Goal: Information Seeking & Learning: Learn about a topic

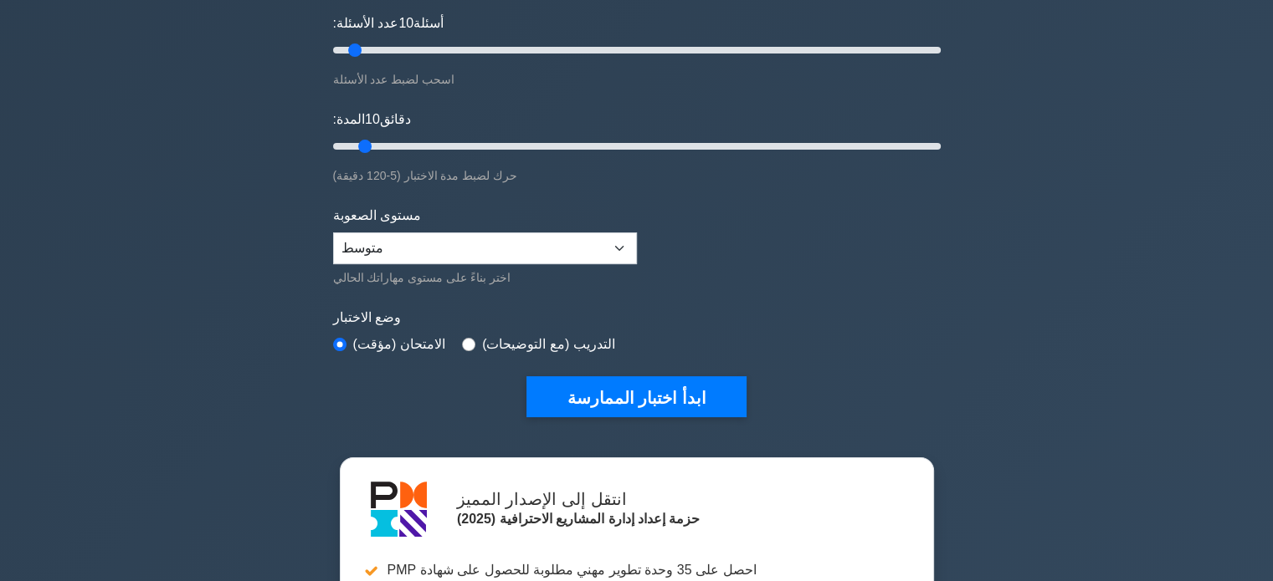
scroll to position [217, 0]
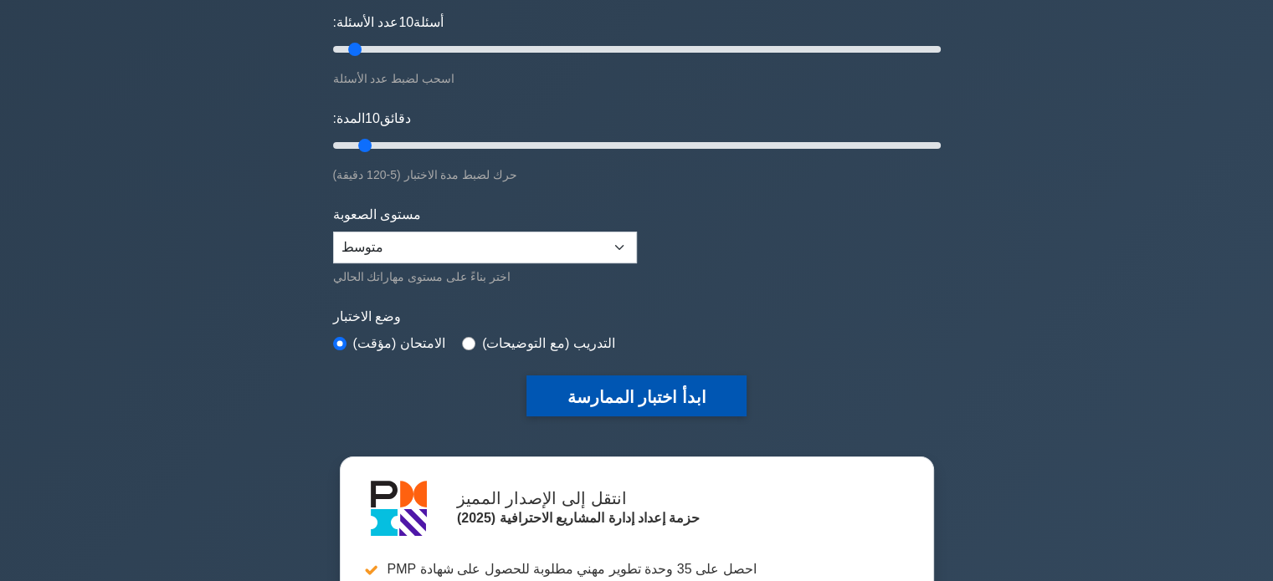
click at [637, 388] on font "ابدأ اختبار الممارسة" at bounding box center [635, 397] width 139 height 18
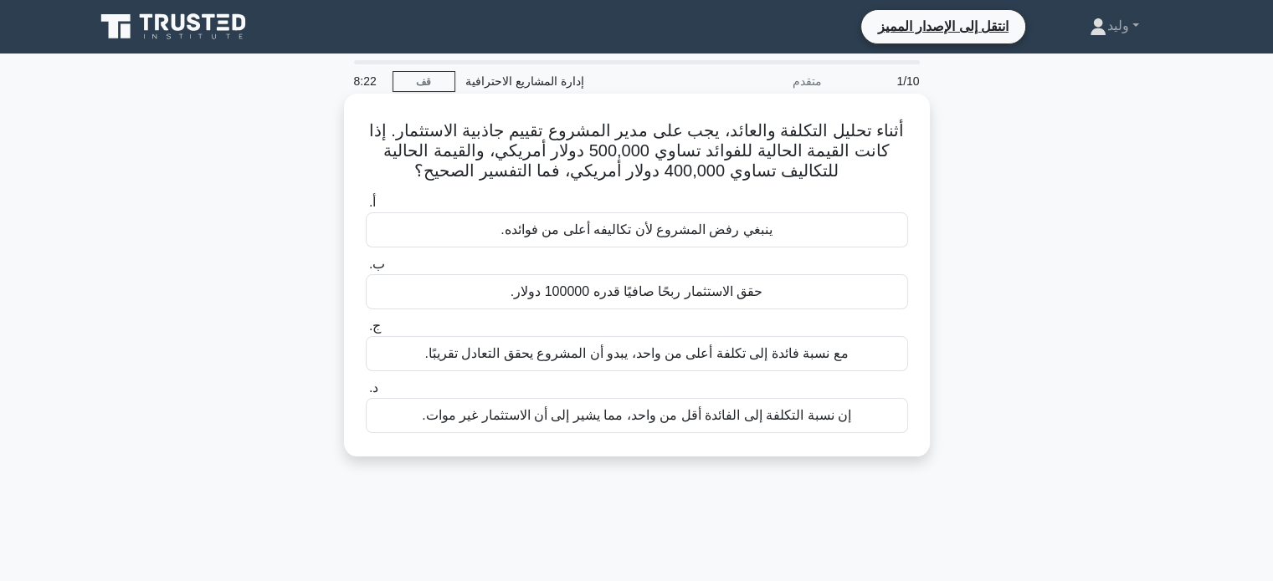
click at [757, 352] on font "مع نسبة فائدة إلى تكلفة أعلى من واحد، يبدو أن المشروع يحقق التعادل تقريبًا." at bounding box center [635, 353] width 423 height 14
click at [366, 332] on input "ج. مع نسبة فائدة إلى تكلفة أعلى من واحد، يبدو أن المشروع يحقق التعادل تقريبًا." at bounding box center [366, 326] width 0 height 11
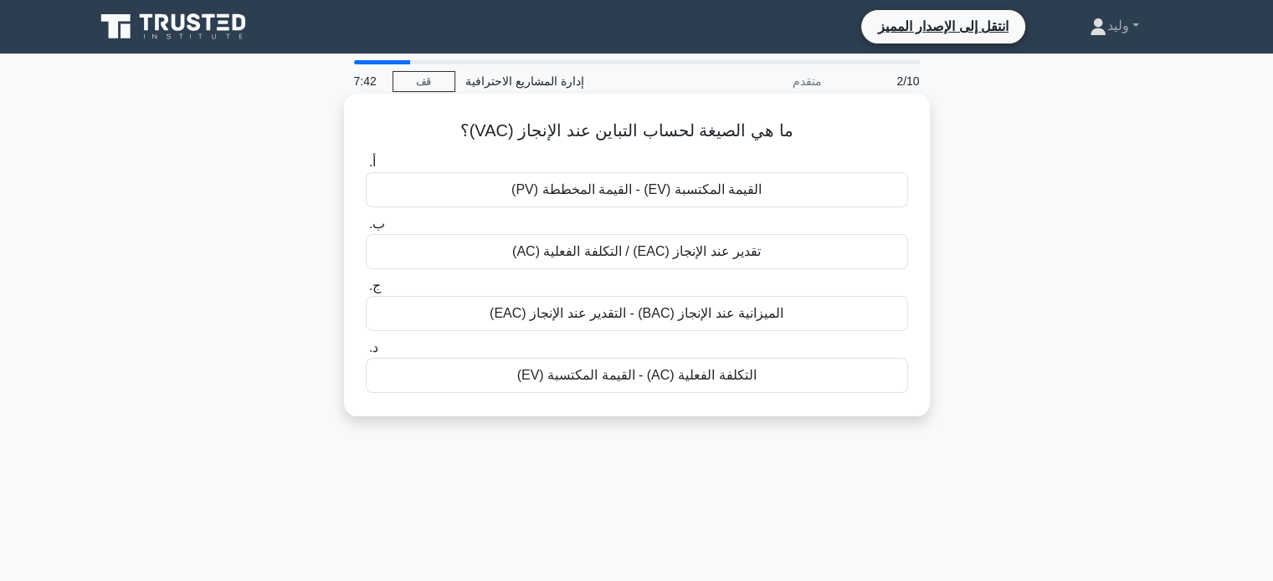
click at [643, 317] on font "الميزانية عند الإنجاز (BAC) - التقدير عند الإنجاز (EAC)" at bounding box center [636, 313] width 294 height 14
click at [366, 292] on input "ج. الميزانية عند الإنجاز (BAC) - التقدير عند الإنجاز (EAC)" at bounding box center [366, 286] width 0 height 11
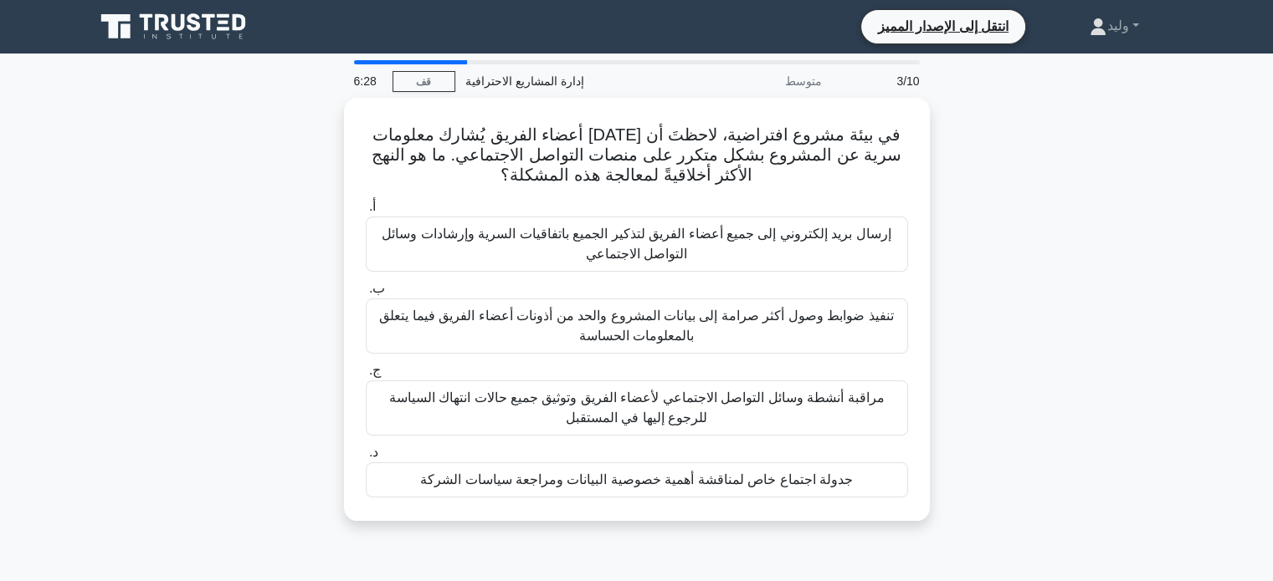
click at [643, 317] on font "تنفيذ ضوابط وصول أكثر صرامة إلى بيانات المشروع والحد من أذونات أعضاء الفريق فيم…" at bounding box center [636, 326] width 514 height 34
click at [366, 294] on input "ب. تنفيذ ضوابط وصول أكثر صرامة إلى بيانات المشروع والحد من أذونات أعضاء الفريق …" at bounding box center [366, 289] width 0 height 11
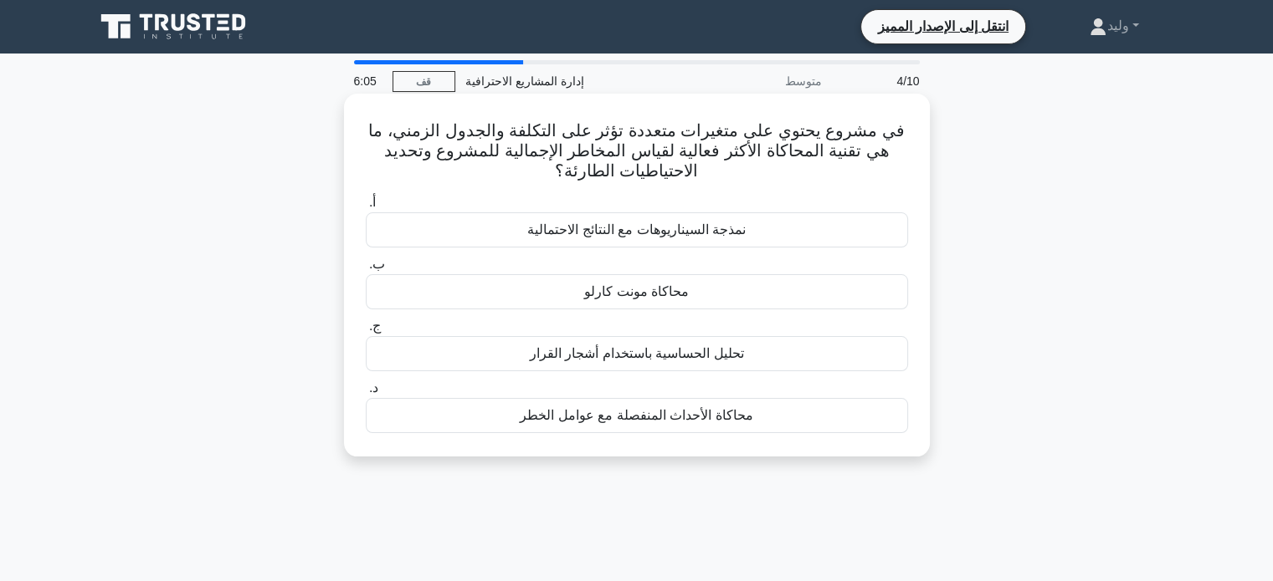
click at [659, 293] on font "محاكاة مونت كارلو" at bounding box center [636, 291] width 105 height 14
click at [366, 270] on input "ب. محاكاة مونت كارلو" at bounding box center [366, 264] width 0 height 11
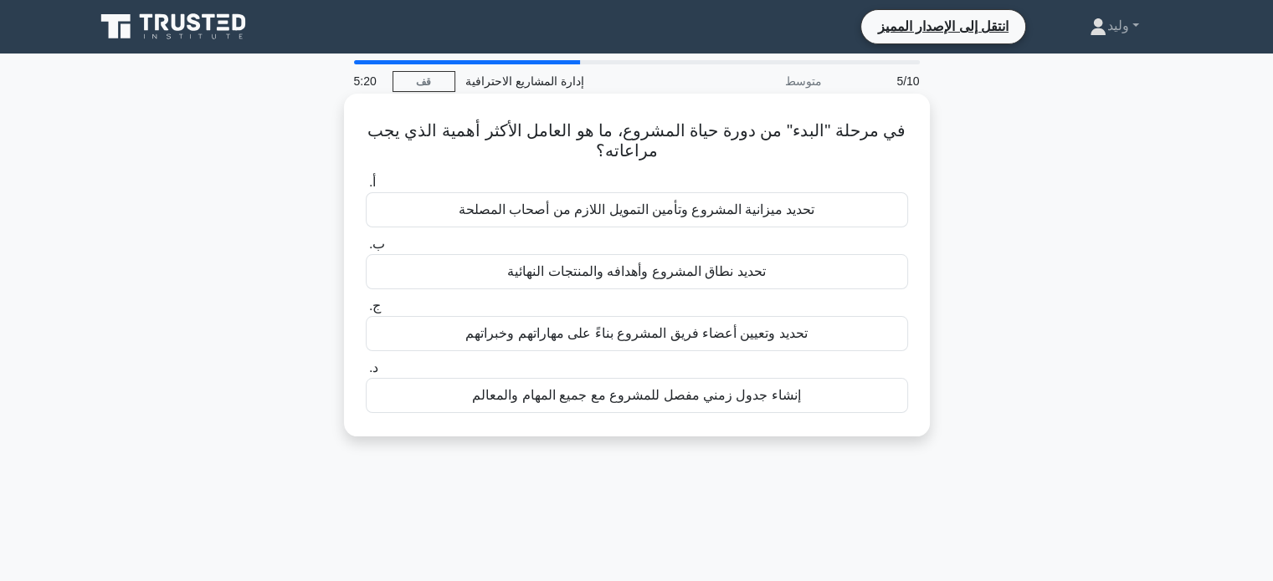
click at [740, 198] on div "تحديد ميزانية المشروع وتأمين التمويل اللازم من أصحاب المصلحة" at bounding box center [637, 209] width 542 height 35
click at [366, 188] on input "أ. تحديد ميزانية المشروع وتأمين التمويل اللازم من أصحاب المصلحة" at bounding box center [366, 182] width 0 height 11
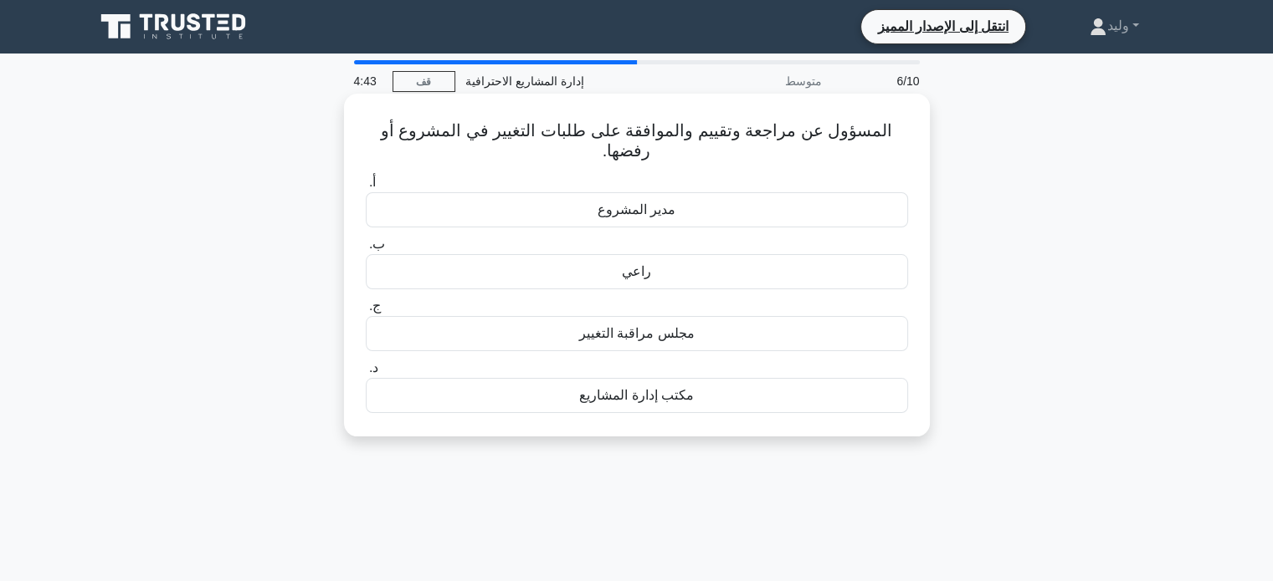
click at [696, 216] on div "مدير المشروع" at bounding box center [637, 209] width 542 height 35
click at [366, 188] on input "أ. مدير المشروع" at bounding box center [366, 182] width 0 height 11
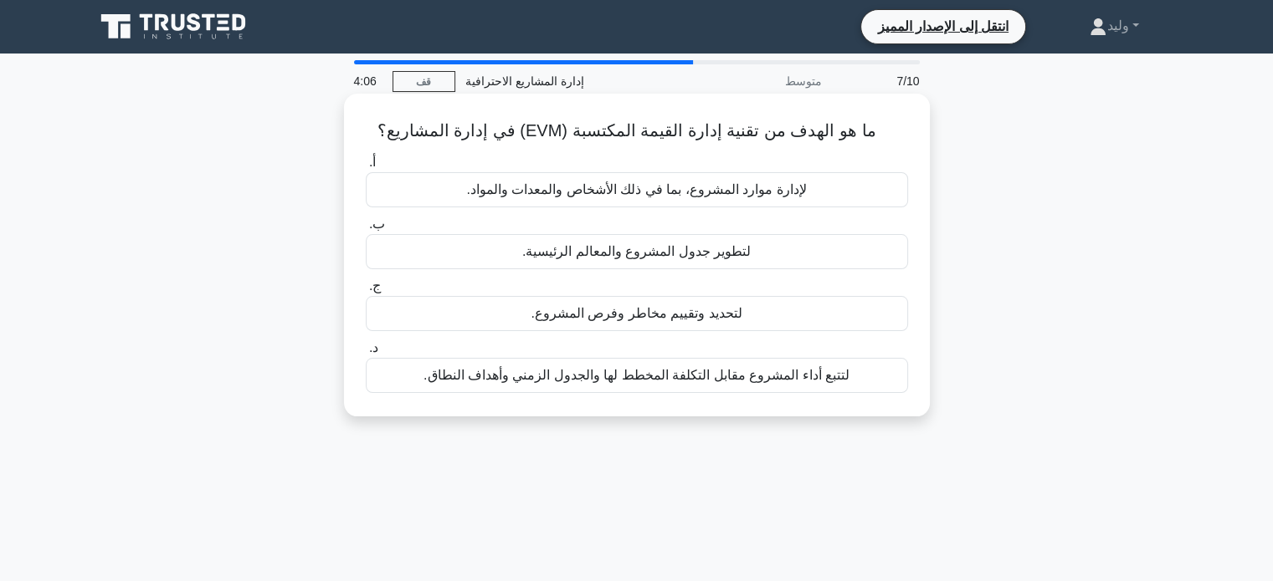
click at [693, 262] on font "لتطوير جدول المشروع والمعالم الرئيسية." at bounding box center [636, 252] width 228 height 20
click at [366, 230] on input "ب. لتطوير جدول المشروع والمعالم الرئيسية." at bounding box center [366, 224] width 0 height 11
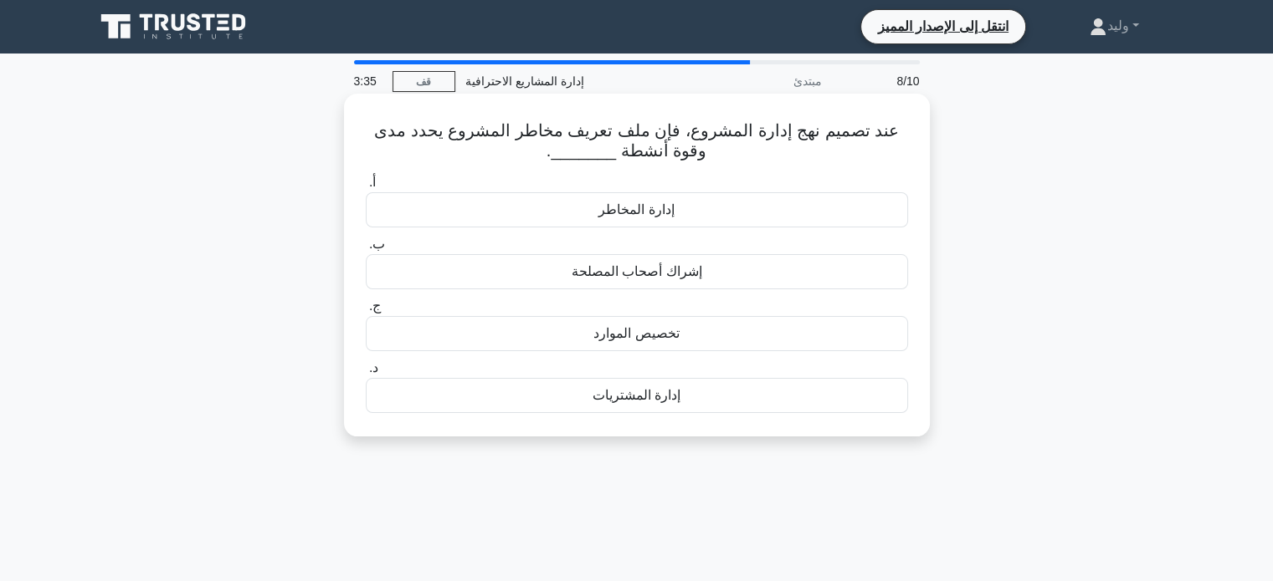
click at [696, 209] on div "إدارة المخاطر" at bounding box center [637, 209] width 542 height 35
click at [366, 188] on input "أ. إدارة المخاطر" at bounding box center [366, 182] width 0 height 11
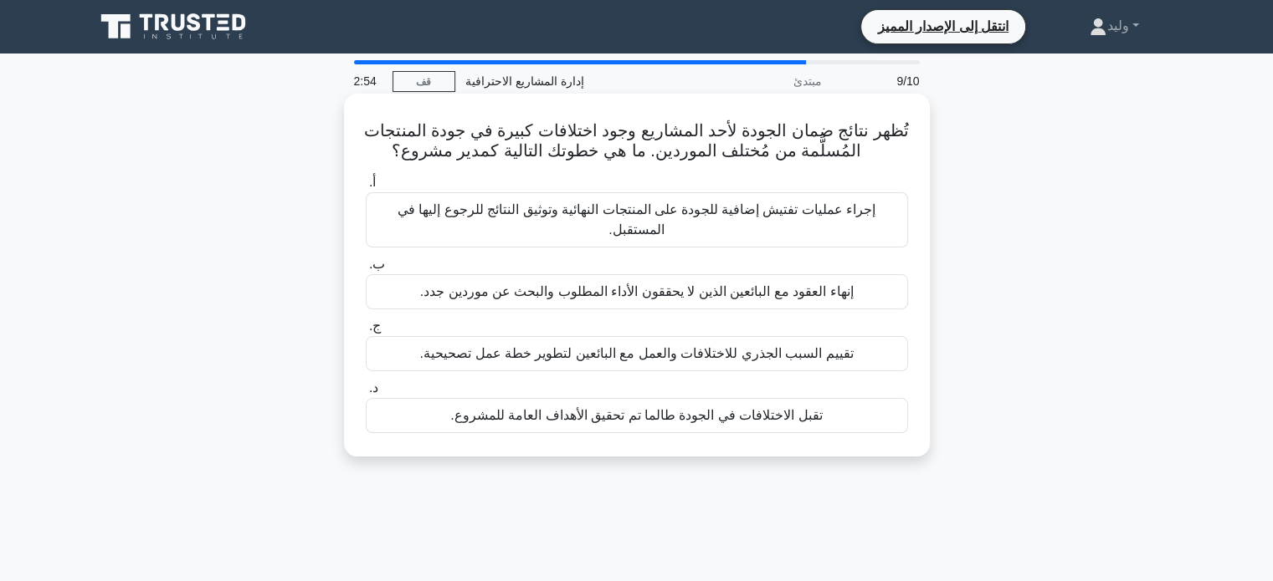
click at [853, 357] on div "تقييم السبب الجذري للاختلافات والعمل مع البائعين لتطوير خطة عمل تصحيحية." at bounding box center [637, 353] width 542 height 35
click at [366, 332] on input "ج. تقييم السبب الجذري للاختلافات والعمل مع البائعين لتطوير خطة عمل تصحيحية." at bounding box center [366, 326] width 0 height 11
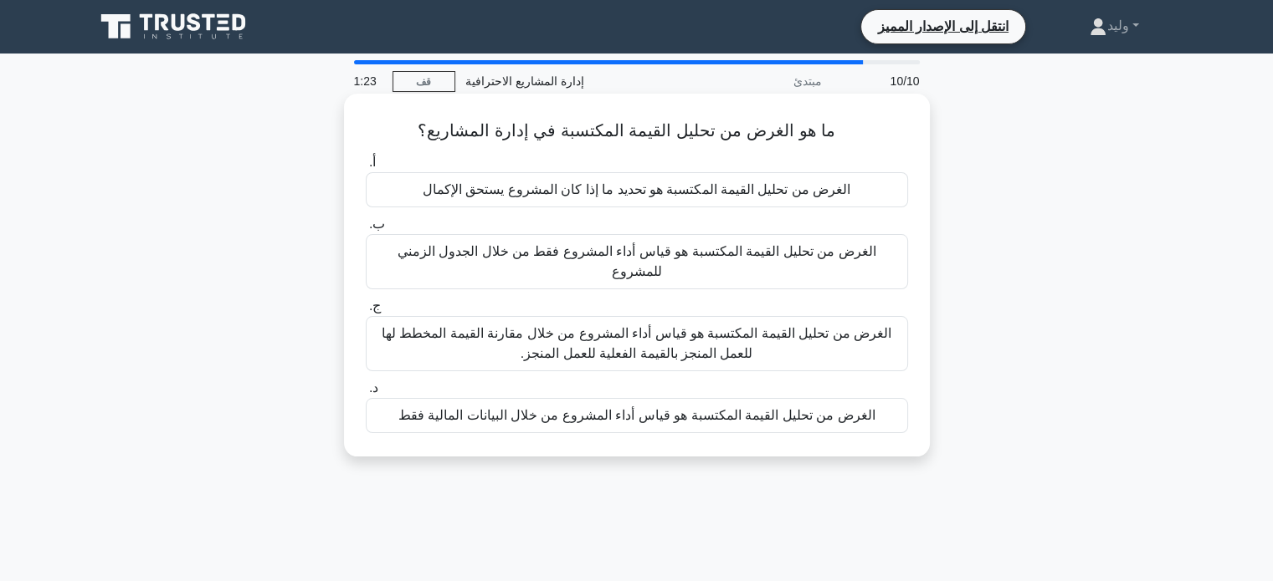
click at [868, 326] on font "الغرض من تحليل القيمة المكتسبة هو قياس أداء المشروع من خلال مقارنة القيمة المخط…" at bounding box center [637, 343] width 510 height 34
click at [366, 312] on input "ج. الغرض من تحليل القيمة المكتسبة هو قياس أداء المشروع من خلال مقارنة القيمة ال…" at bounding box center [366, 306] width 0 height 11
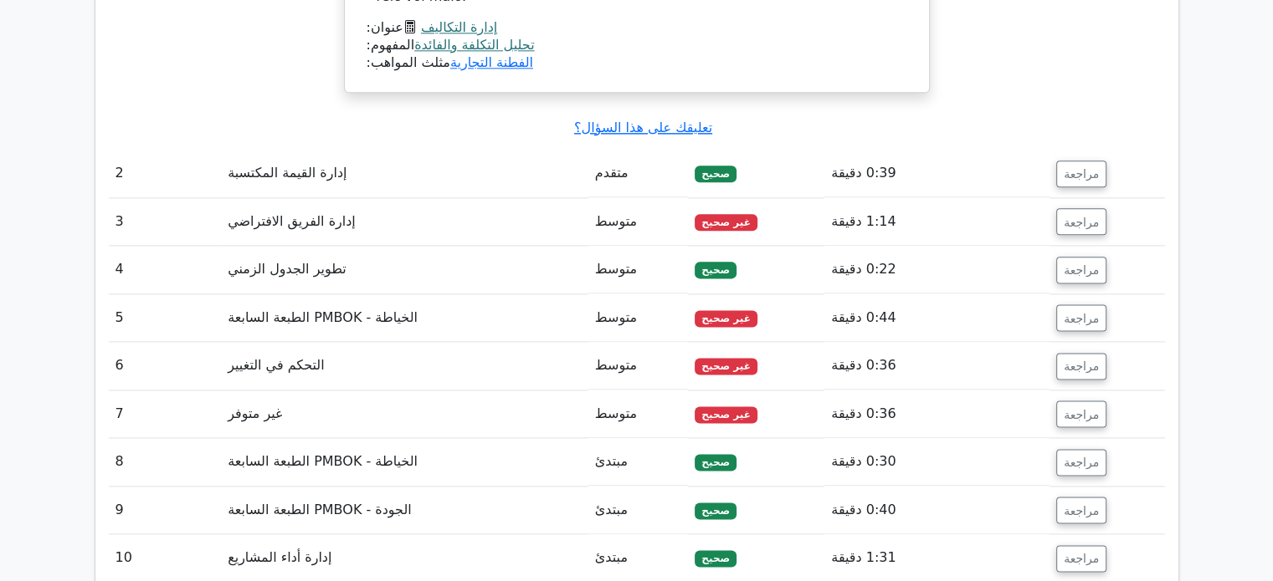
scroll to position [2144, 0]
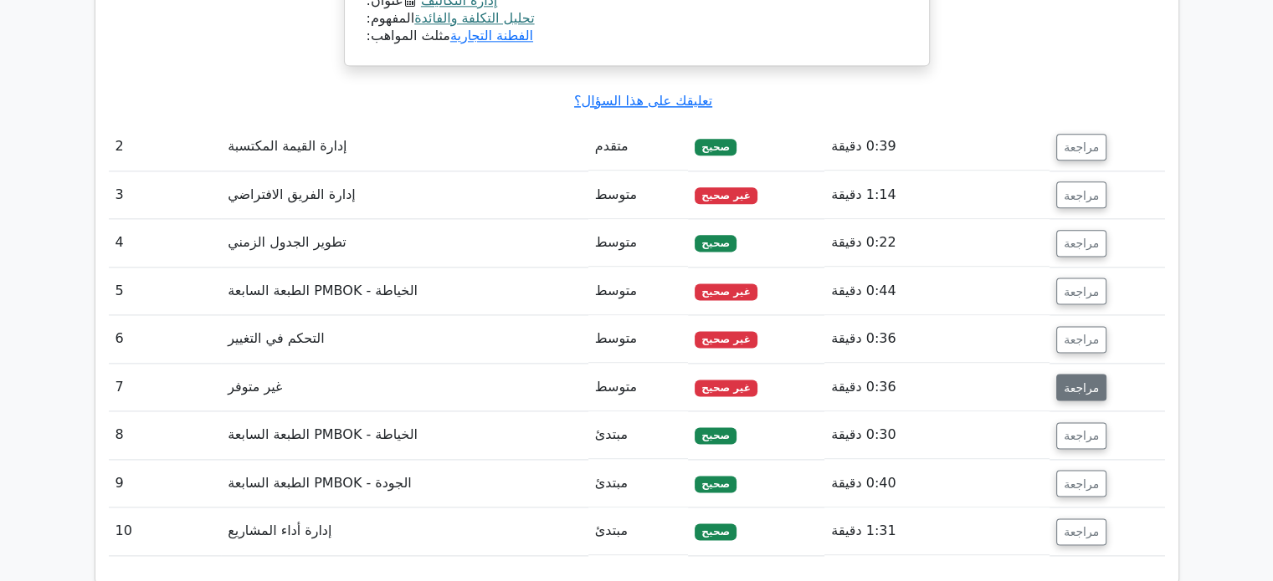
click at [1073, 381] on font "مراجعة" at bounding box center [1080, 387] width 35 height 13
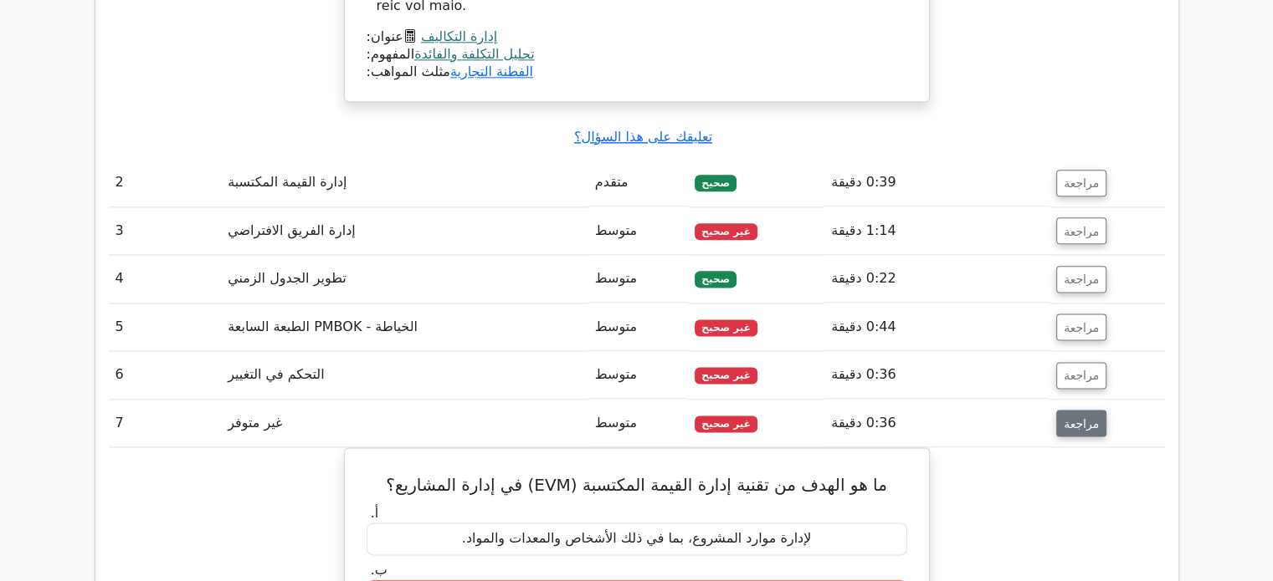
scroll to position [2107, 0]
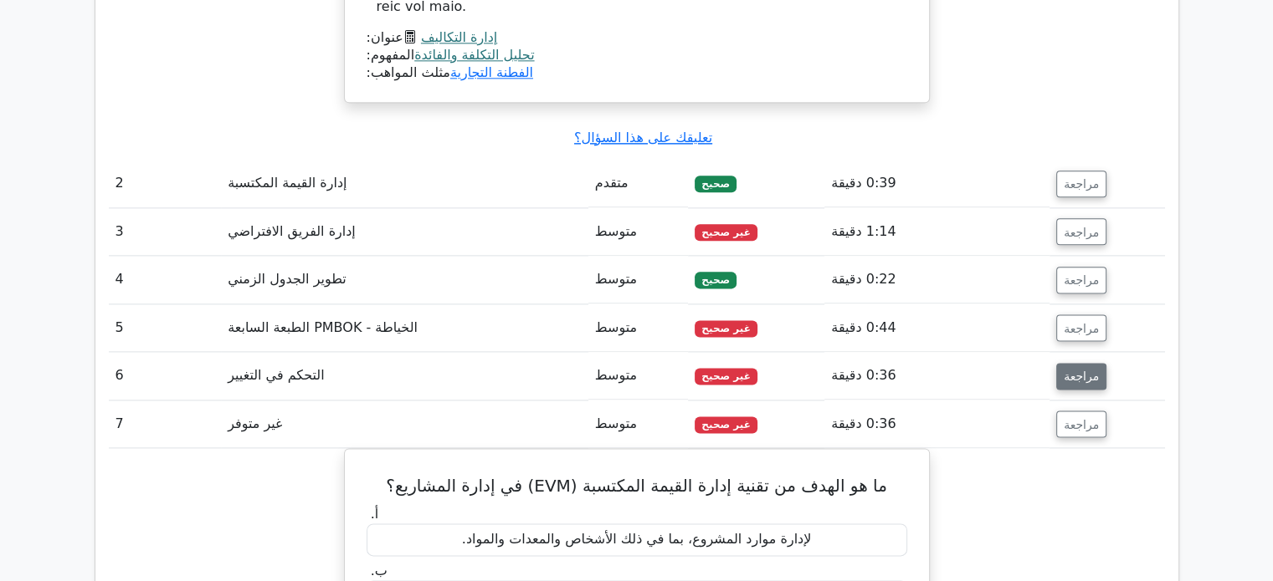
click at [1064, 369] on font "مراجعة" at bounding box center [1080, 375] width 35 height 13
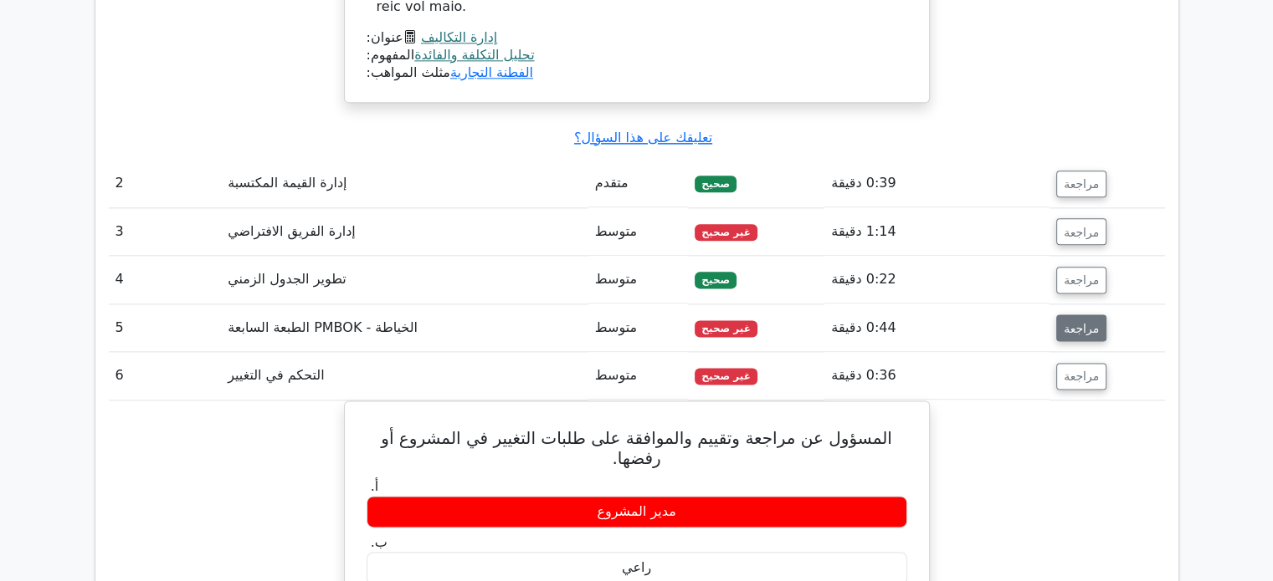
click at [1063, 321] on font "مراجعة" at bounding box center [1080, 327] width 35 height 13
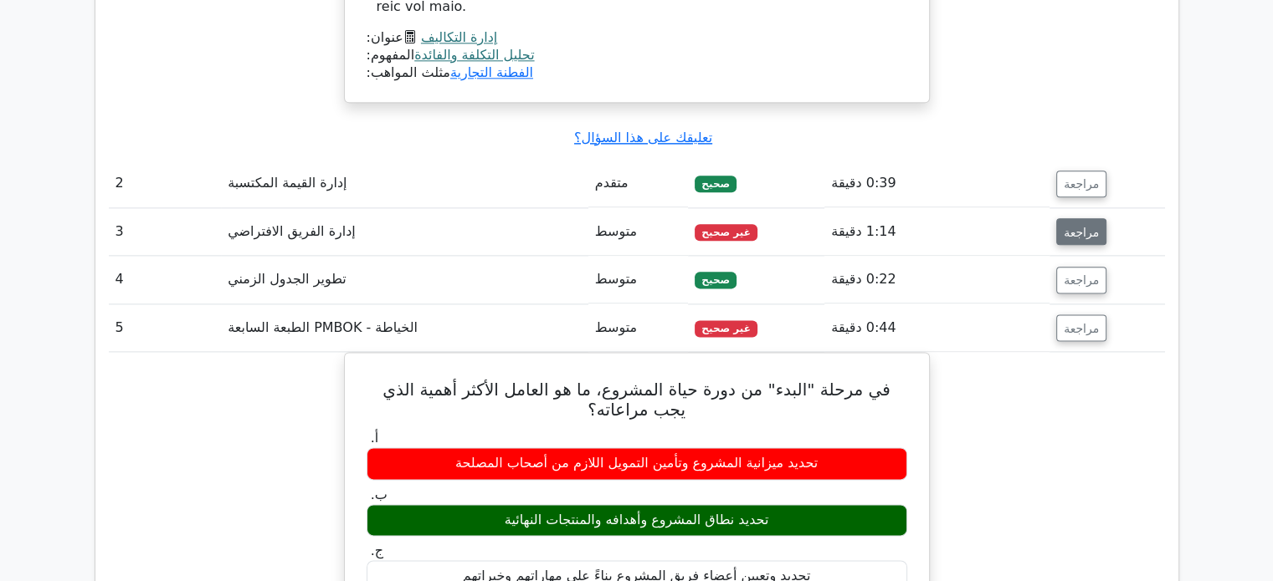
click at [1083, 225] on font "مراجعة" at bounding box center [1080, 231] width 35 height 13
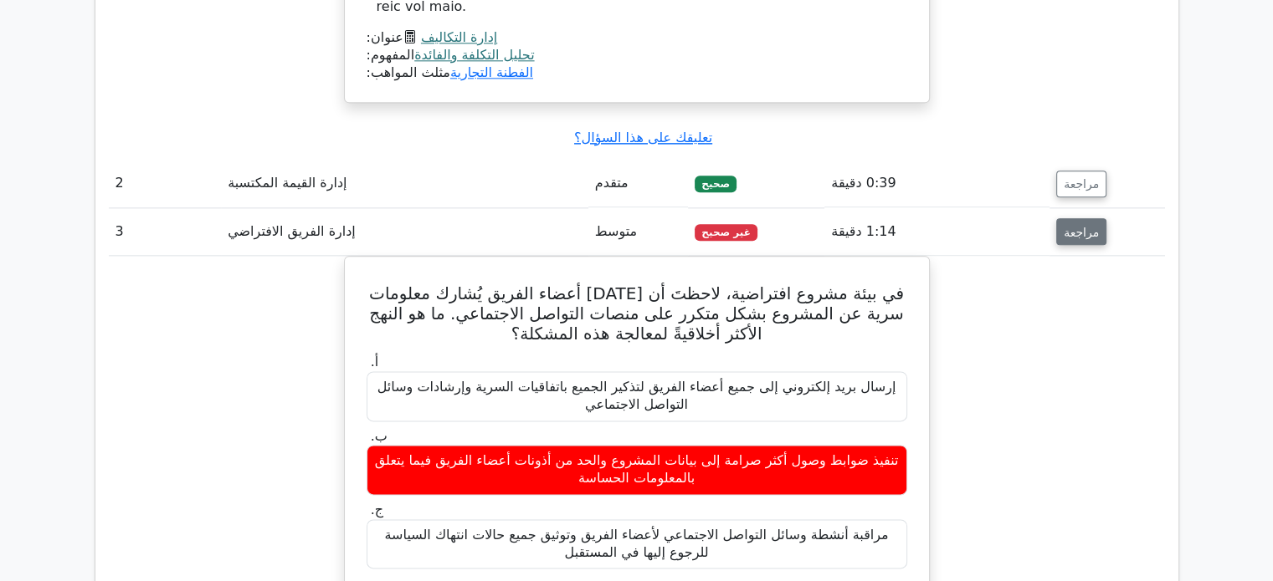
click at [1083, 225] on font "مراجعة" at bounding box center [1080, 231] width 35 height 13
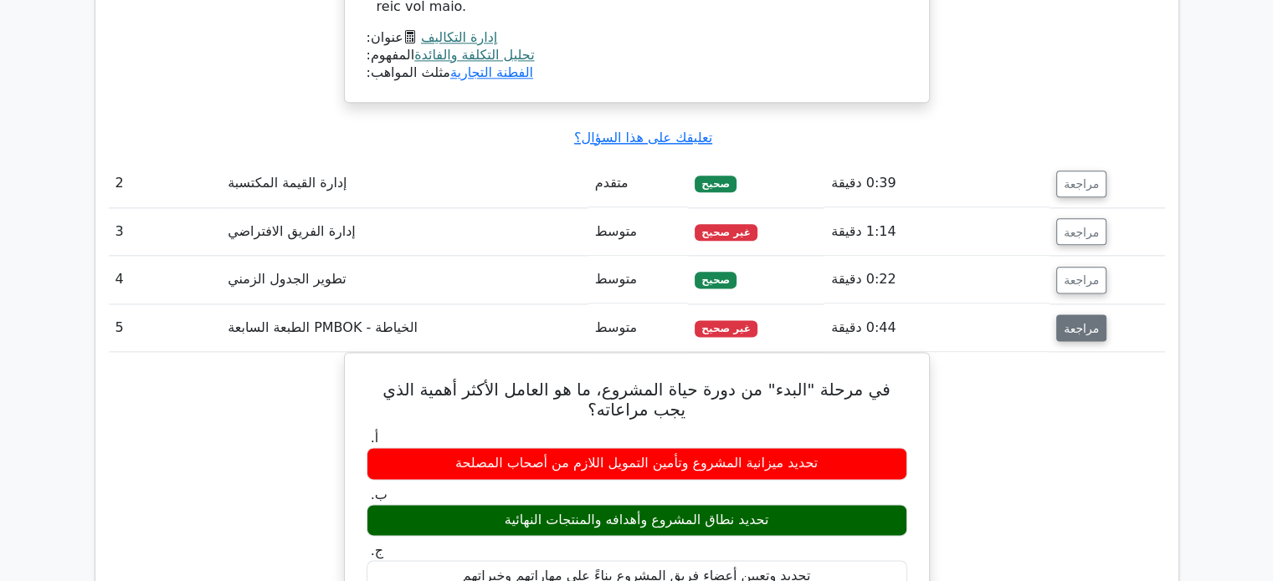
click at [1082, 321] on font "مراجعة" at bounding box center [1080, 327] width 35 height 13
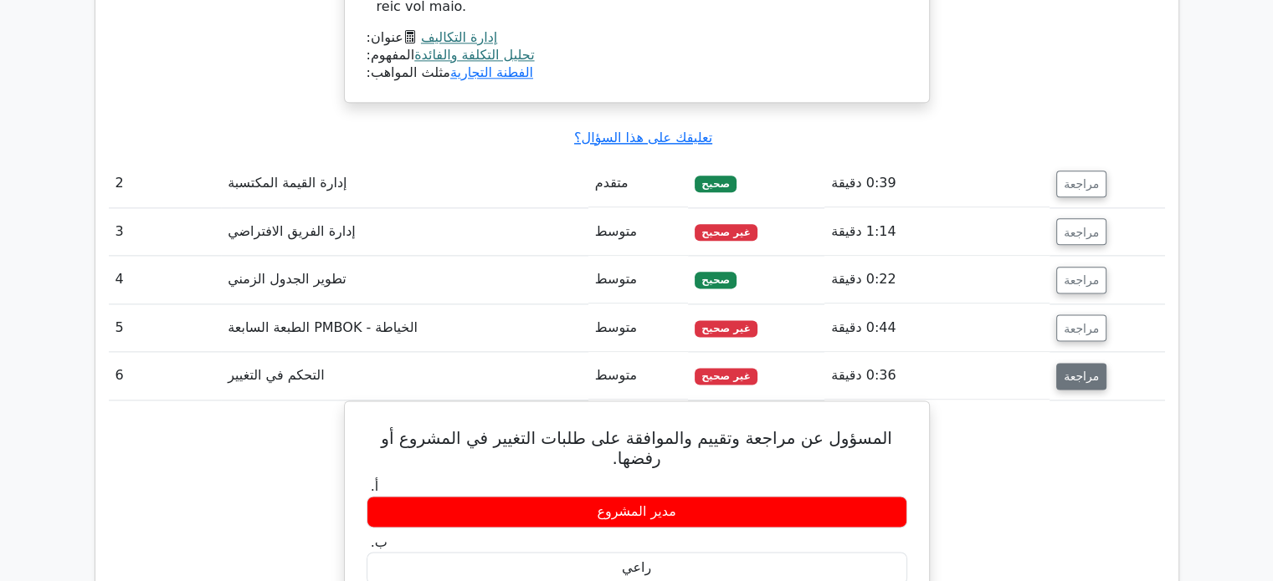
click at [1068, 370] on font "مراجعة" at bounding box center [1080, 376] width 35 height 13
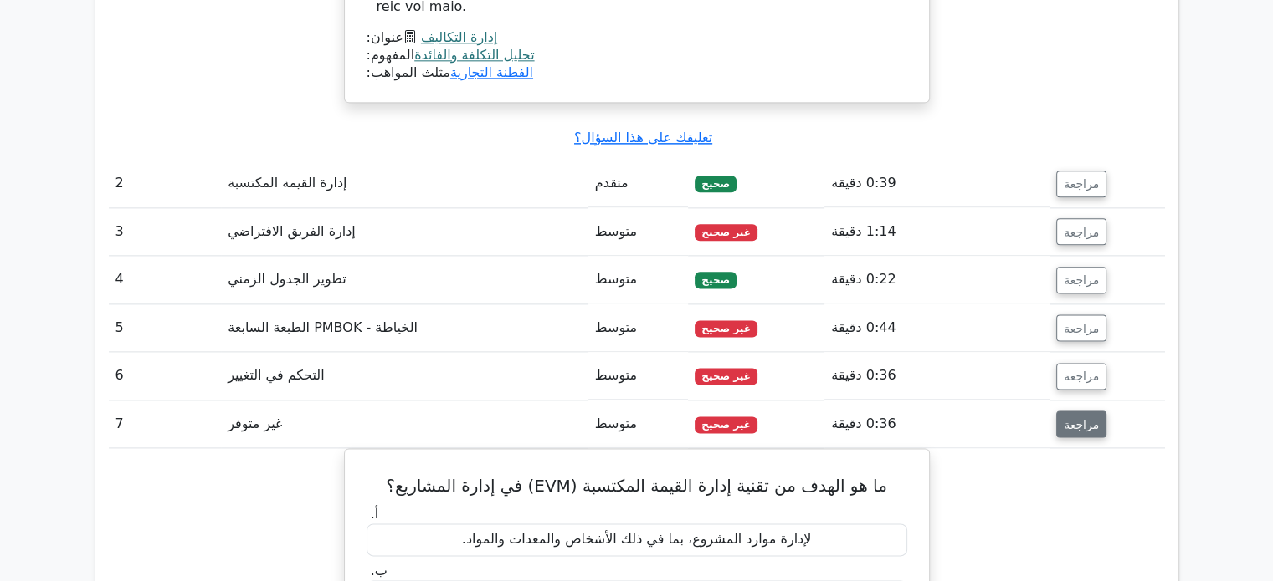
click at [1065, 417] on font "مراجعة" at bounding box center [1080, 423] width 35 height 13
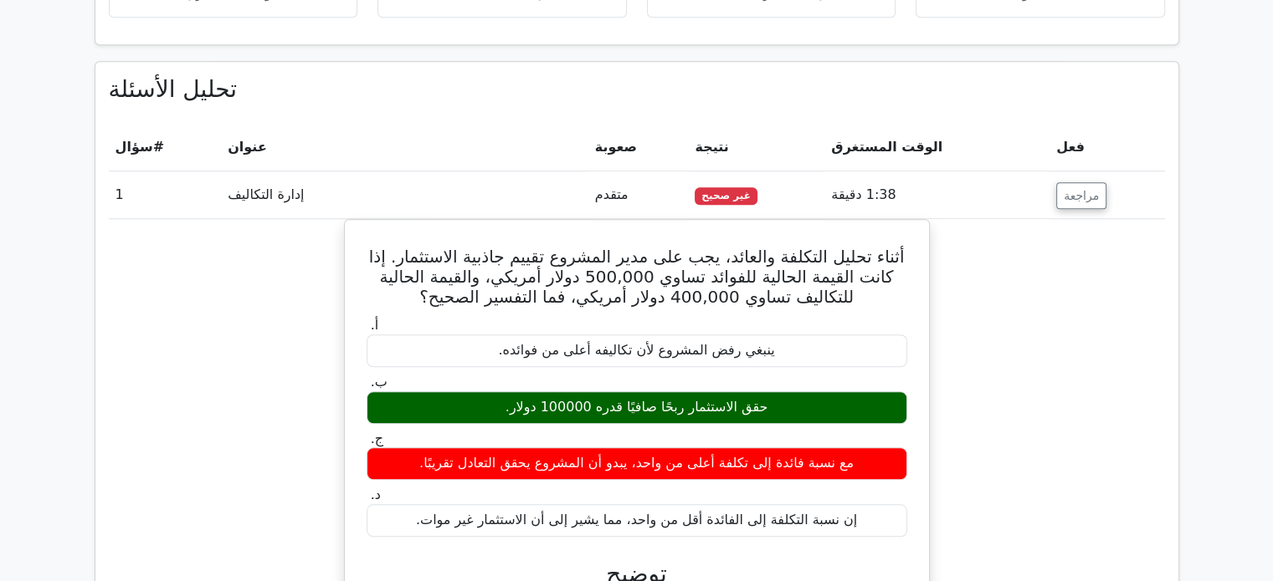
scroll to position [1328, 0]
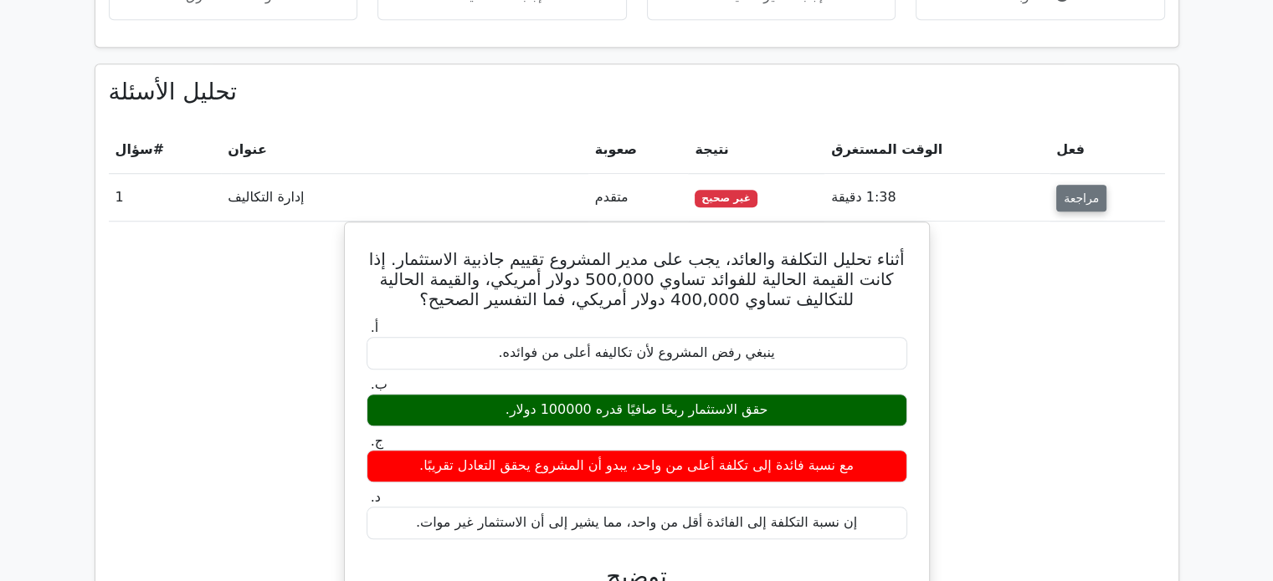
click at [1074, 192] on font "مراجعة" at bounding box center [1080, 198] width 35 height 13
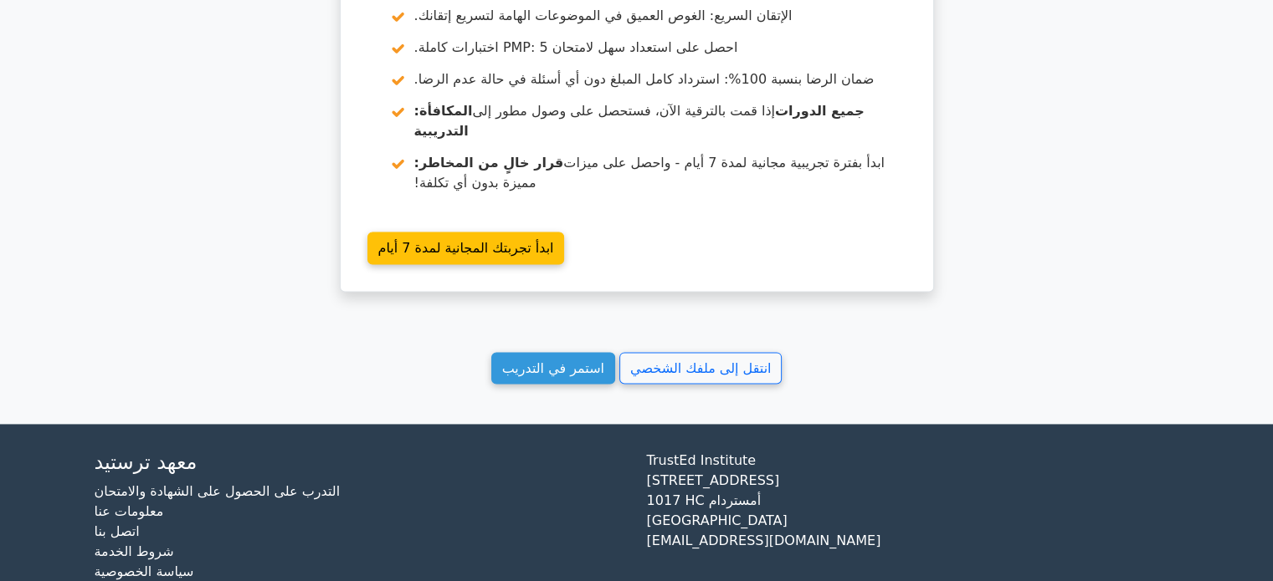
scroll to position [2237, 0]
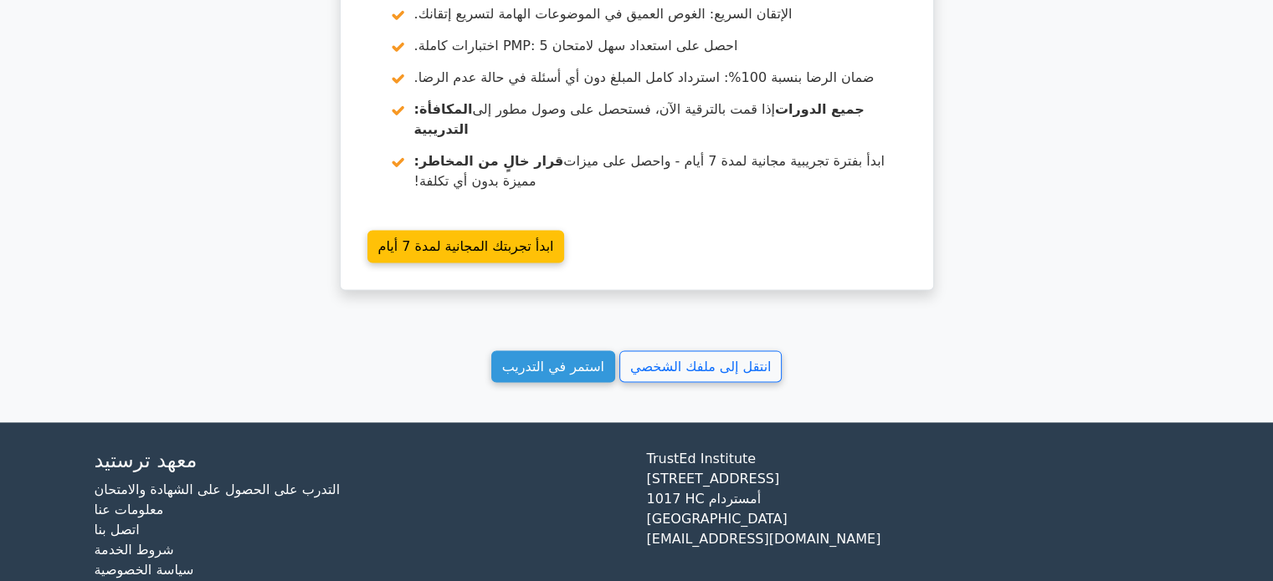
drag, startPoint x: 542, startPoint y: 377, endPoint x: 345, endPoint y: 294, distance: 214.4
click at [588, 358] on font "استمر في التدريب" at bounding box center [553, 366] width 102 height 16
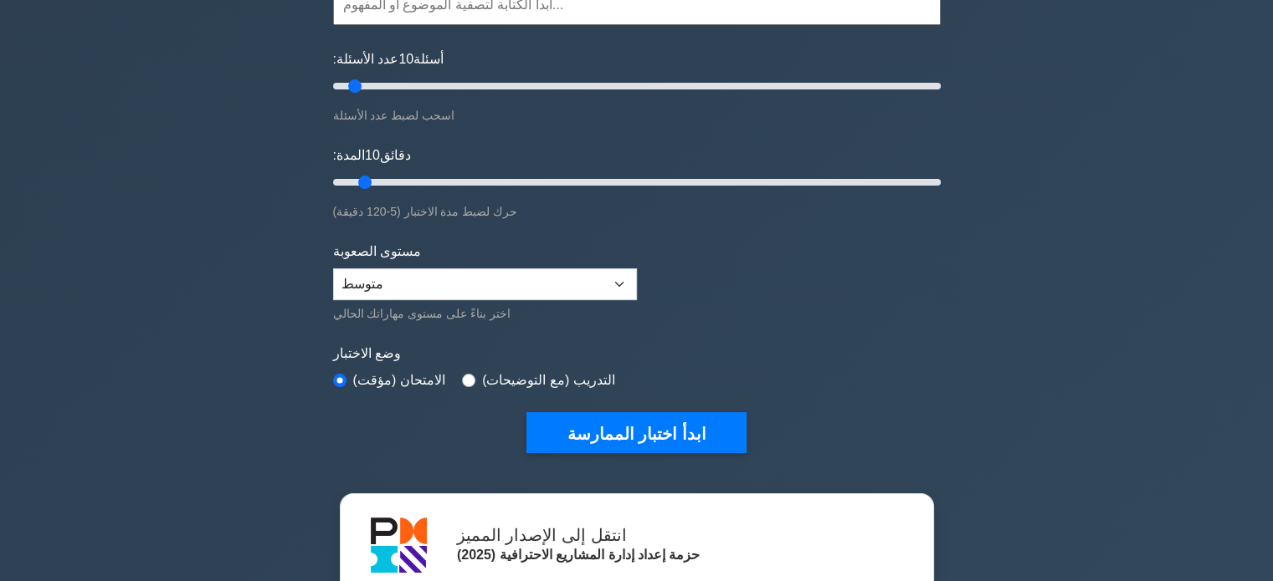
scroll to position [186, 0]
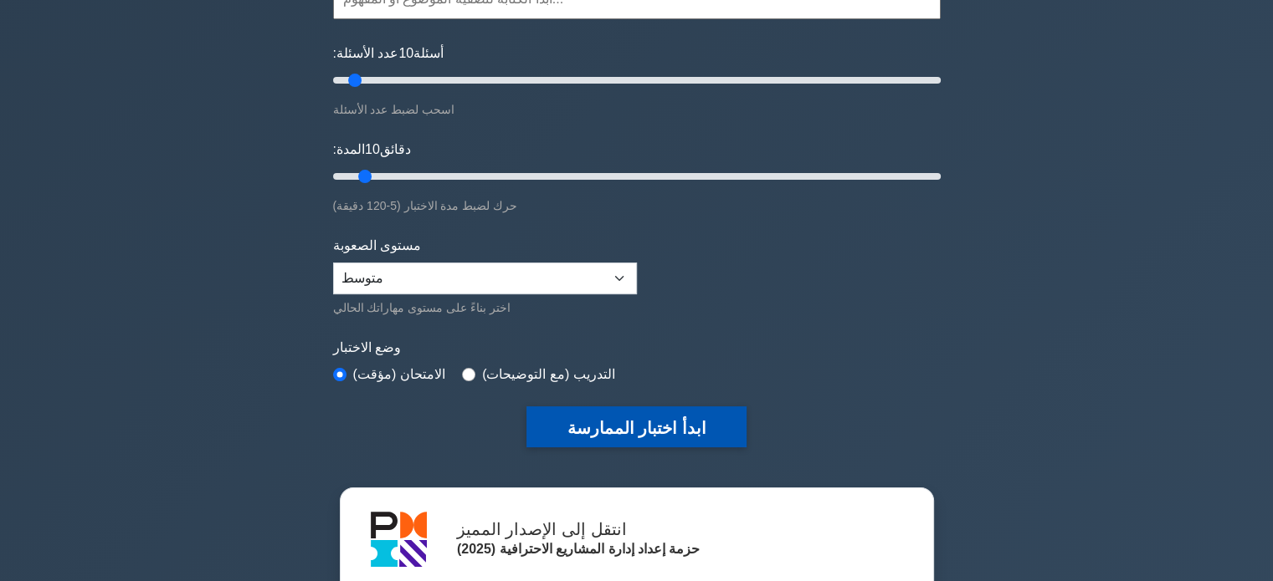
click at [601, 428] on font "ابدأ اختبار الممارسة" at bounding box center [635, 428] width 139 height 18
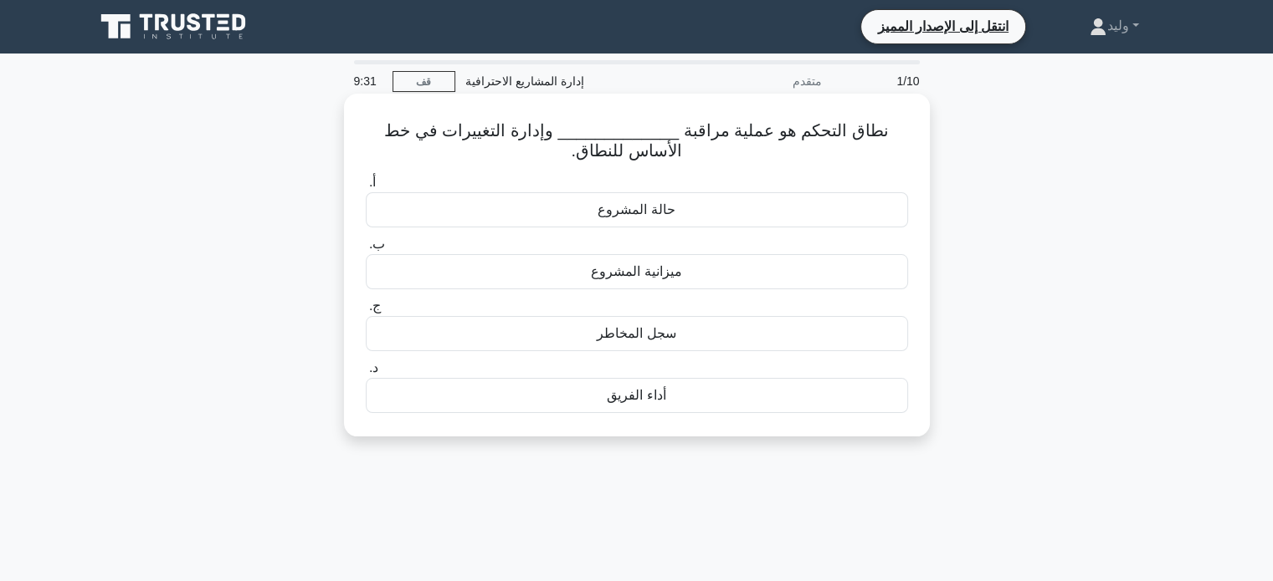
click at [833, 220] on div "حالة المشروع" at bounding box center [637, 209] width 542 height 35
click at [366, 188] on input "أ. حالة المشروع" at bounding box center [366, 182] width 0 height 11
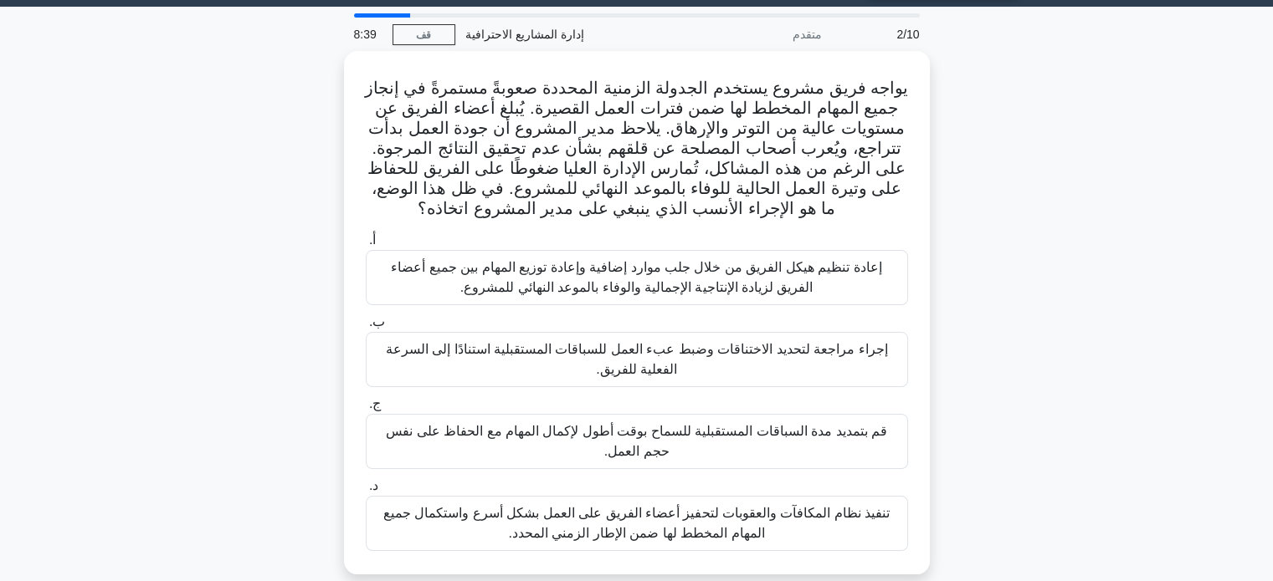
scroll to position [46, 0]
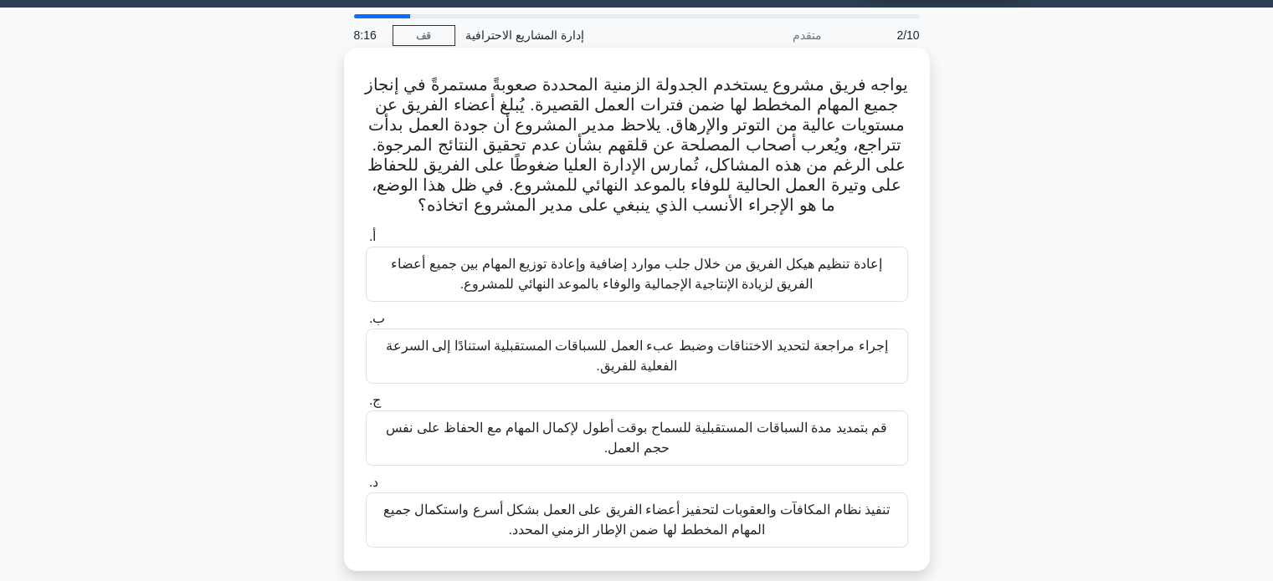
click at [768, 346] on font "إجراء مراجعة لتحديد الاختناقات وضبط عبء العمل للسباقات المستقبلية استنادًا إلى …" at bounding box center [637, 356] width 502 height 34
click at [366, 325] on input "ب. إجراء مراجعة لتحديد الاختناقات وضبط عبء العمل للسباقات المستقبلية استنادًا إ…" at bounding box center [366, 319] width 0 height 11
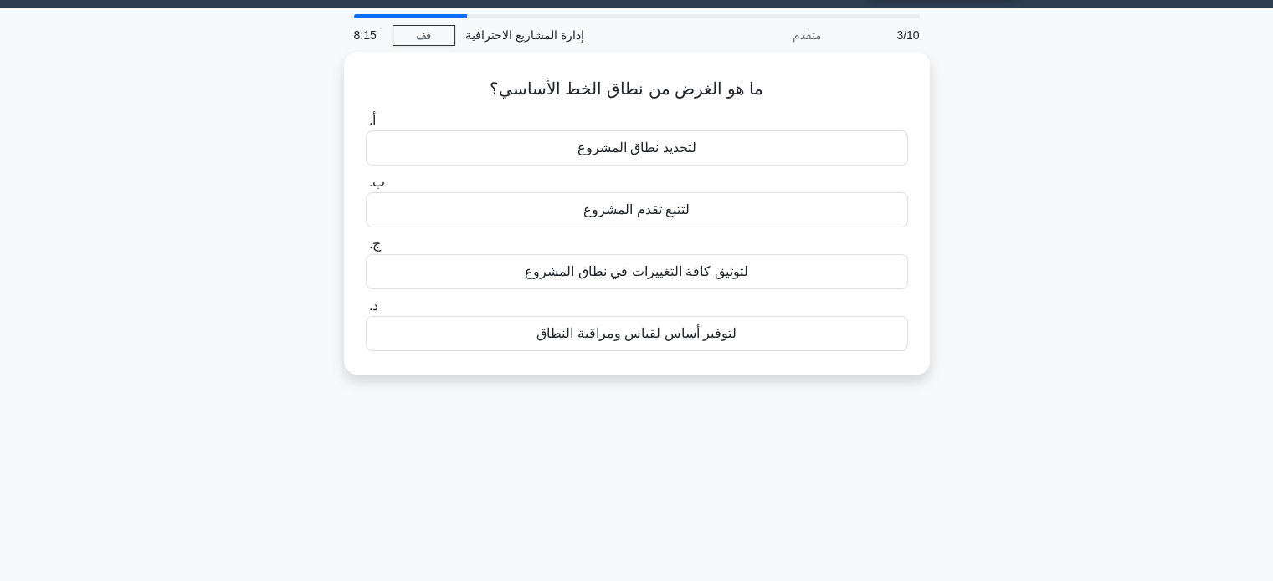
scroll to position [0, 0]
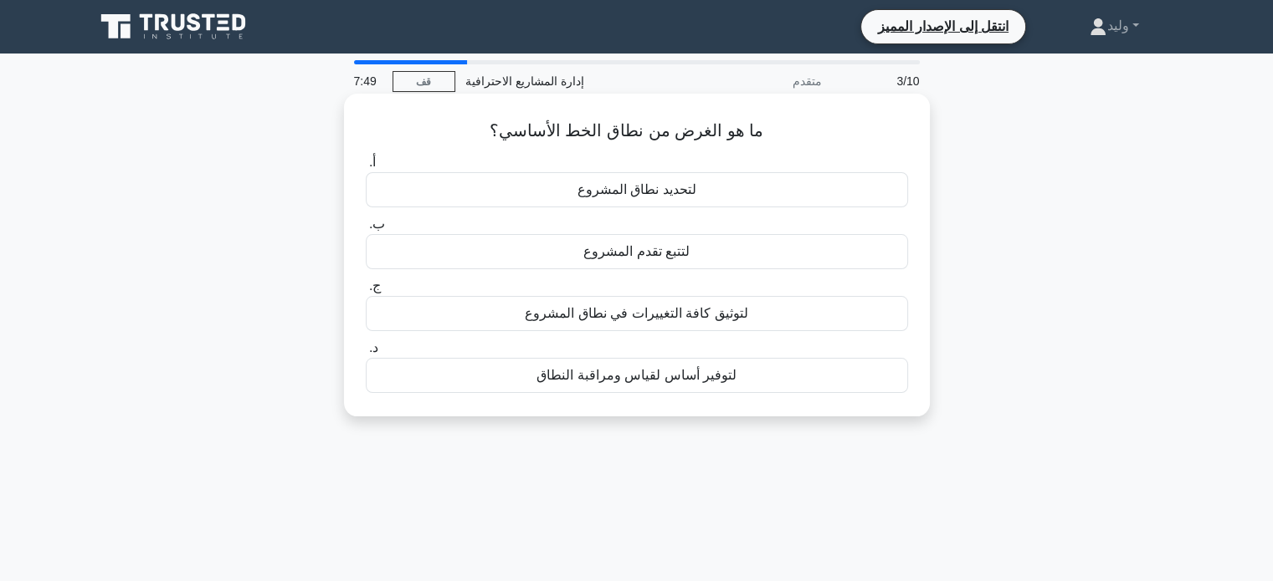
click at [744, 369] on div "لتوفير أساس لقياس ومراقبة النطاق" at bounding box center [637, 375] width 542 height 35
click at [366, 354] on input "د. لتوفير أساس لقياس ومراقبة النطاق" at bounding box center [366, 348] width 0 height 11
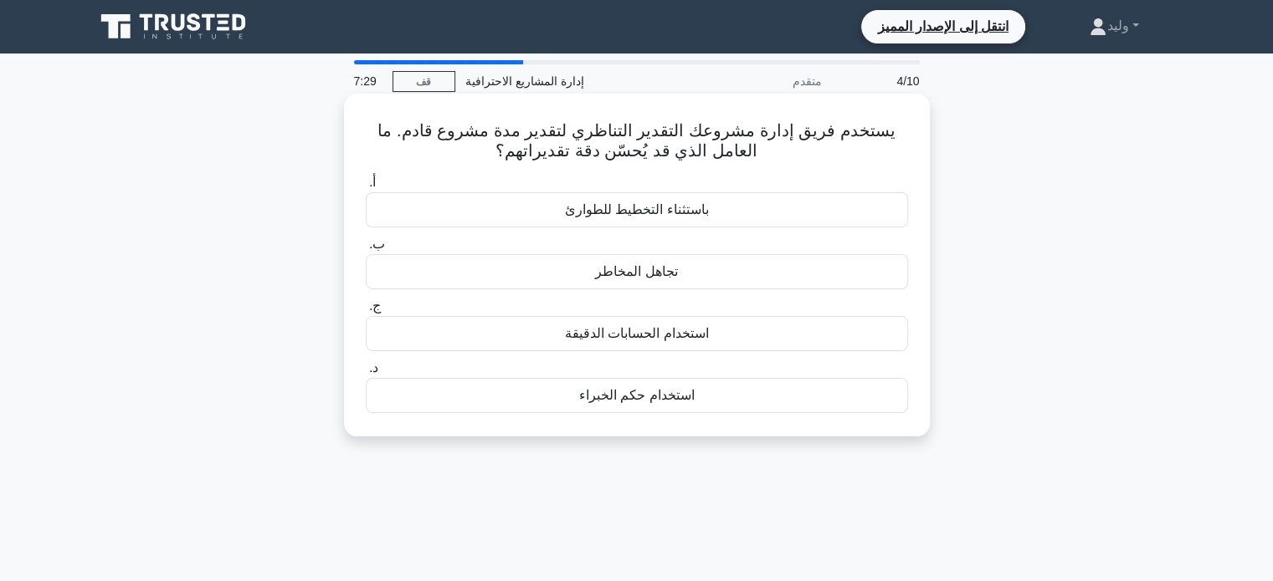
click at [755, 335] on div "استخدام الحسابات الدقيقة" at bounding box center [637, 333] width 542 height 35
click at [366, 312] on input "ج. استخدام الحسابات الدقيقة" at bounding box center [366, 306] width 0 height 11
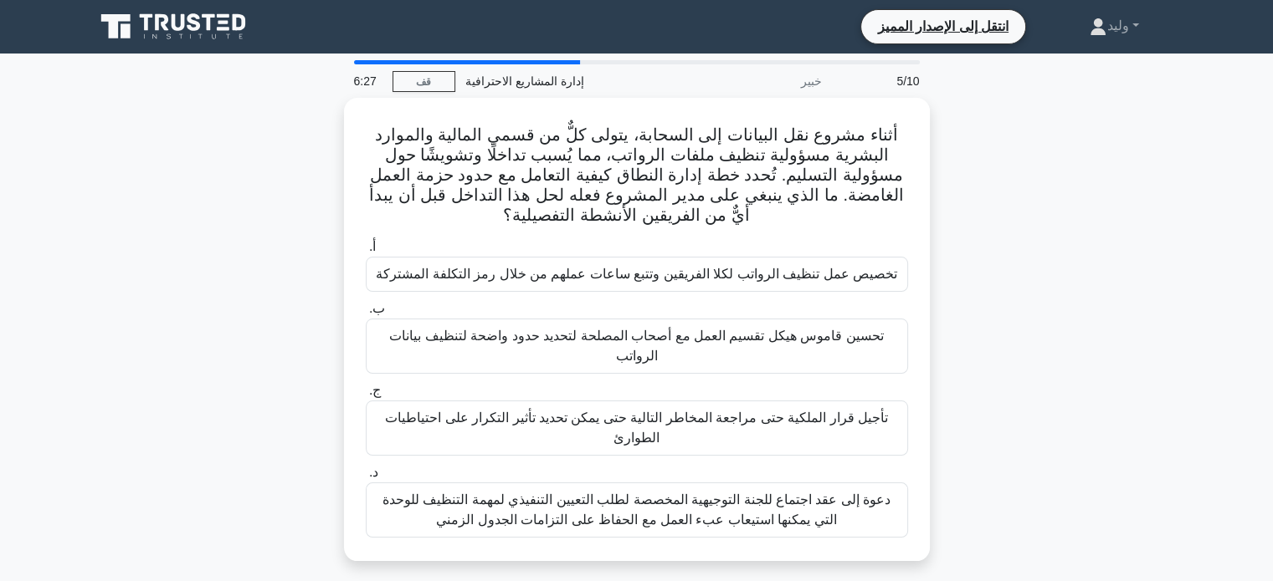
click at [755, 335] on font "تحسين قاموس هيكل تقسيم العمل مع أصحاب المصلحة لتحديد حدود واضحة لتنظيف بيانات ا…" at bounding box center [636, 346] width 494 height 34
click at [366, 315] on input "ب. تحسين قاموس هيكل تقسيم العمل مع أصحاب المصلحة لتحديد حدود واضحة لتنظيف بيانا…" at bounding box center [366, 309] width 0 height 11
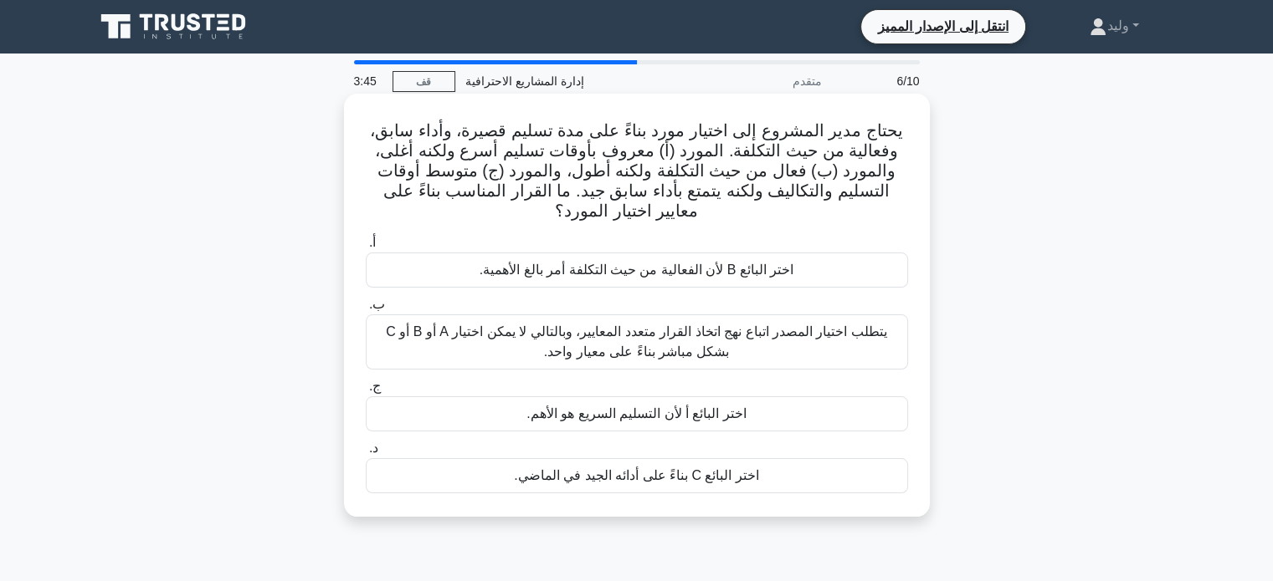
click at [817, 484] on div "اختر البائع C بناءً على أدائه الجيد في الماضي." at bounding box center [637, 475] width 542 height 35
click at [366, 454] on input "د. [PERSON_NAME] البائع C بناءً على أدائه الجيد في الماضي." at bounding box center [366, 448] width 0 height 11
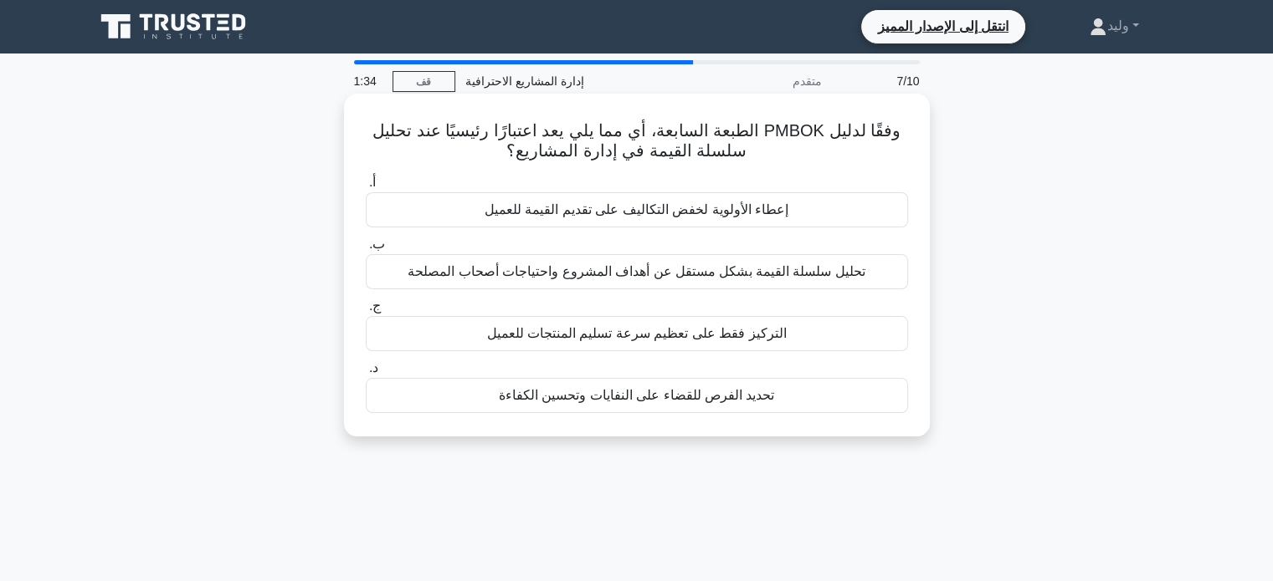
click at [789, 388] on div "تحديد الفرص للقضاء على النفايات وتحسين الكفاءة" at bounding box center [637, 395] width 542 height 35
click at [366, 374] on input "د. تحديد الفرص للقضاء على النفايات وتحسين الكفاءة" at bounding box center [366, 368] width 0 height 11
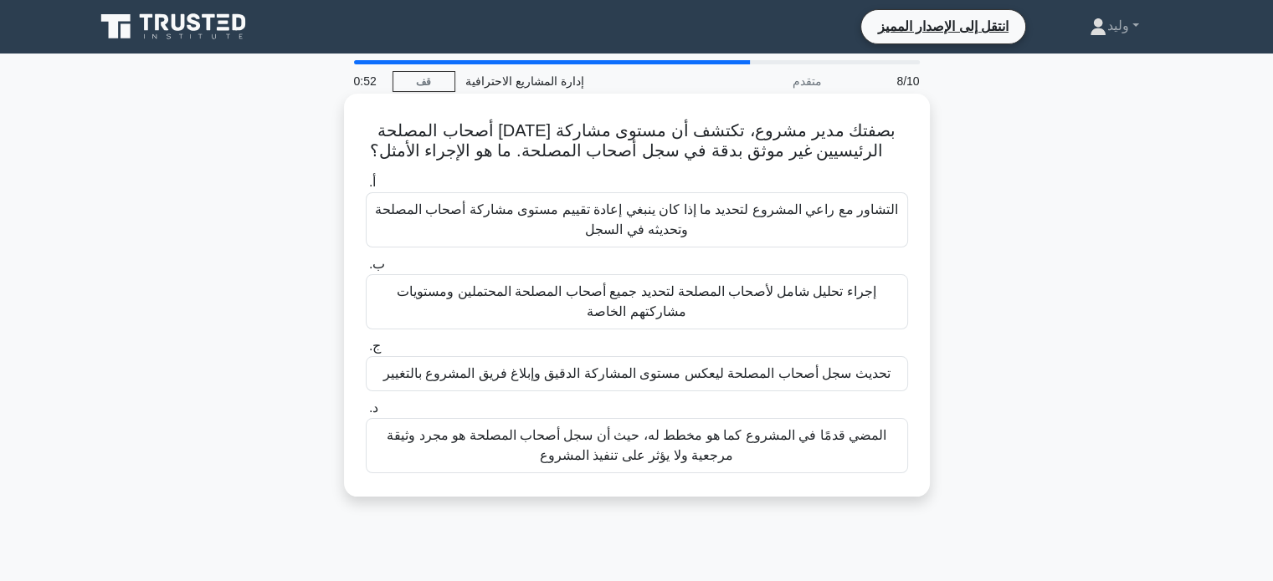
click at [810, 200] on div "التشاور مع راعي المشروع لتحديد ما إذا كان ينبغي إعادة تقييم مستوى مشاركة أصحاب …" at bounding box center [637, 219] width 542 height 55
click at [366, 188] on input "أ. التشاور مع راعي المشروع لتحديد ما إذا كان ينبغي إعادة تقييم مستوى مشاركة أصح…" at bounding box center [366, 182] width 0 height 11
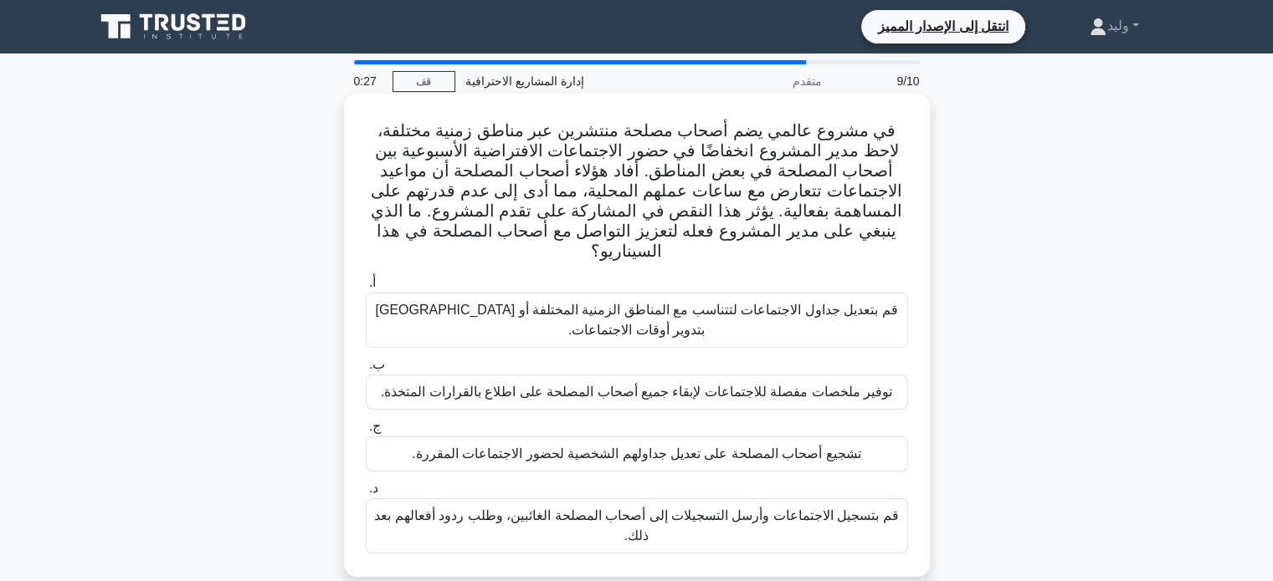
click at [699, 509] on font "قم بتسجيل الاجتماعات وأرسل التسجيلات إلى أصحاب المصلحة الغائبين، وطلب ردود أفعا…" at bounding box center [636, 526] width 524 height 34
click at [366, 492] on input "د. قم بتسجيل الاجتماعات وأرسل التسجيلات إلى أصحاب المصلحة الغائبين، وطلب ردود أ…" at bounding box center [366, 489] width 0 height 11
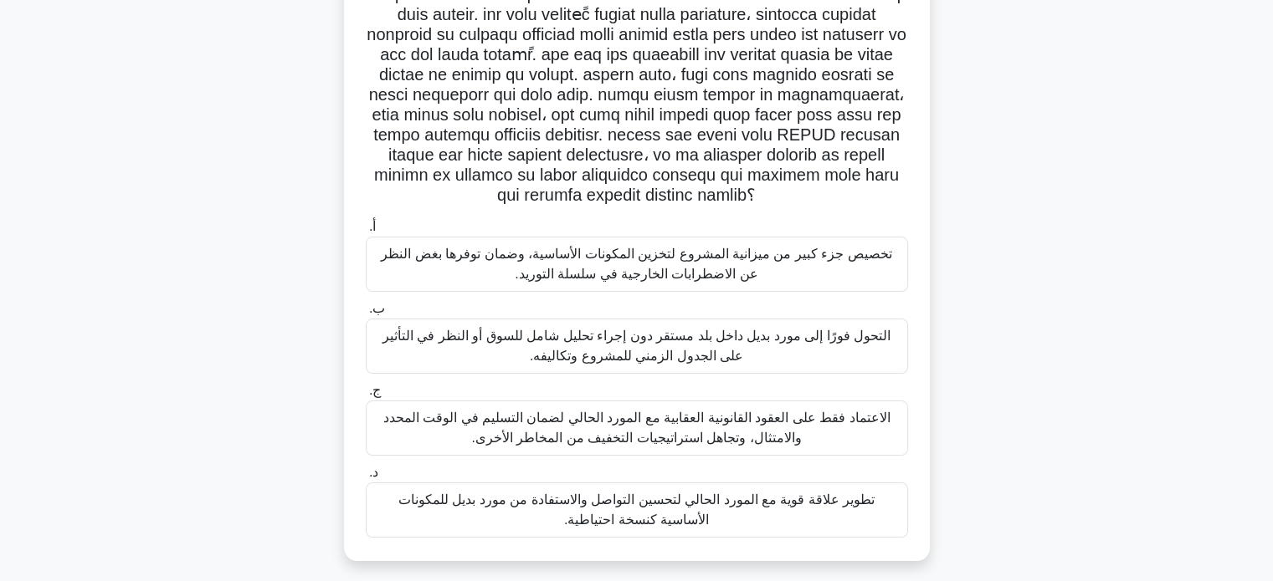
scroll to position [163, 0]
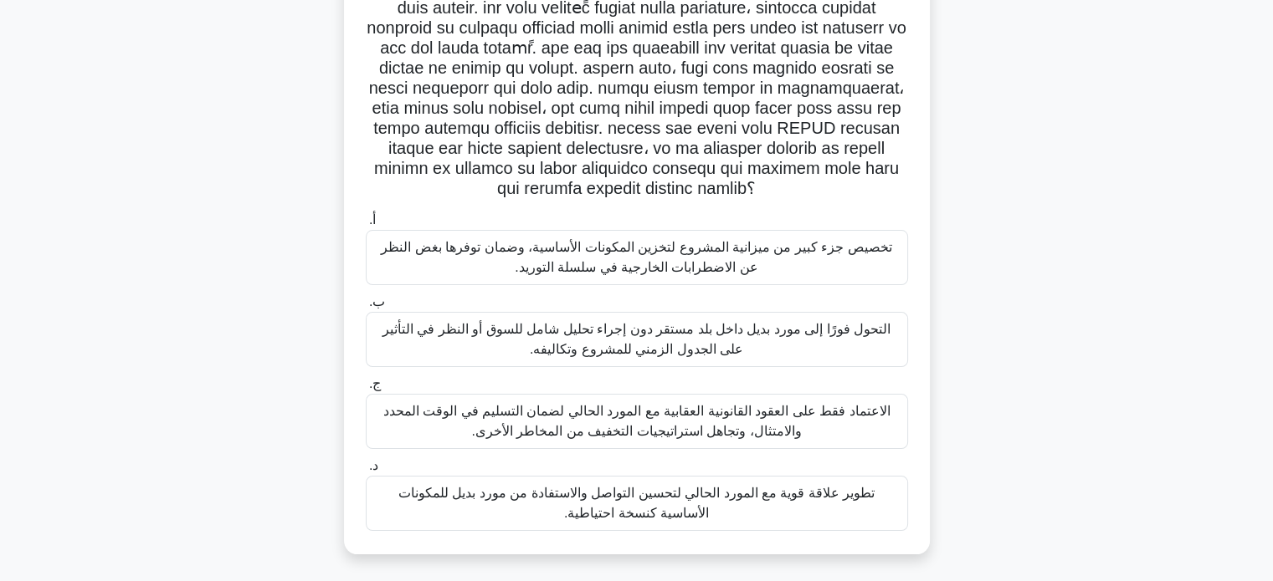
click at [823, 511] on font "تطوير علاقة قوية مع المورد الحالي لتحسين التواصل والاستفادة من مورد بديل للمكون…" at bounding box center [636, 504] width 527 height 40
click at [366, 472] on input "د. تطوير علاقة قوية مع المورد الحالي لتحسين التواصل والاستفادة من مورد بديل للم…" at bounding box center [366, 466] width 0 height 11
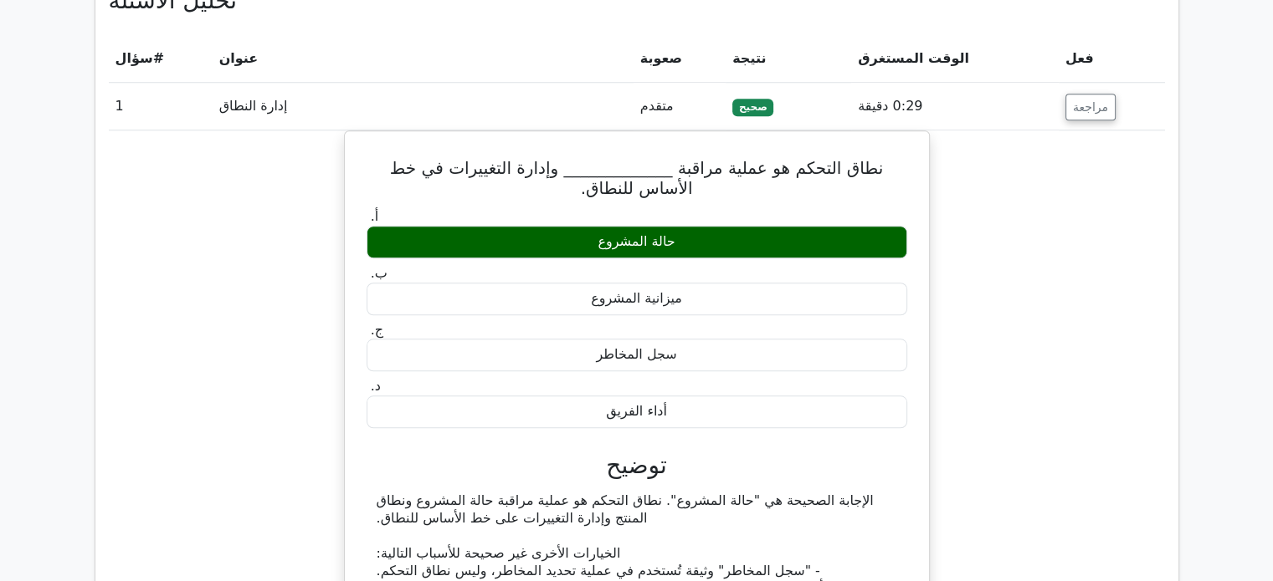
scroll to position [1469, 0]
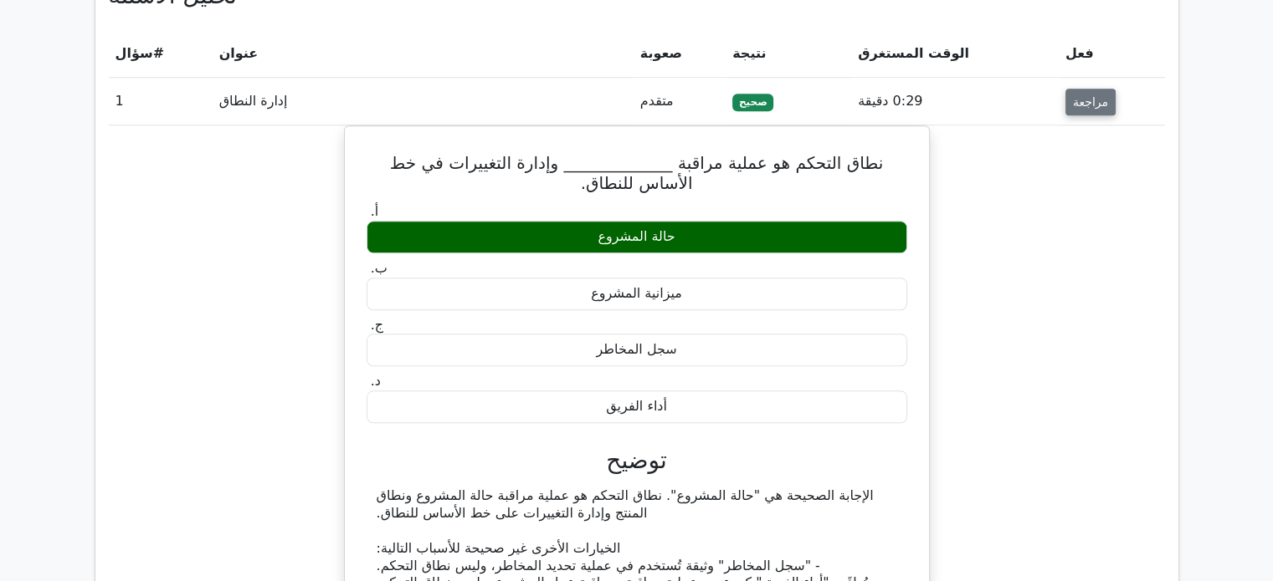
click at [1090, 95] on font "مراجعة" at bounding box center [1090, 101] width 35 height 13
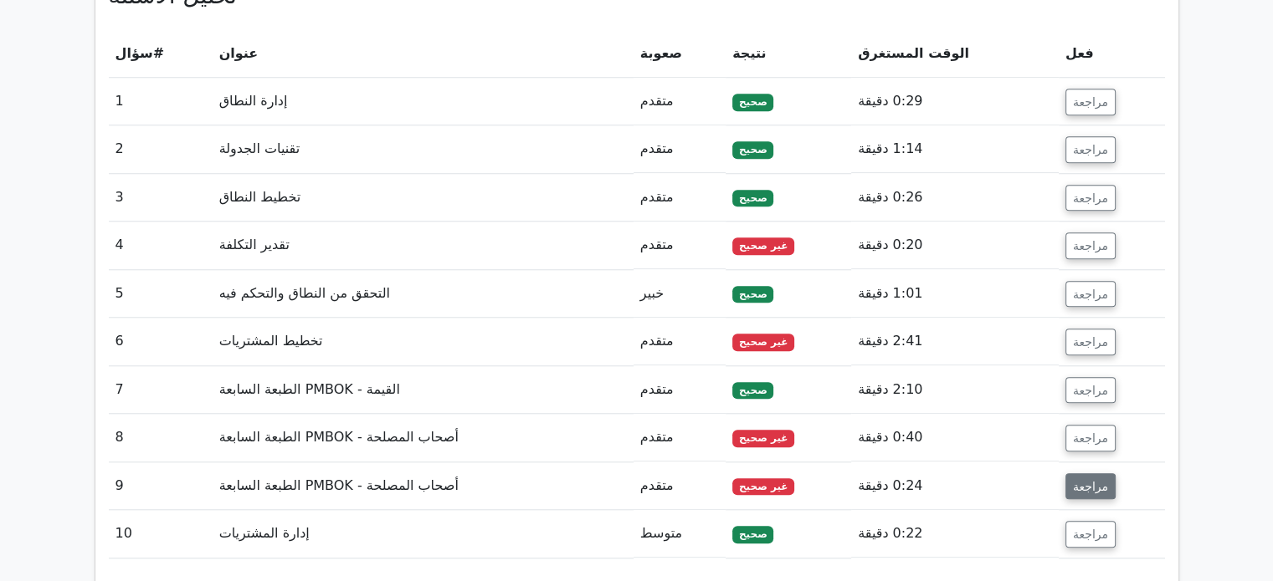
click at [1067, 474] on button "مراجعة" at bounding box center [1090, 487] width 50 height 27
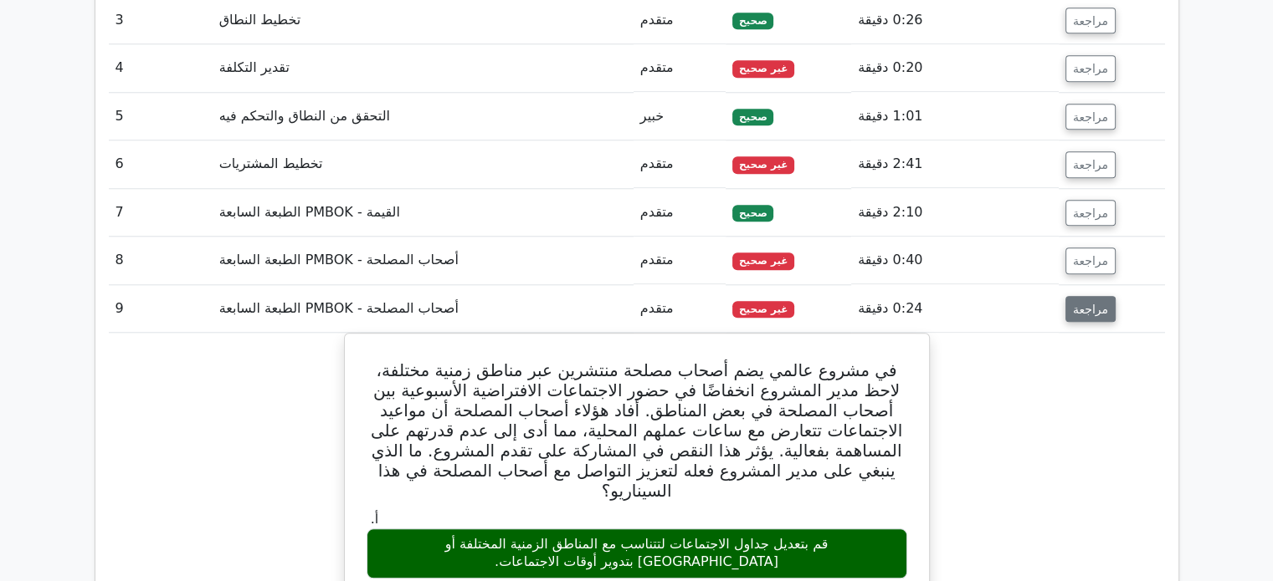
scroll to position [1646, 0]
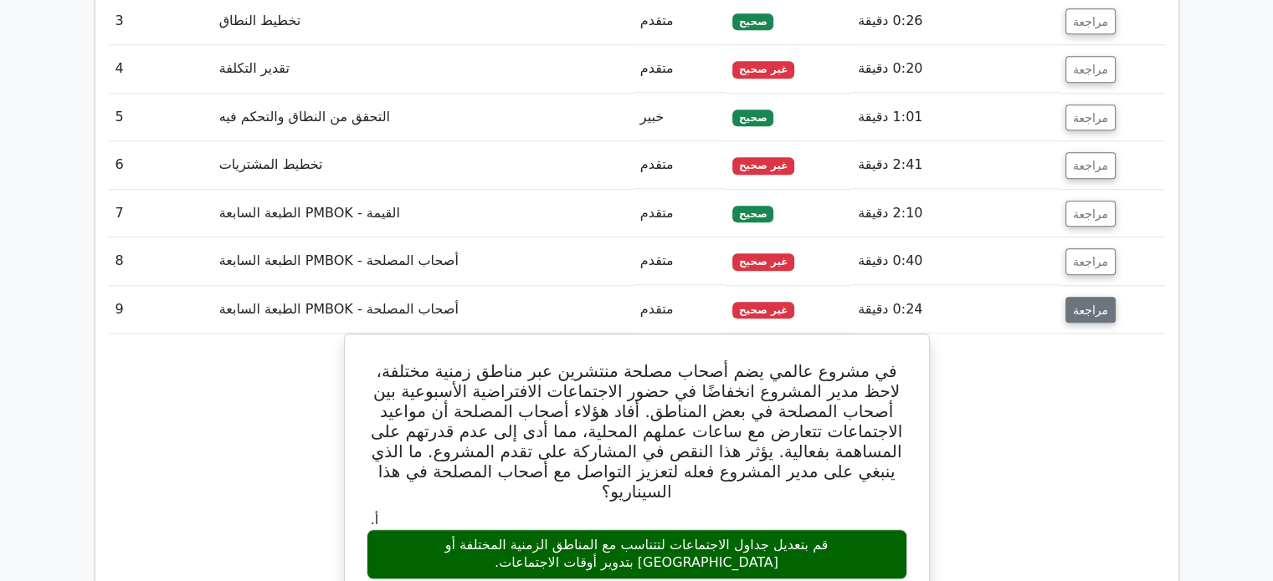
click at [1098, 303] on font "مراجعة" at bounding box center [1090, 309] width 35 height 13
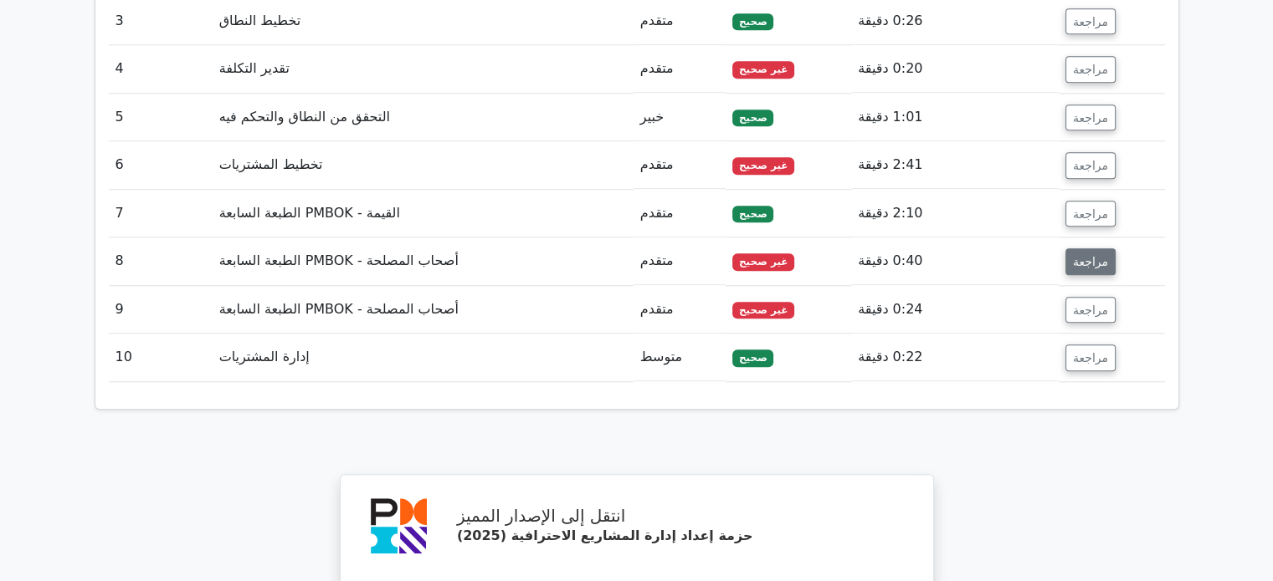
click at [1098, 254] on font "مراجعة" at bounding box center [1090, 260] width 35 height 13
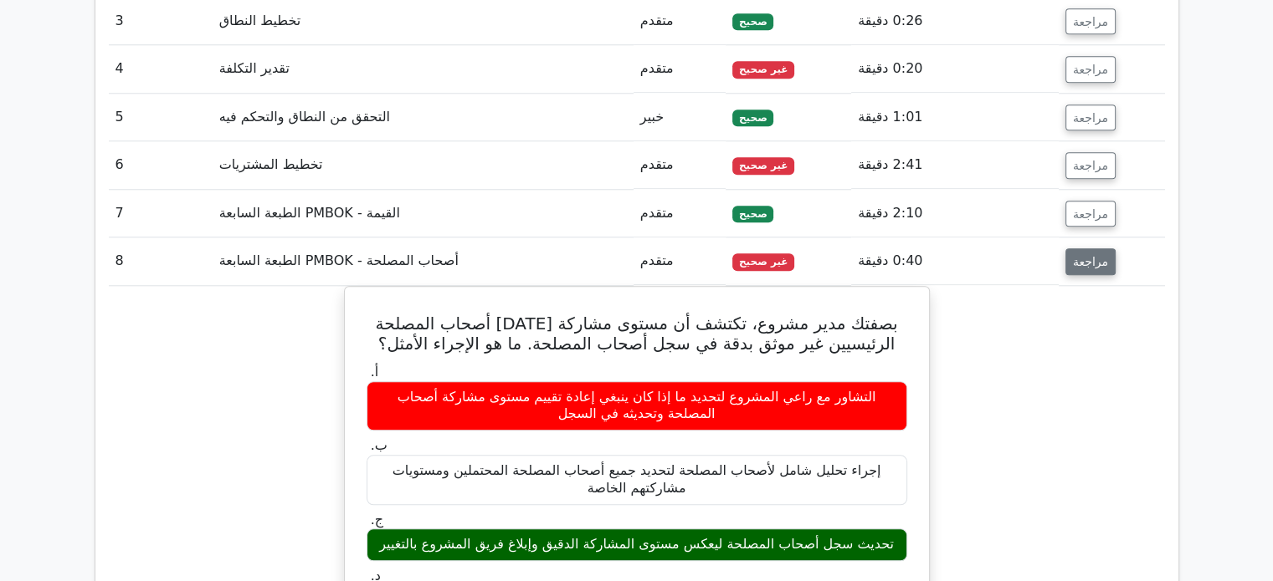
click at [1098, 254] on font "مراجعة" at bounding box center [1090, 260] width 35 height 13
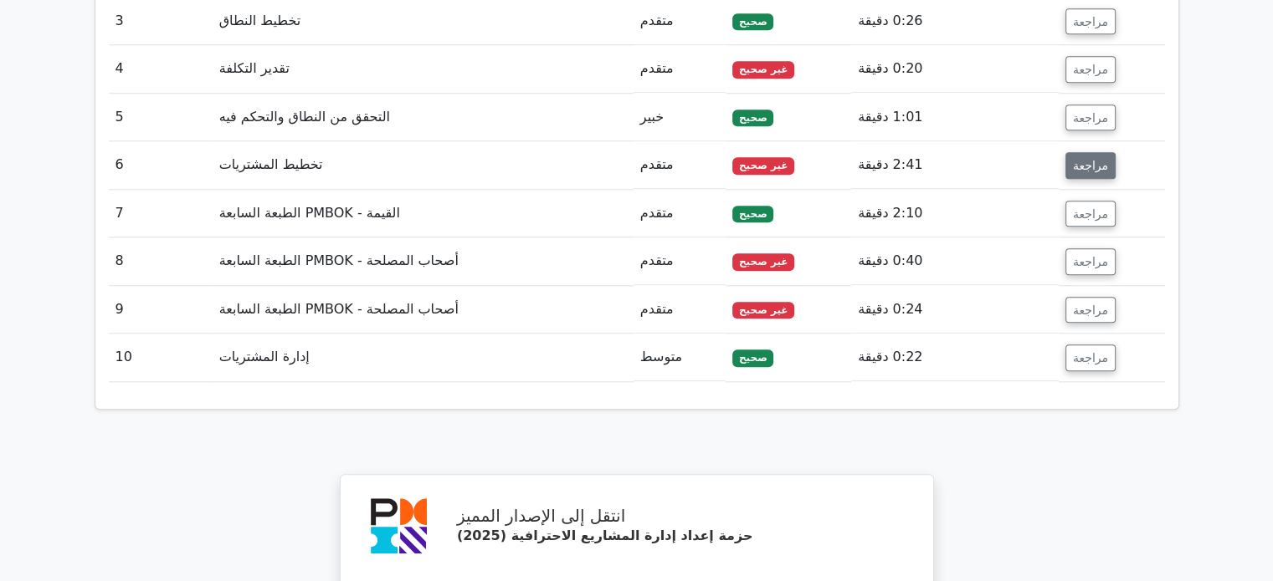
click at [1097, 159] on font "مراجعة" at bounding box center [1090, 165] width 35 height 13
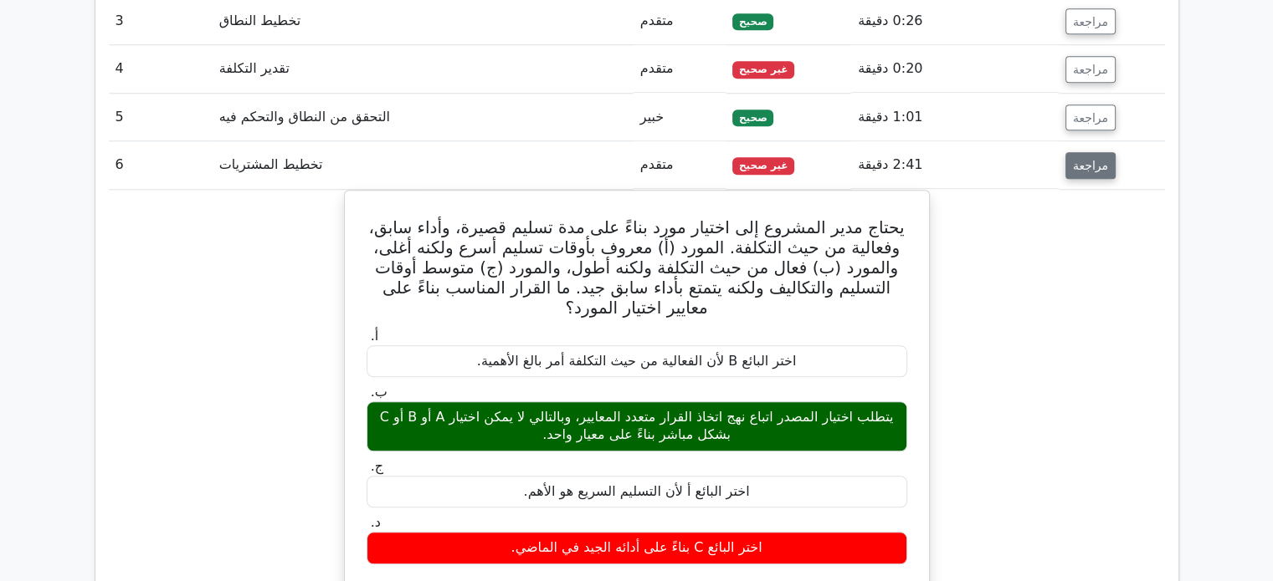
click at [1097, 159] on font "مراجعة" at bounding box center [1090, 165] width 35 height 13
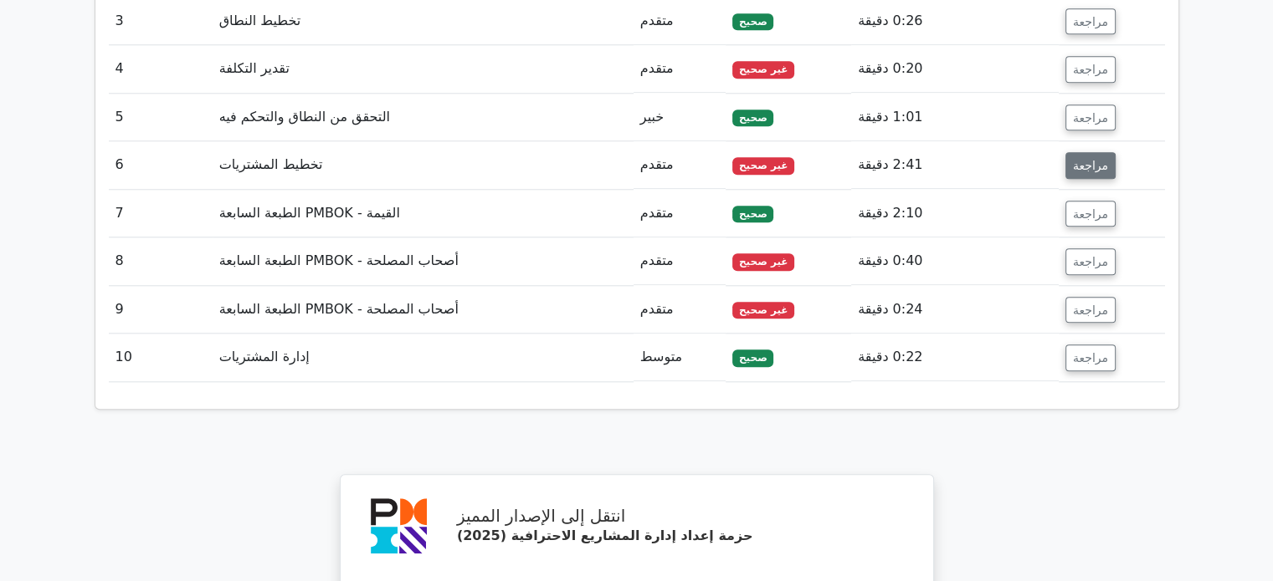
scroll to position [1526, 0]
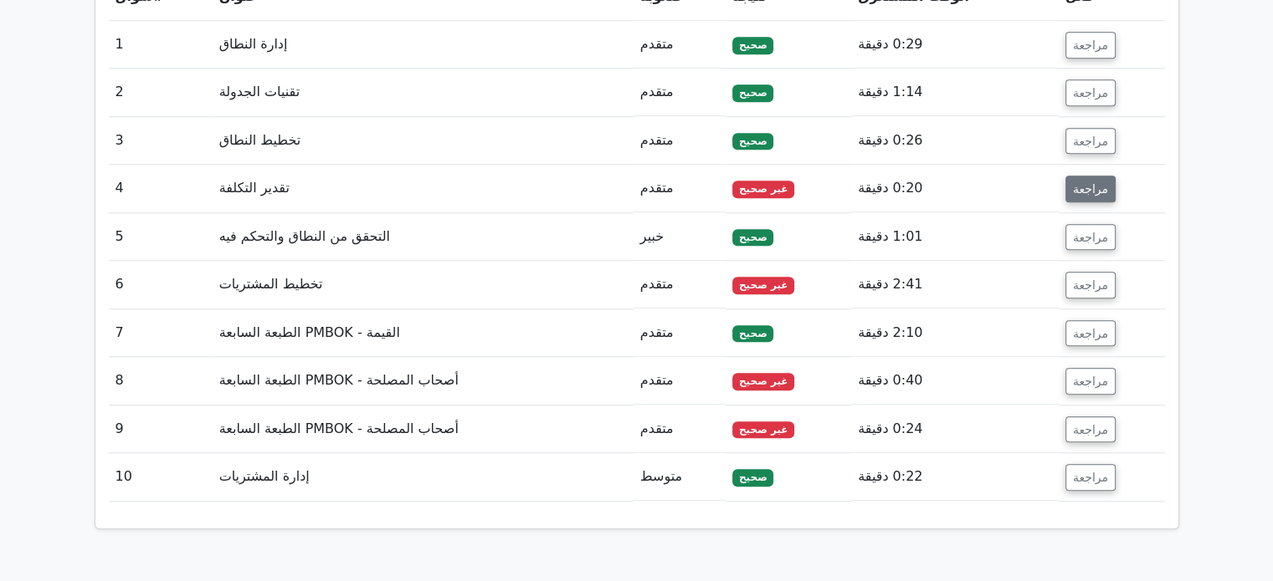
click at [1093, 182] on font "مراجعة" at bounding box center [1090, 188] width 35 height 13
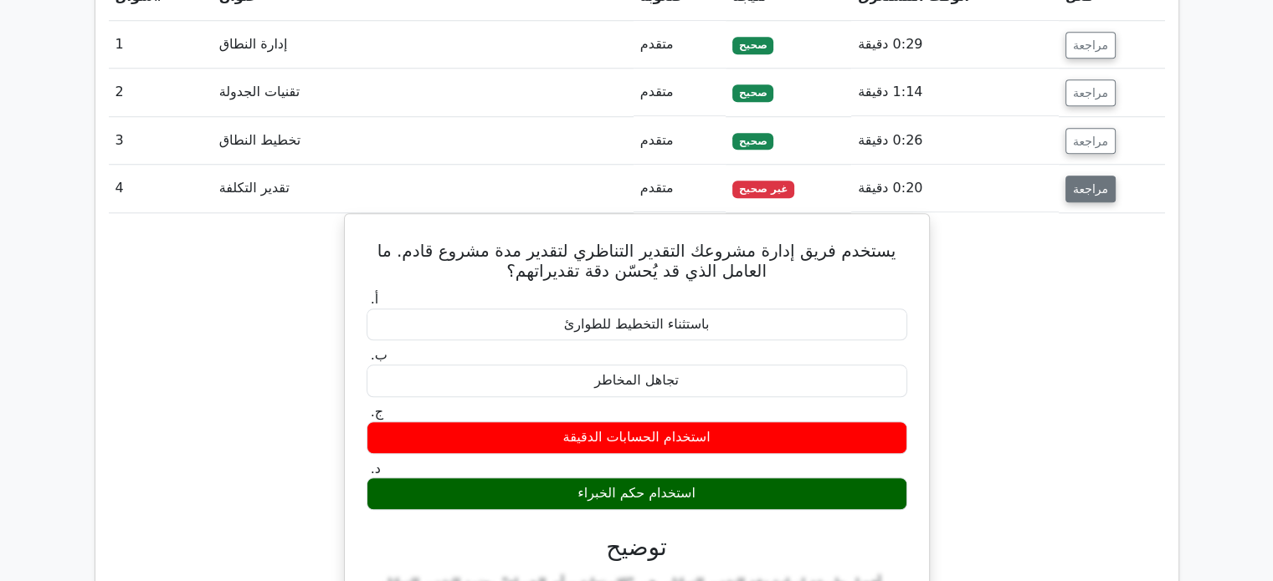
click at [1093, 182] on font "مراجعة" at bounding box center [1090, 188] width 35 height 13
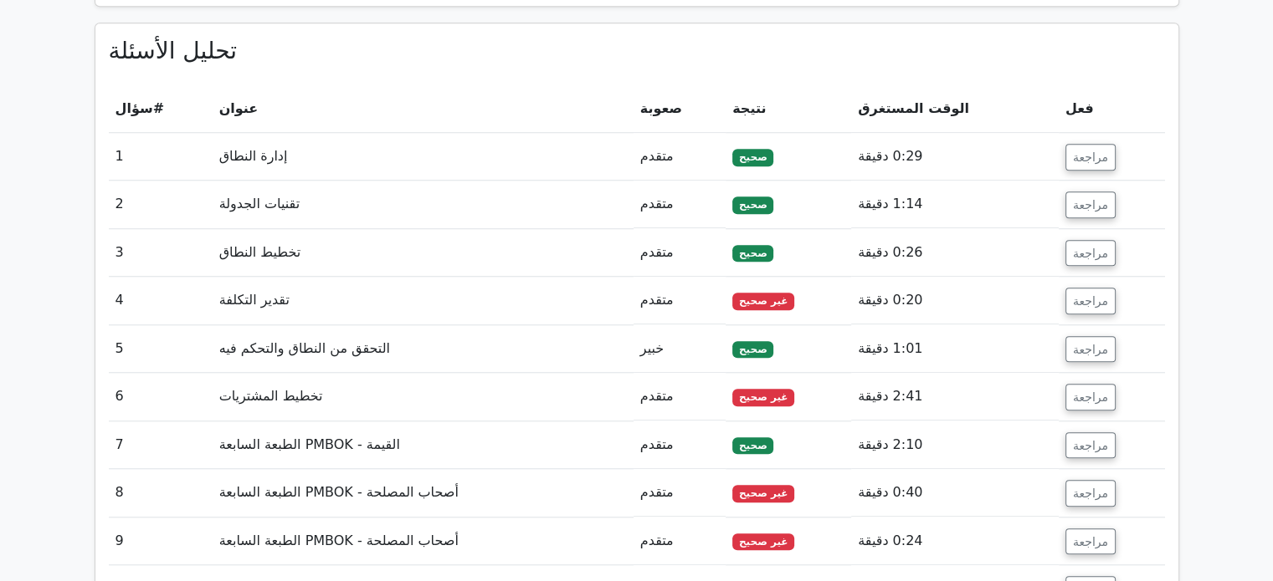
scroll to position [1415, 0]
click at [1087, 150] on font "مراجعة" at bounding box center [1090, 156] width 35 height 13
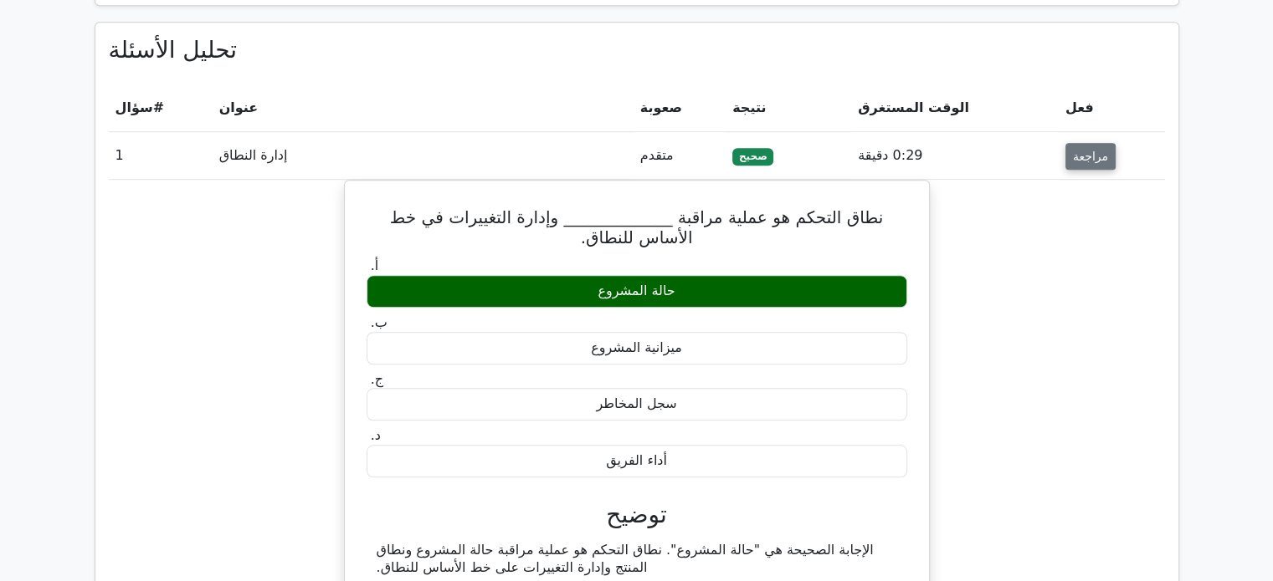
click at [1087, 150] on font "مراجعة" at bounding box center [1090, 156] width 35 height 13
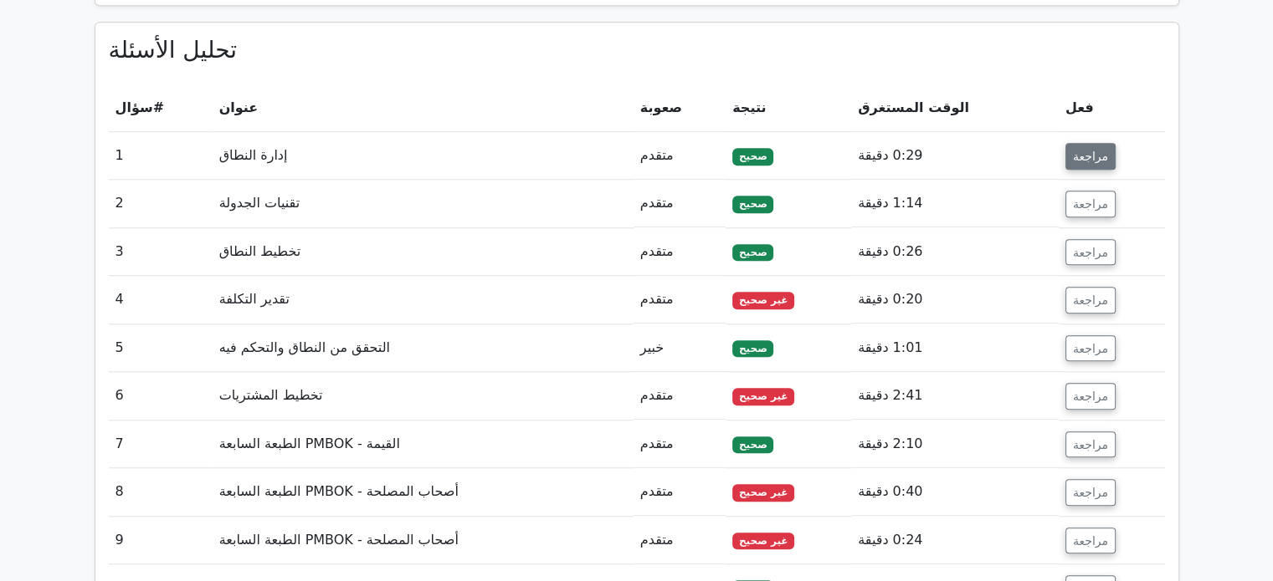
click at [1087, 150] on font "مراجعة" at bounding box center [1090, 156] width 35 height 13
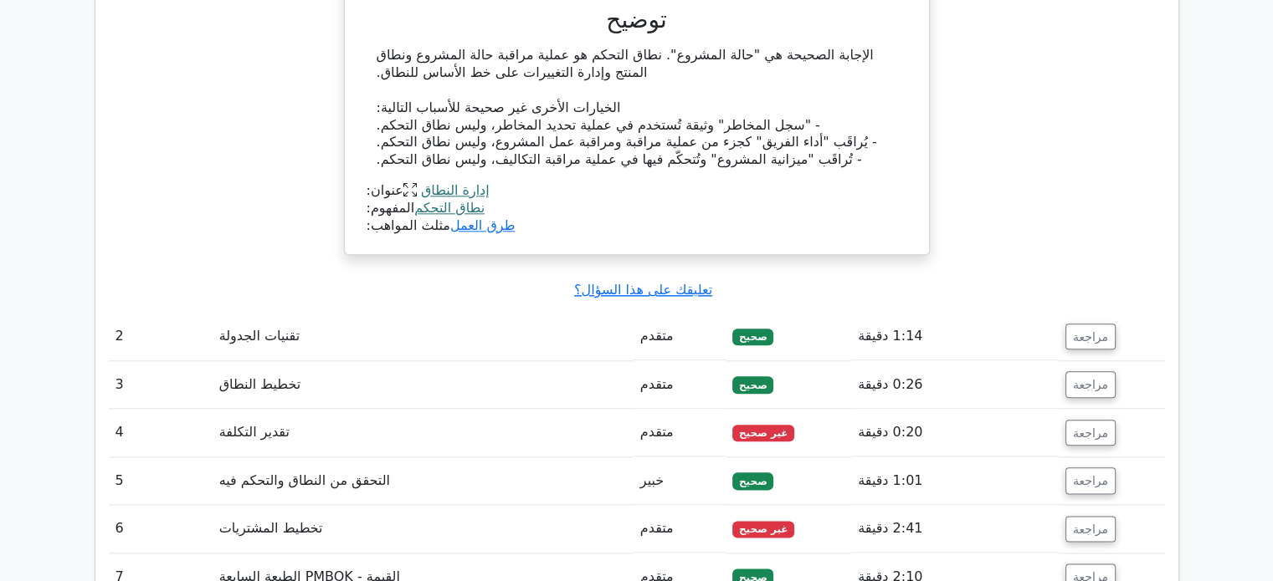
scroll to position [1913, 0]
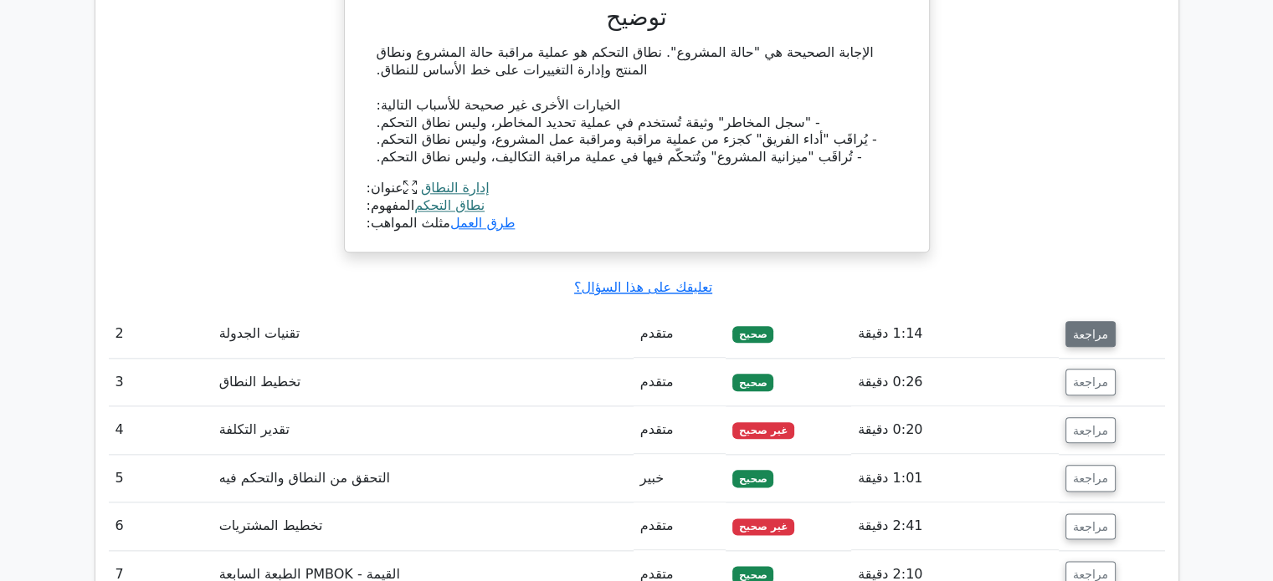
click at [1093, 327] on font "مراجعة" at bounding box center [1090, 333] width 35 height 13
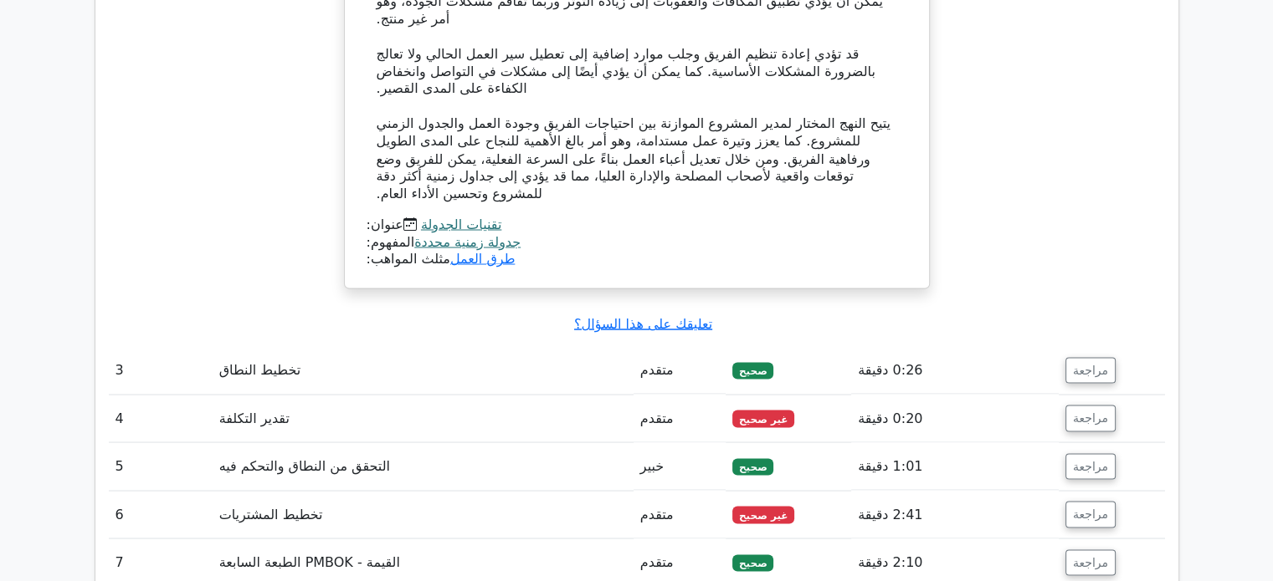
scroll to position [3044, 0]
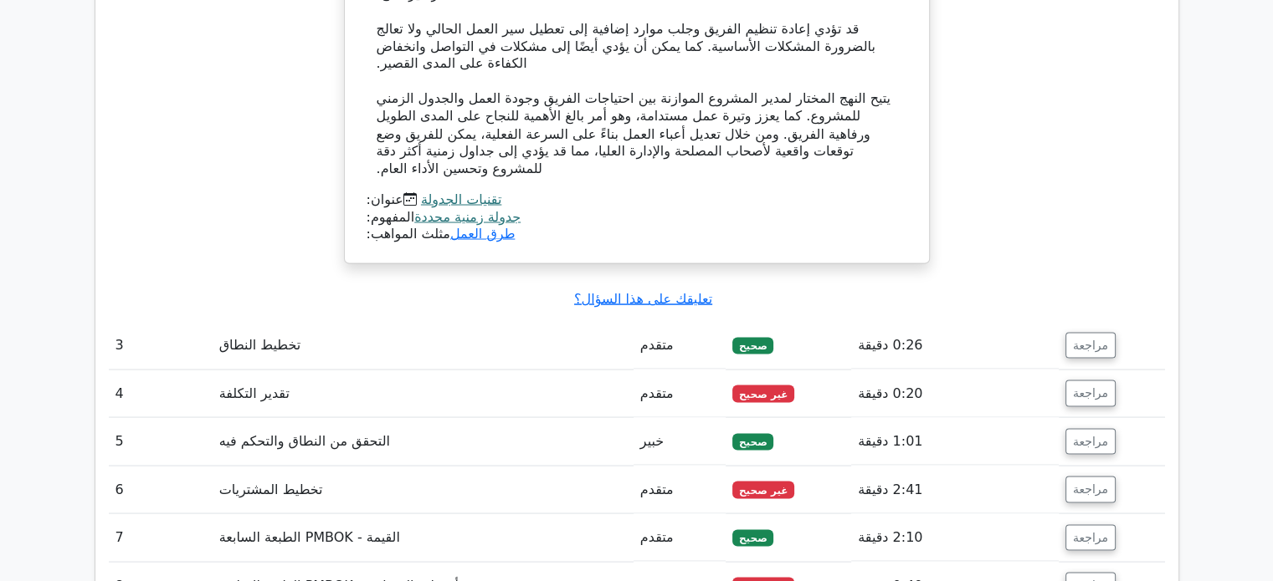
click at [1093, 338] on font "مراجعة" at bounding box center [1090, 344] width 35 height 13
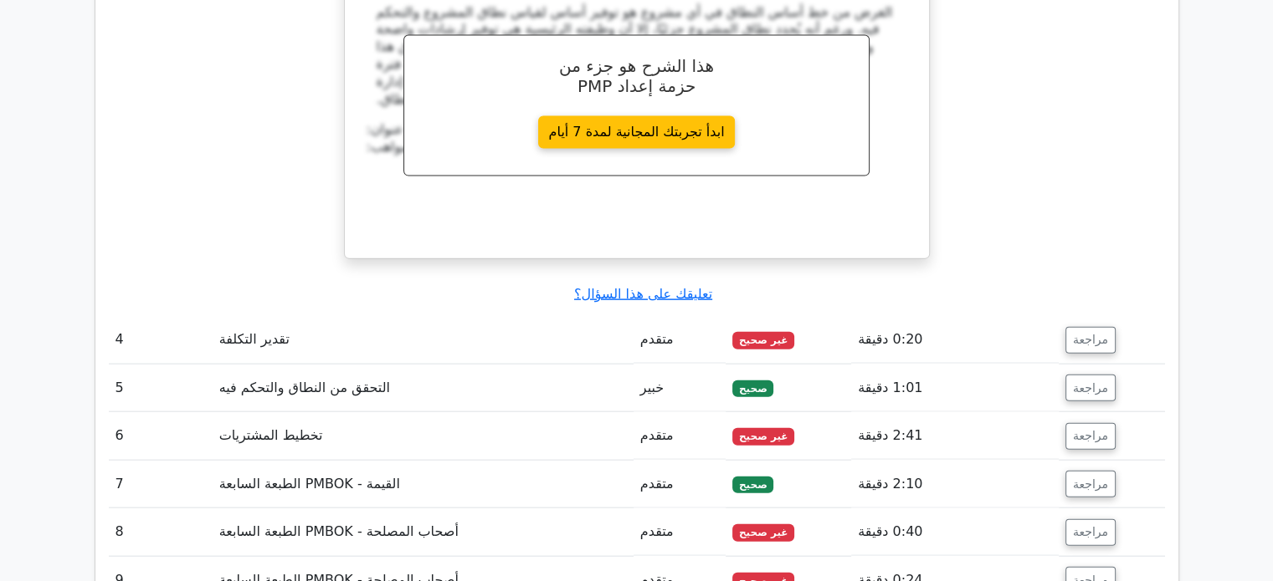
scroll to position [3751, 0]
click at [1093, 334] on font "مراجعة" at bounding box center [1090, 340] width 35 height 13
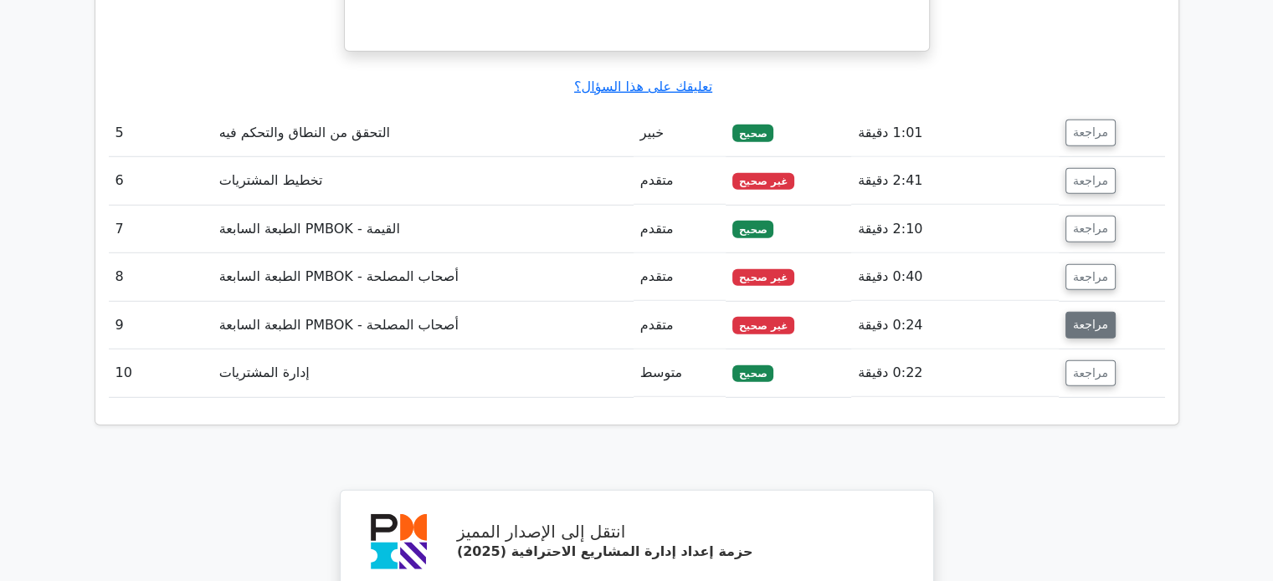
scroll to position [4724, 0]
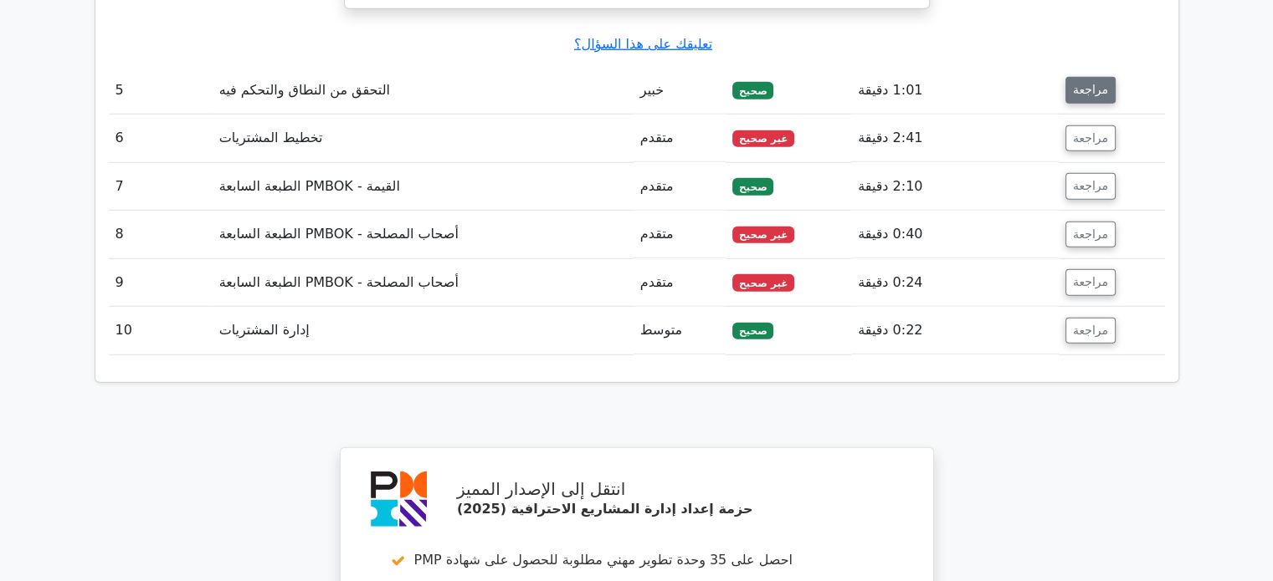
click at [1098, 77] on button "مراجعة" at bounding box center [1090, 90] width 50 height 27
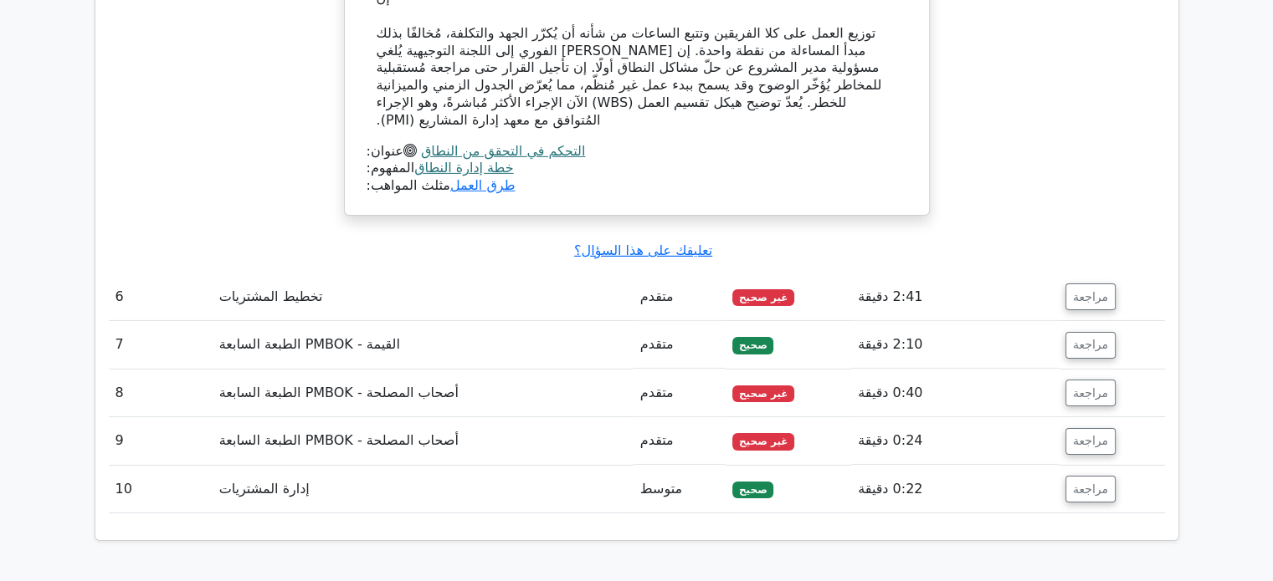
scroll to position [5428, 0]
click at [1094, 284] on button "مراجعة" at bounding box center [1090, 297] width 50 height 27
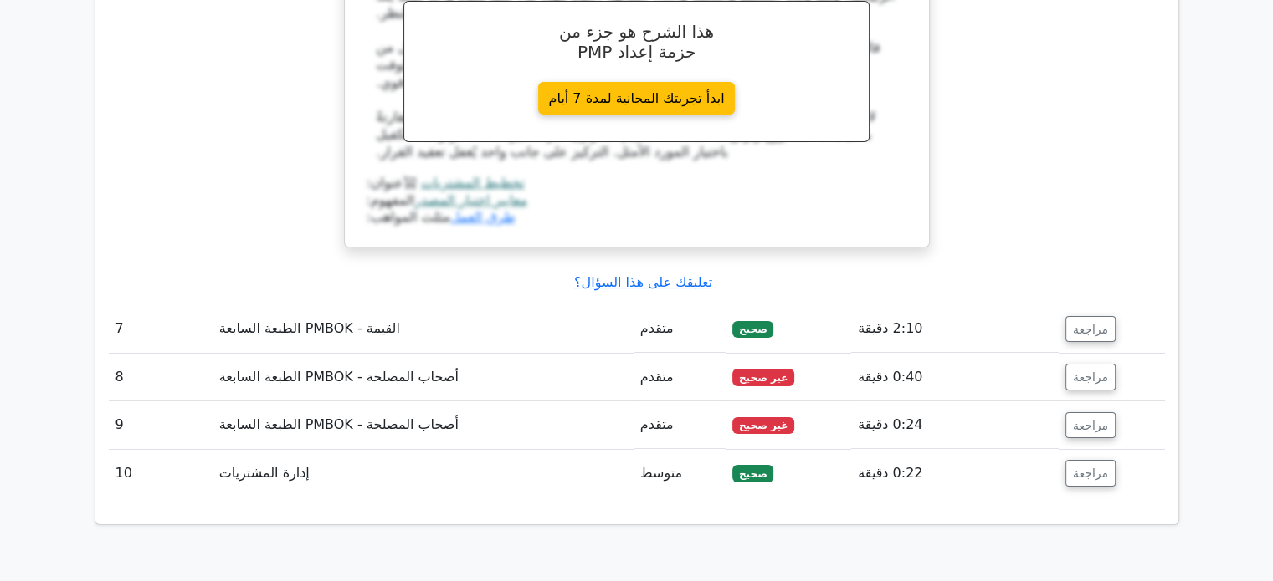
scroll to position [6221, 0]
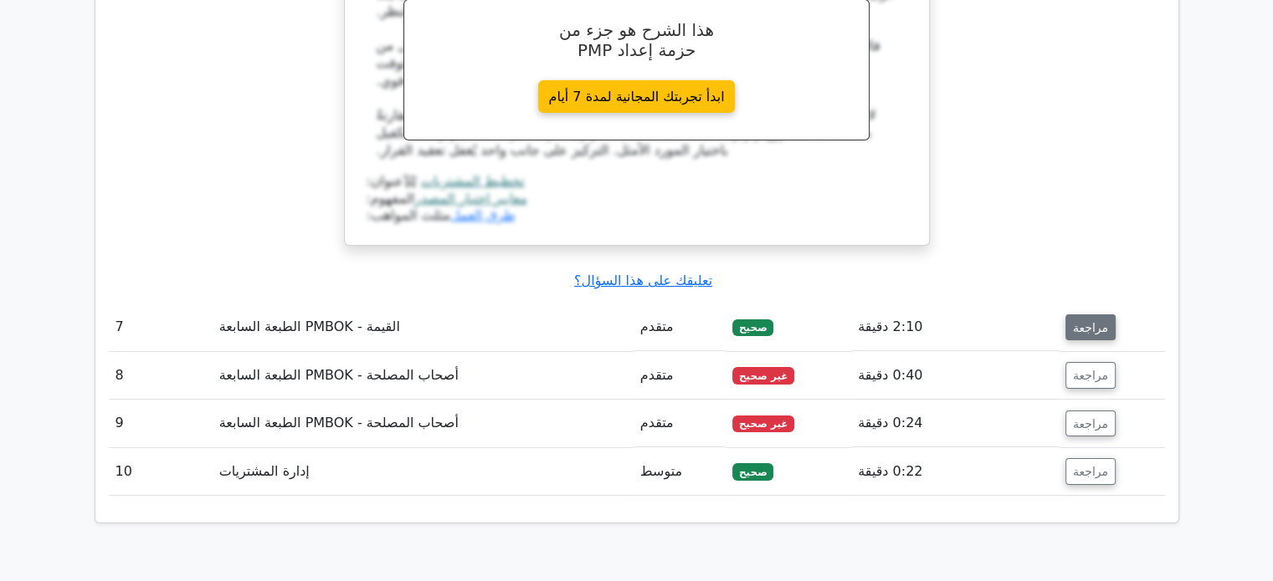
click at [1083, 315] on button "مراجعة" at bounding box center [1090, 328] width 50 height 27
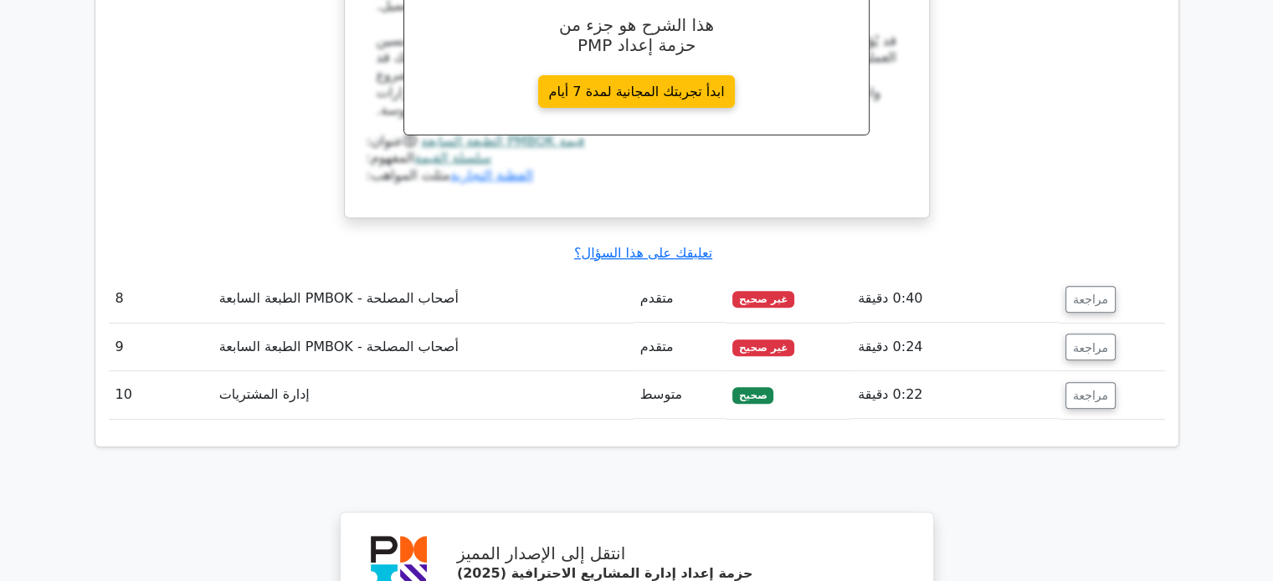
scroll to position [6973, 0]
click at [1086, 292] on font "مراجعة" at bounding box center [1090, 298] width 35 height 13
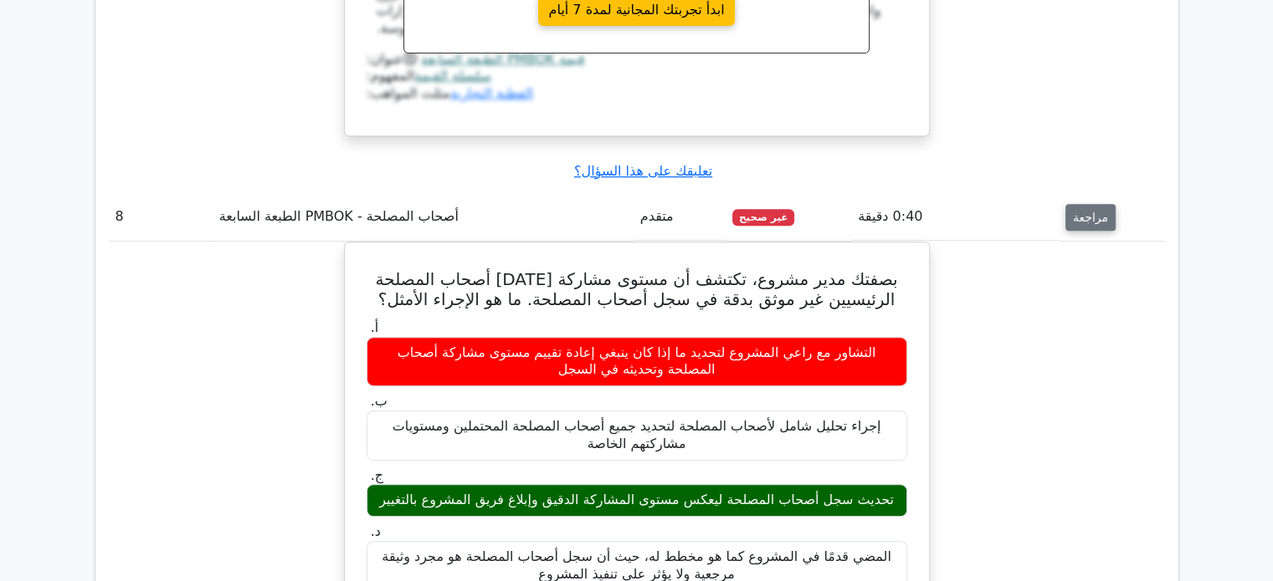
scroll to position [7057, 0]
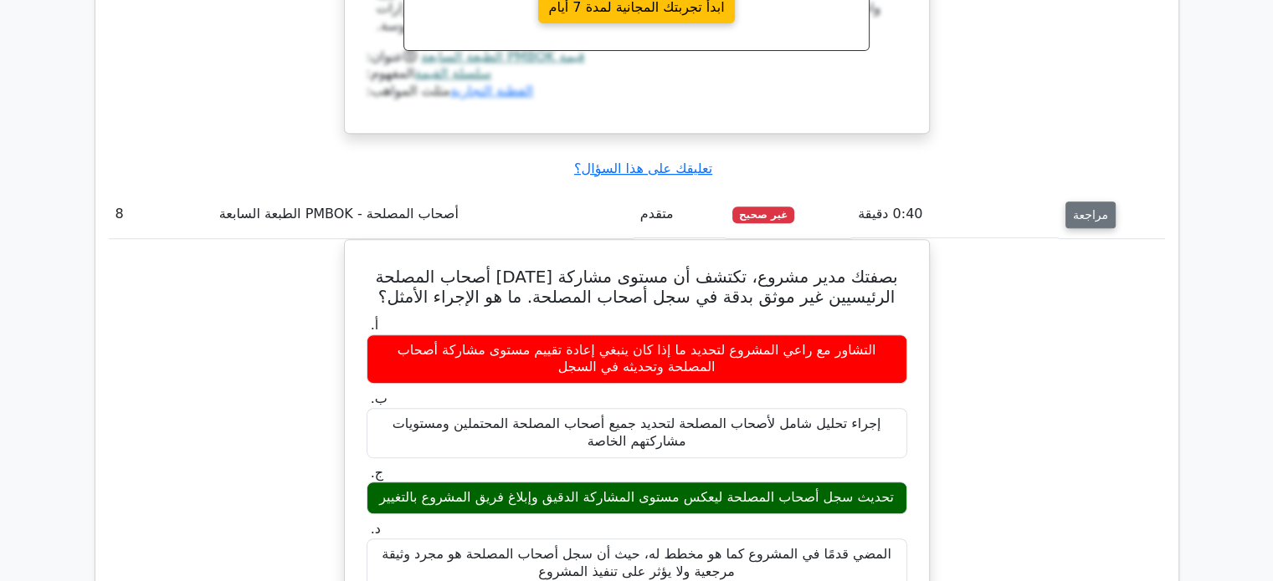
click at [1097, 208] on font "مراجعة" at bounding box center [1090, 214] width 35 height 13
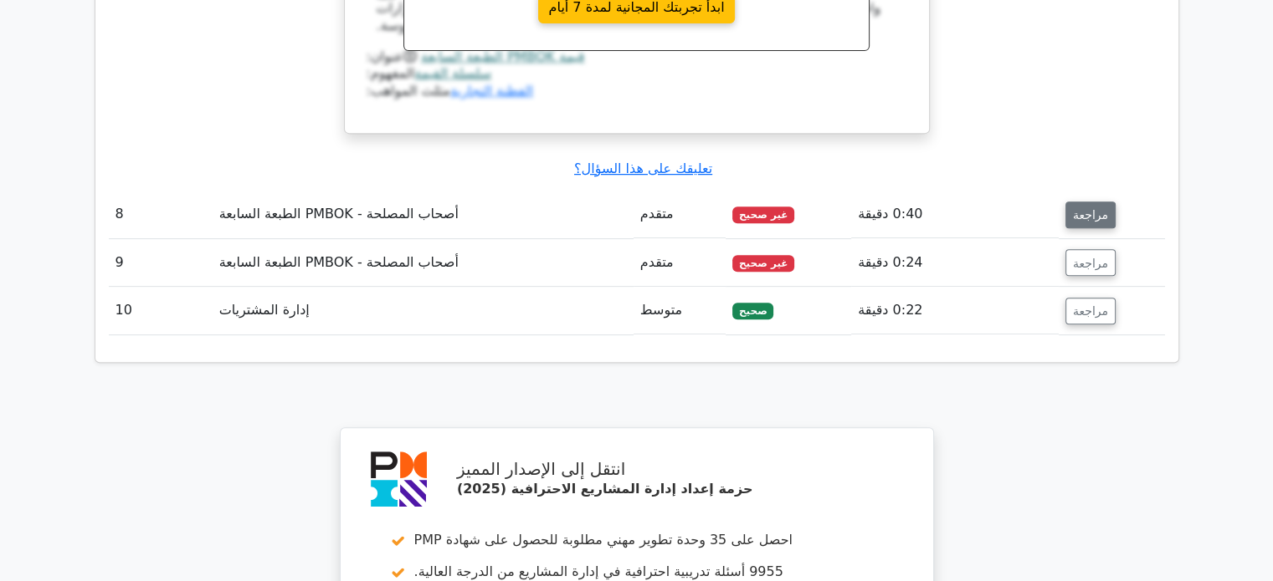
click at [1097, 208] on font "مراجعة" at bounding box center [1090, 214] width 35 height 13
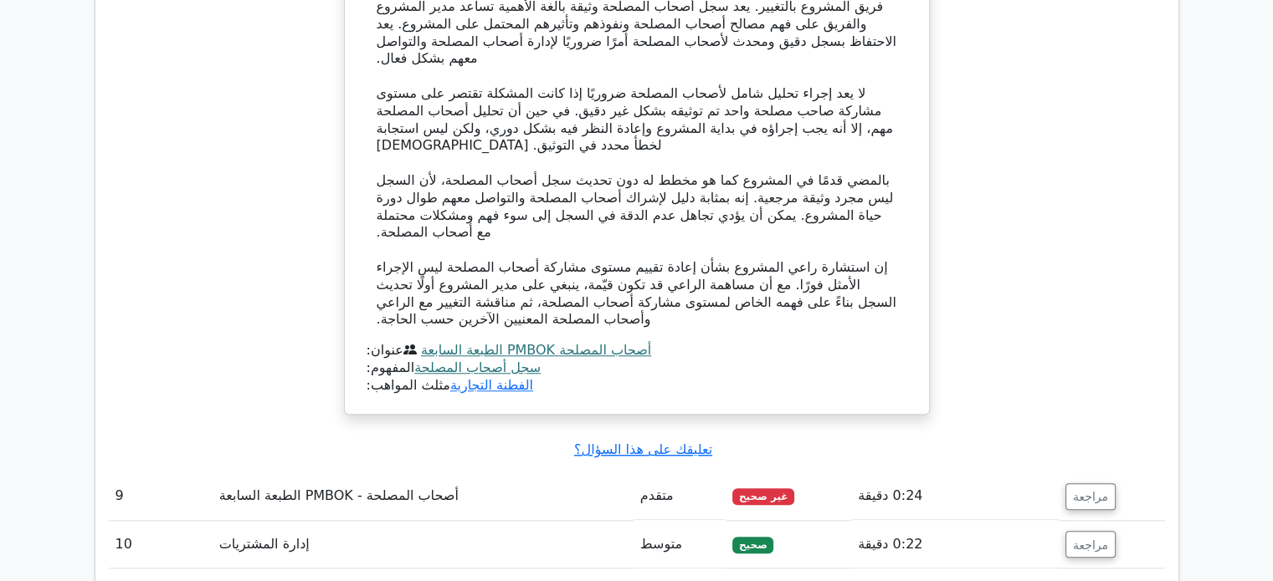
scroll to position [7807, 0]
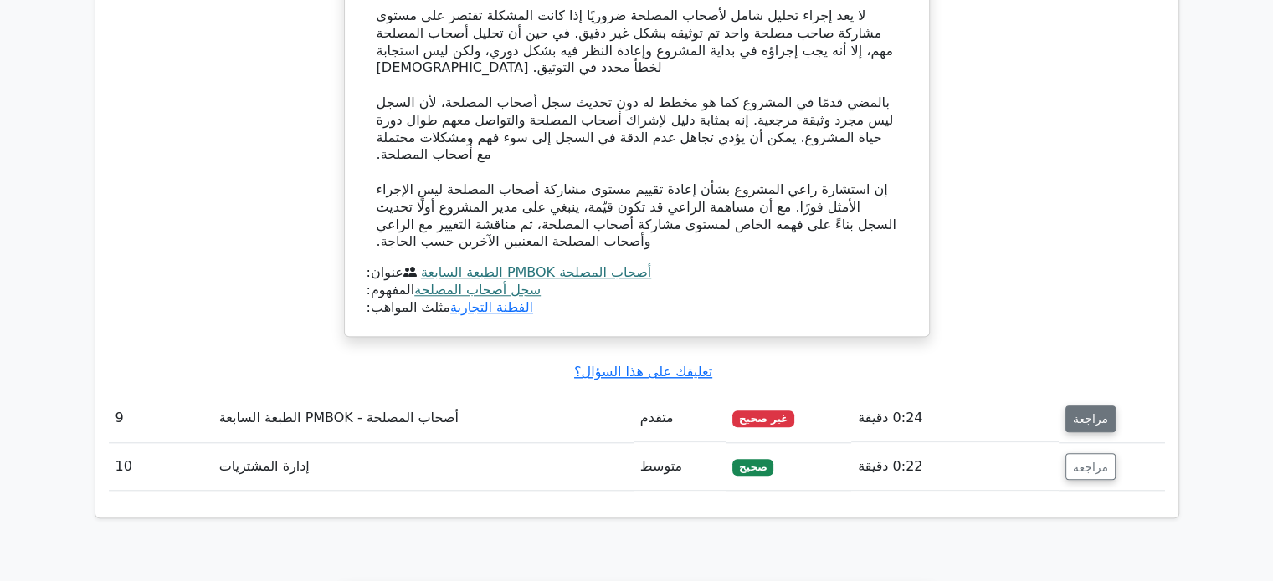
click at [1094, 412] on font "مراجعة" at bounding box center [1090, 418] width 35 height 13
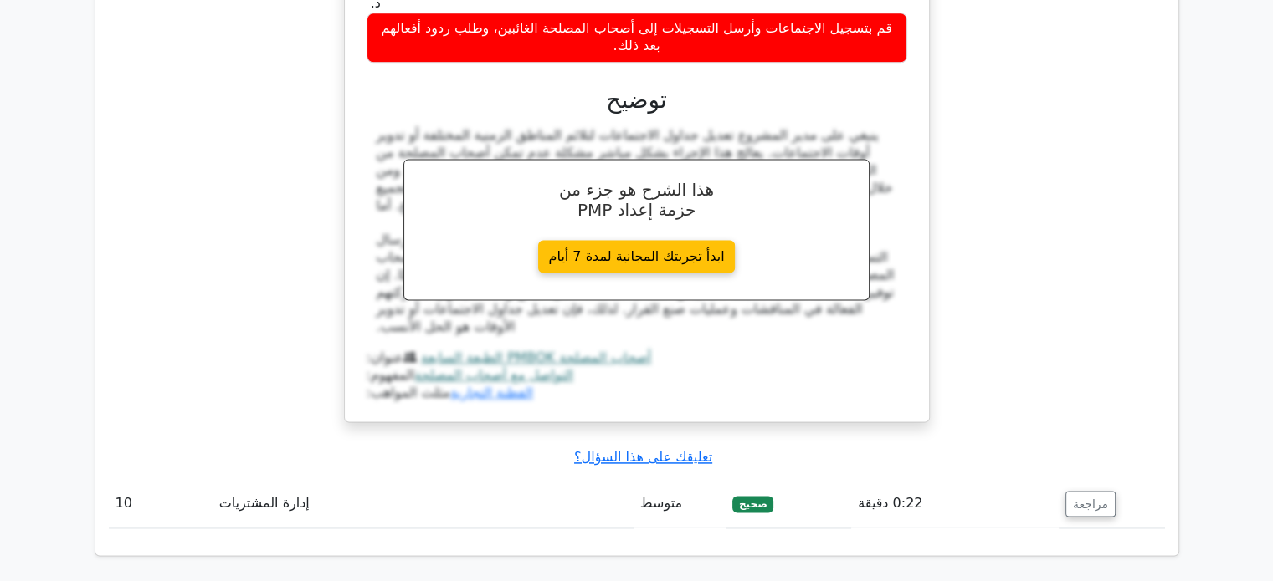
scroll to position [8617, 0]
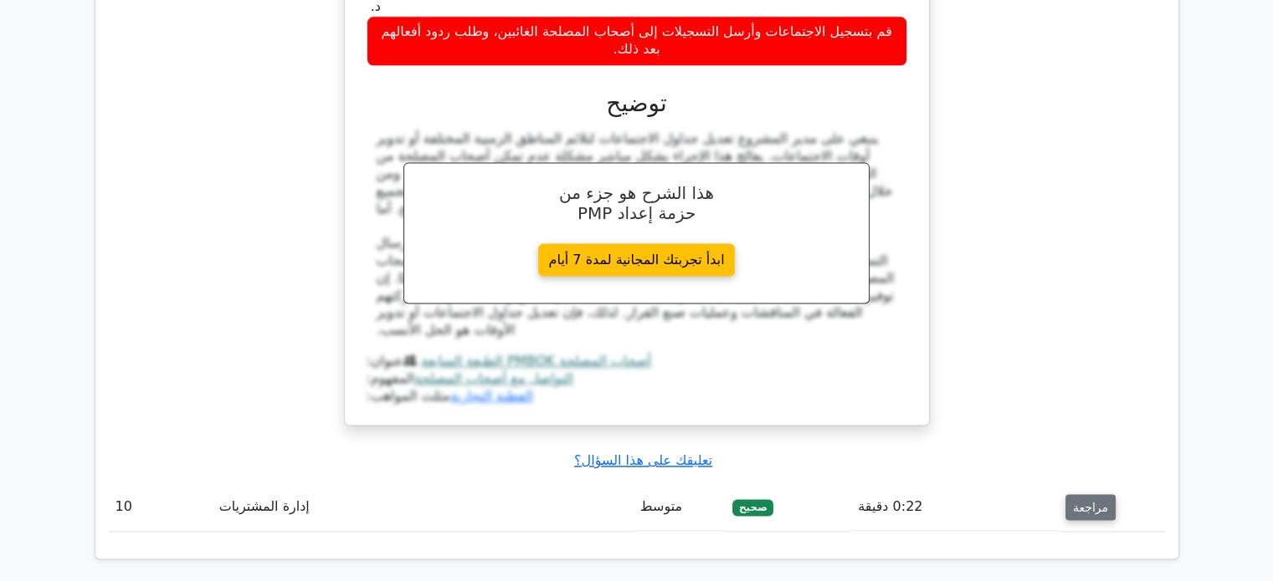
click at [1089, 500] on font "مراجعة" at bounding box center [1090, 506] width 35 height 13
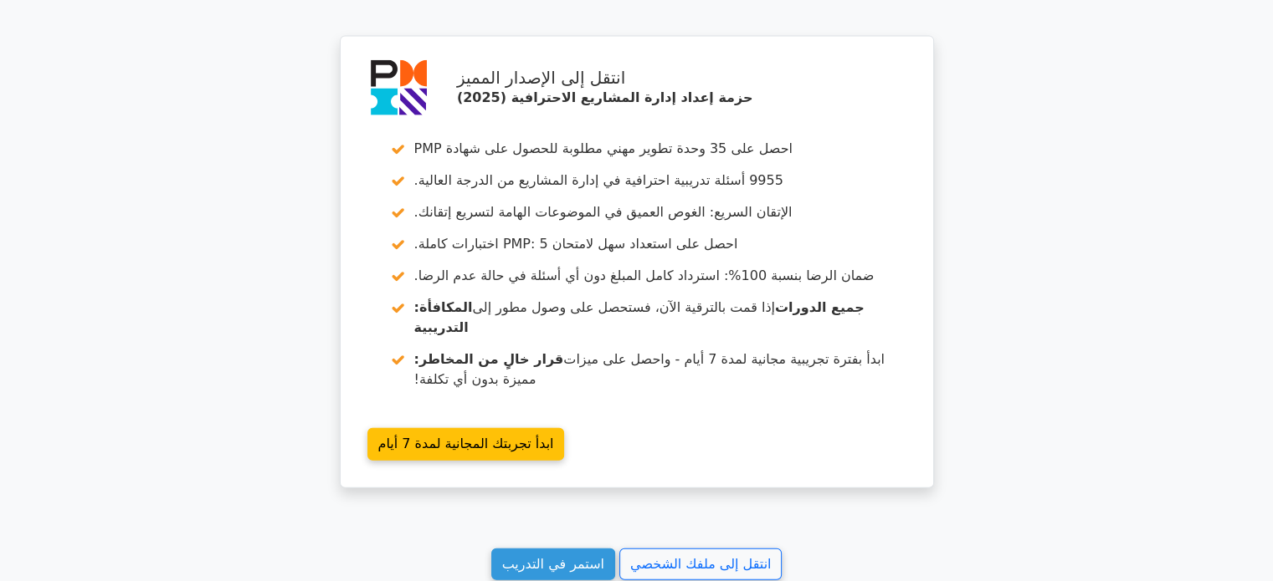
scroll to position [10336, 0]
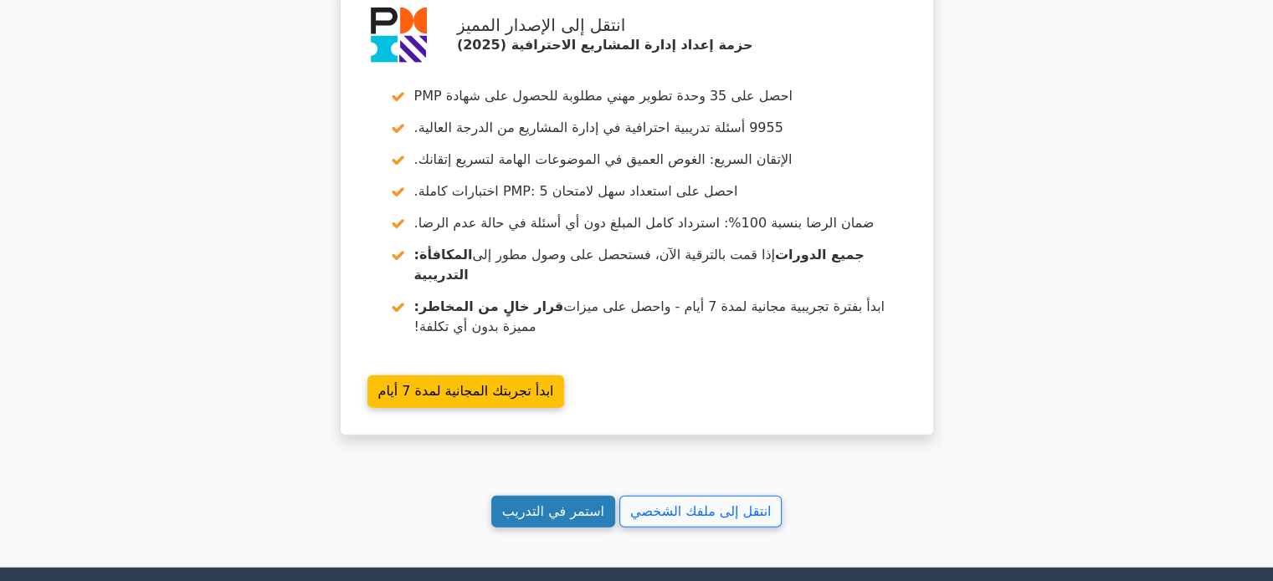
click at [548, 504] on font "استمر في التدريب" at bounding box center [553, 512] width 102 height 16
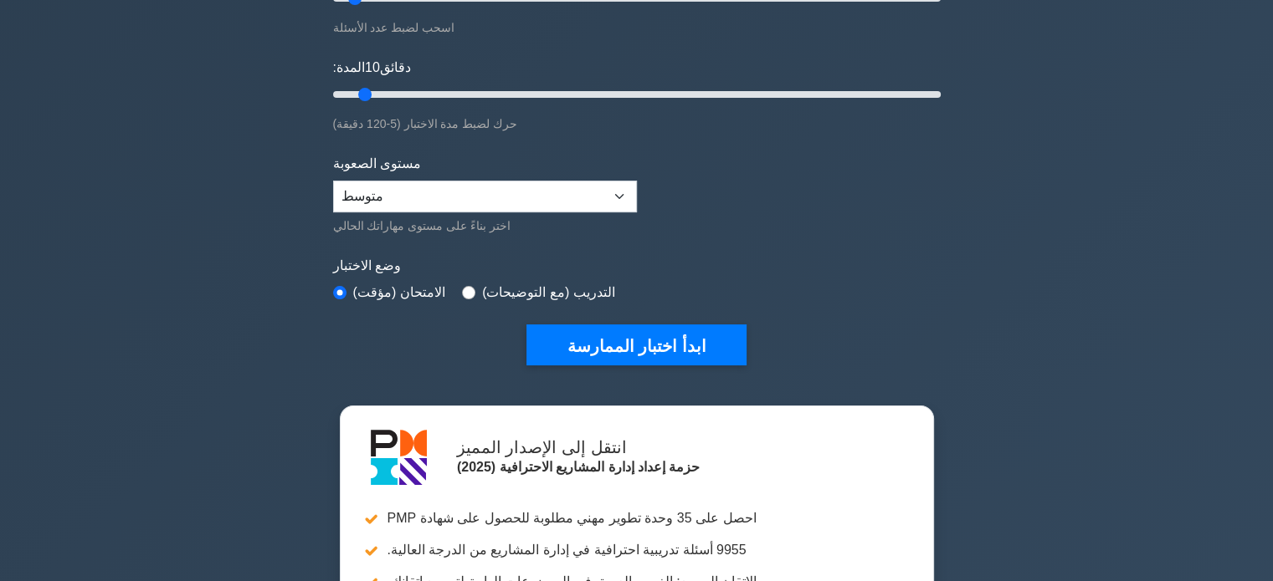
click at [548, 341] on button "ابدأ اختبار الممارسة" at bounding box center [635, 345] width 219 height 41
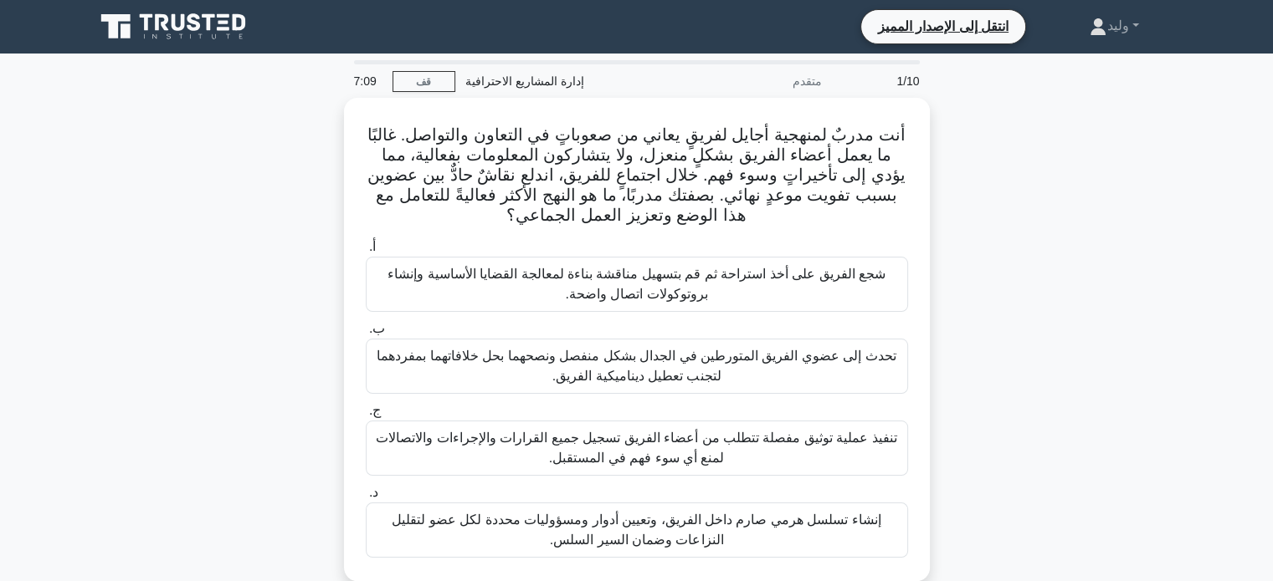
scroll to position [20, 0]
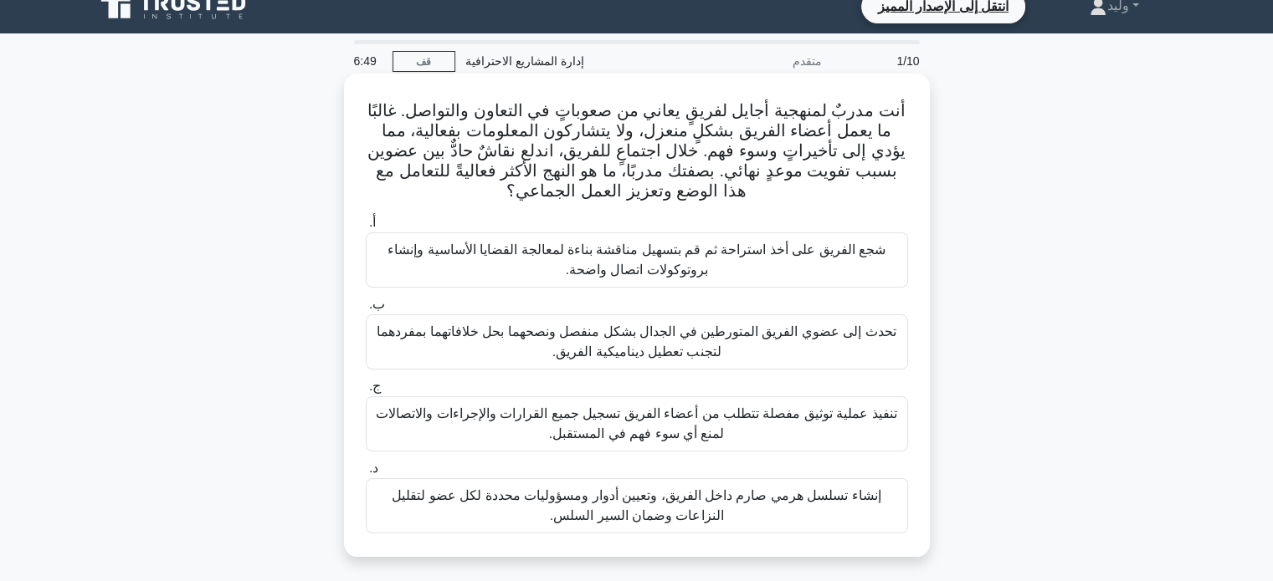
click at [798, 417] on font "تنفيذ عملية توثيق مفصلة تتطلب من أعضاء الفريق تسجيل جميع القرارات والإجراءات وا…" at bounding box center [636, 424] width 520 height 34
click at [366, 392] on input "ج. تنفيذ عملية توثيق مفصلة تتطلب من أعضاء الفريق تسجيل جميع القرارات والإجراءات…" at bounding box center [366, 387] width 0 height 11
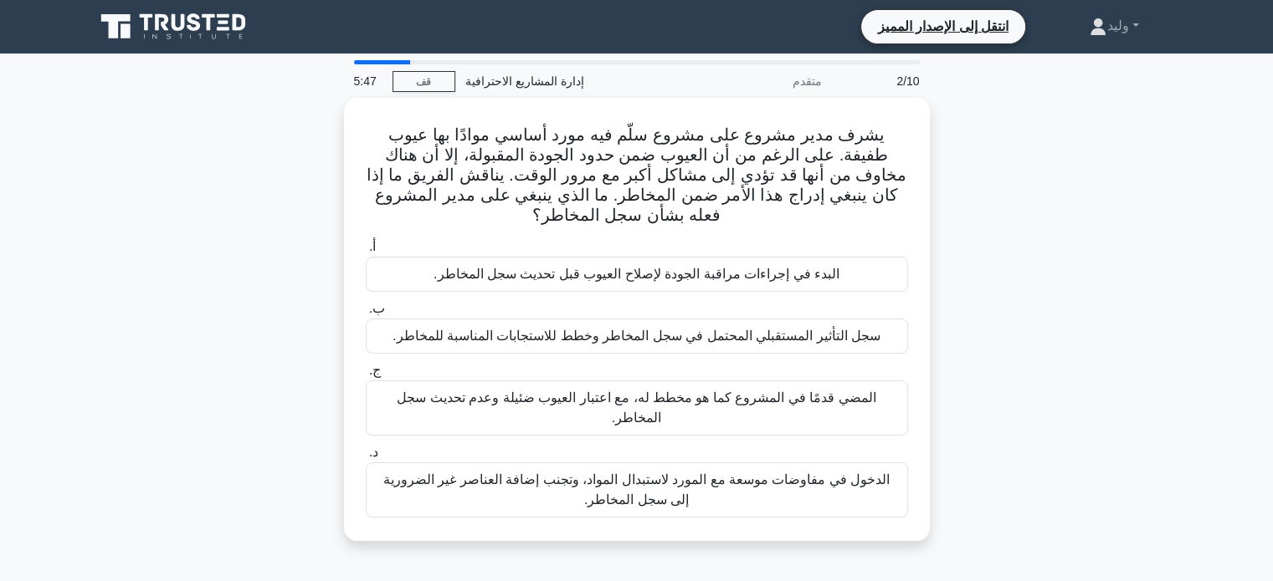
scroll to position [7, 0]
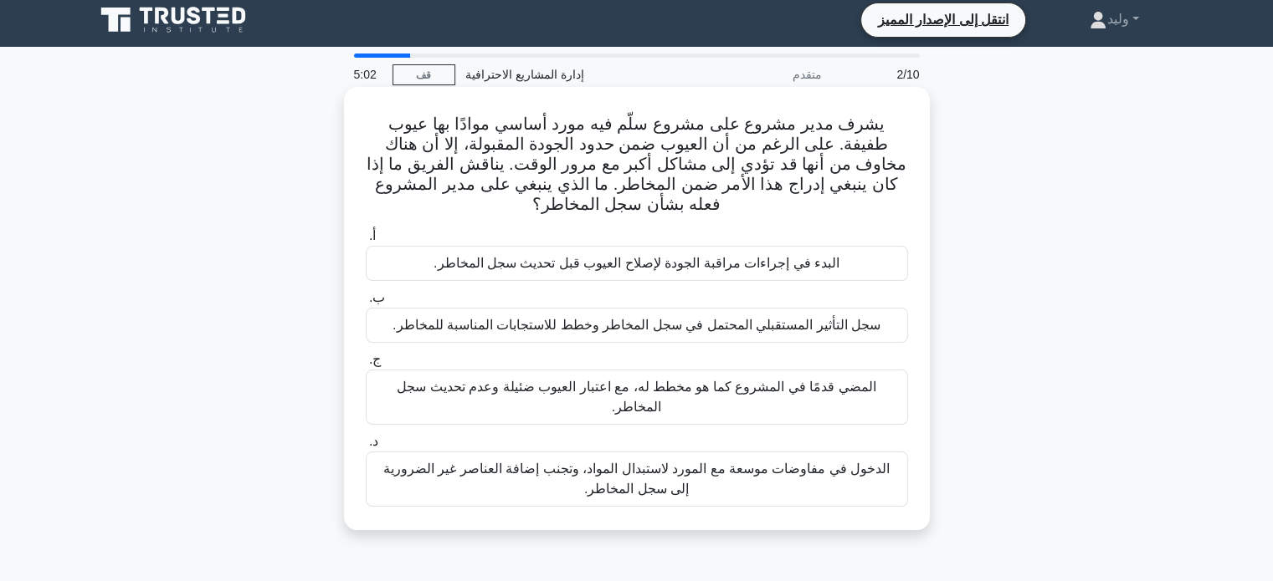
click at [887, 332] on div "سجل التأثير المستقبلي المحتمل في سجل المخاطر وخطط للاستجابات المناسبة للمخاطر." at bounding box center [637, 325] width 542 height 35
click at [366, 304] on input "ب. سجل التأثير المستقبلي المحتمل في سجل المخاطر وخطط للاستجابات المناسبة للمخاط…" at bounding box center [366, 298] width 0 height 11
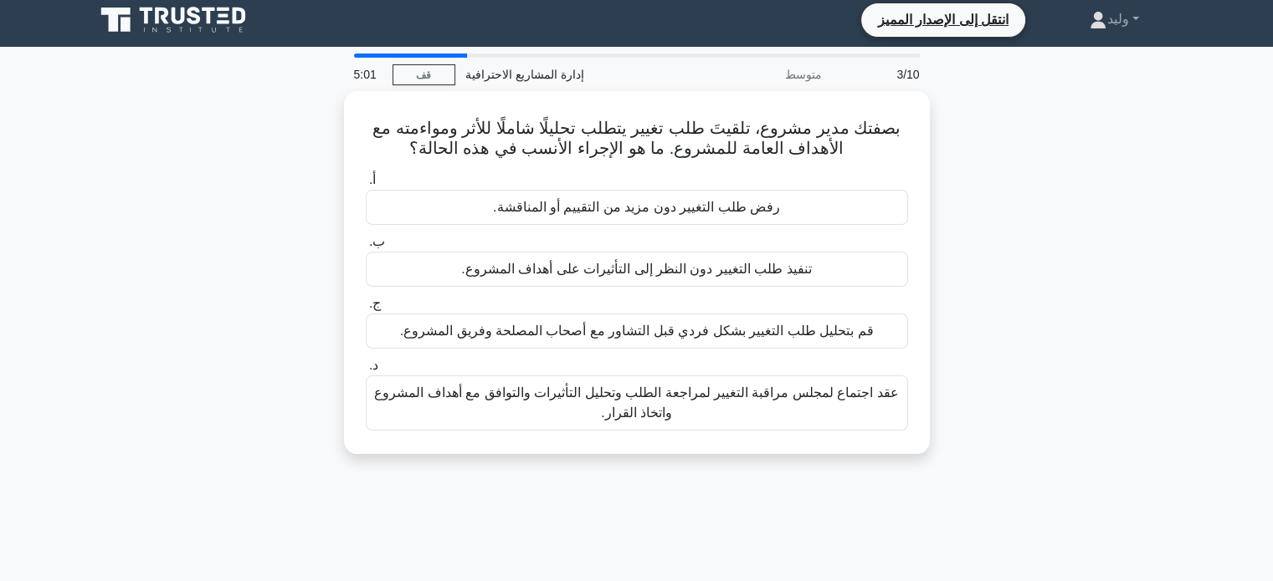
scroll to position [0, 0]
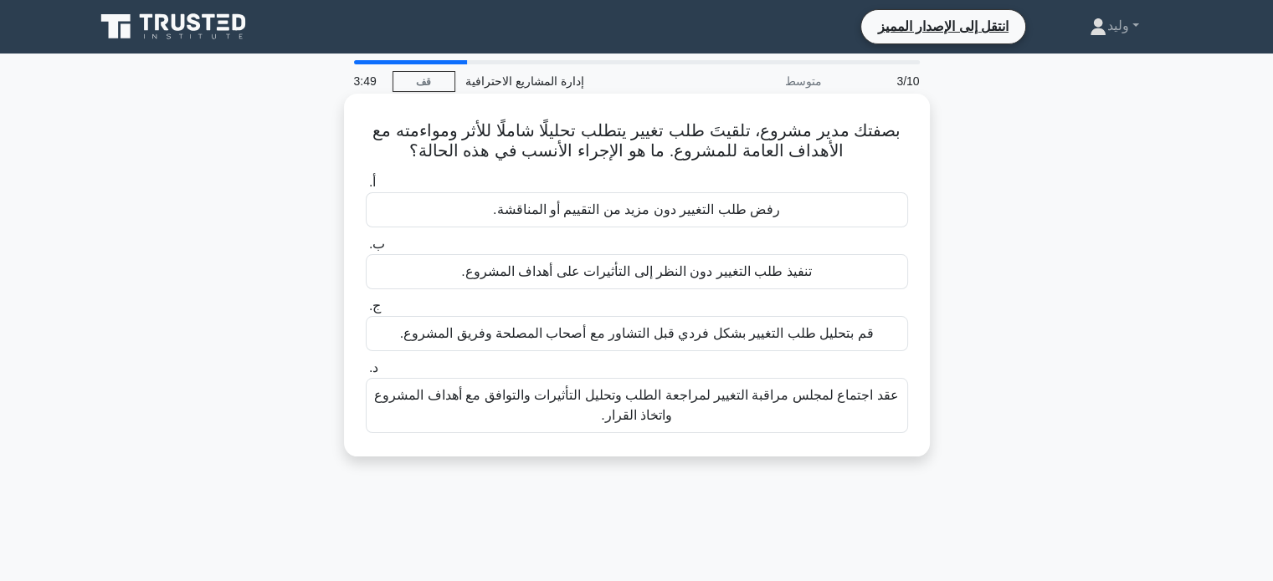
click at [738, 413] on font "عقد اجتماع لمجلس مراقبة التغيير لمراجعة الطلب وتحليل التأثيرات والتوافق مع أهدا…" at bounding box center [636, 406] width 527 height 40
click at [366, 374] on input "د. عقد اجتماع لمجلس مراقبة التغيير لمراجعة الطلب وتحليل التأثيرات والتوافق مع أ…" at bounding box center [366, 368] width 0 height 11
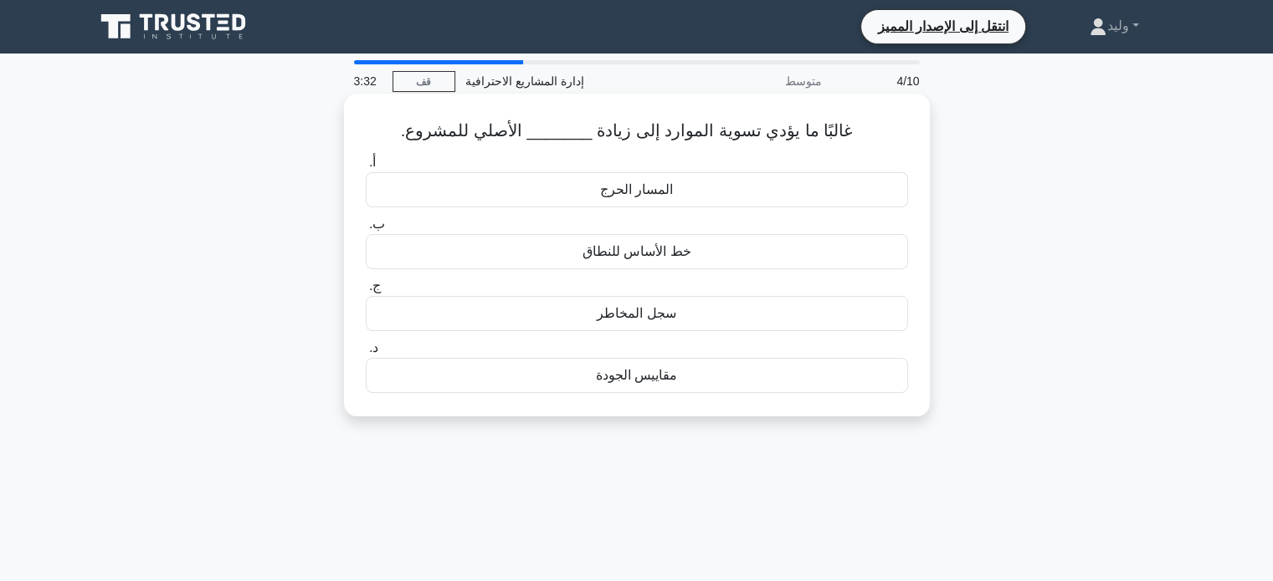
click at [656, 197] on font "المسار الحرج" at bounding box center [636, 189] width 73 height 14
click at [366, 168] on input "أ. المسار الحرج" at bounding box center [366, 162] width 0 height 11
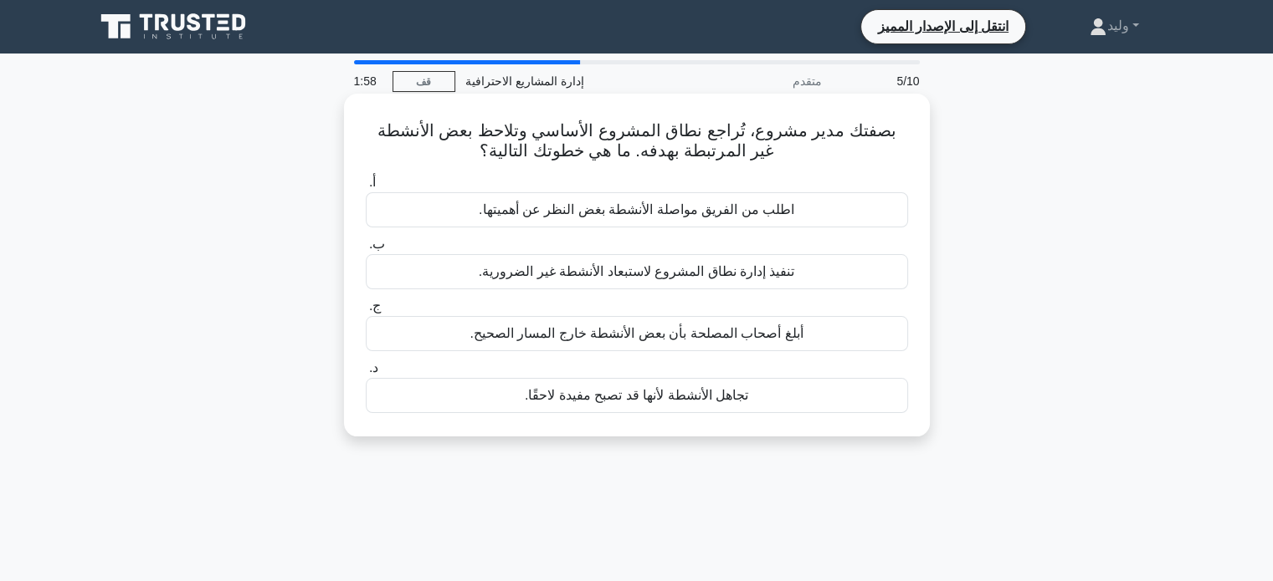
click at [771, 271] on font "تنفيذ إدارة نطاق المشروع لاستبعاد الأنشطة غير الضرورية." at bounding box center [637, 271] width 316 height 14
click at [366, 250] on input "ب. تنفيذ إدارة نطاق المشروع لاستبعاد الأنشطة غير الضرورية." at bounding box center [366, 244] width 0 height 11
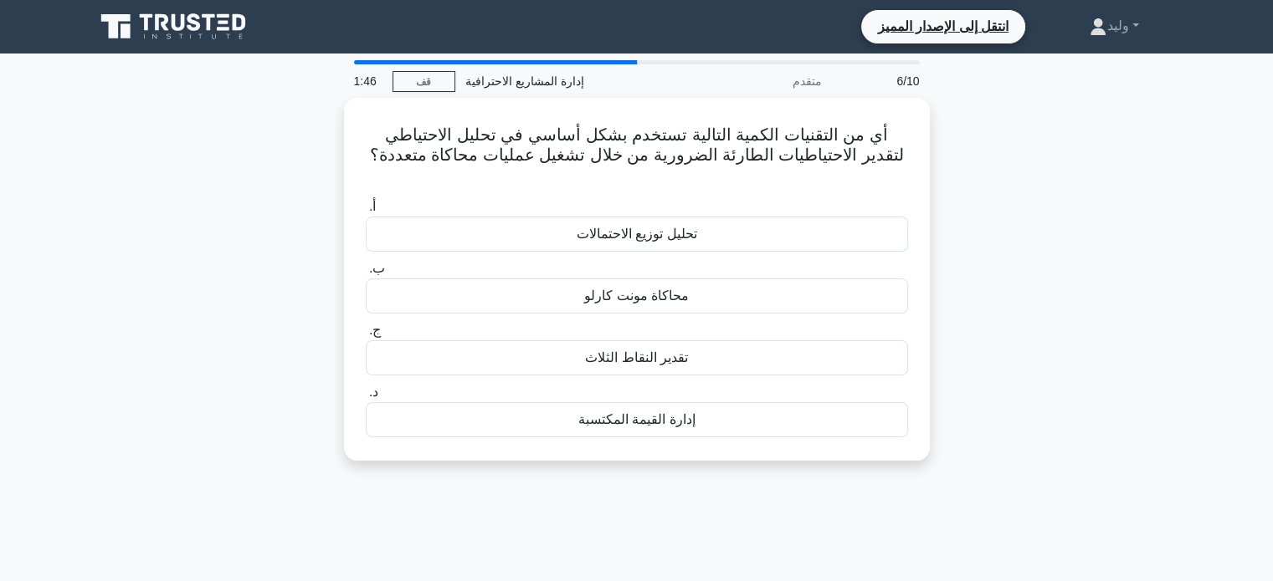
click at [1077, 123] on div "أي من التقنيات الكمية التالية تستخدم بشكل أساسي في تحليل الاحتياطي لتقدير الاحت…" at bounding box center [636, 289] width 1104 height 383
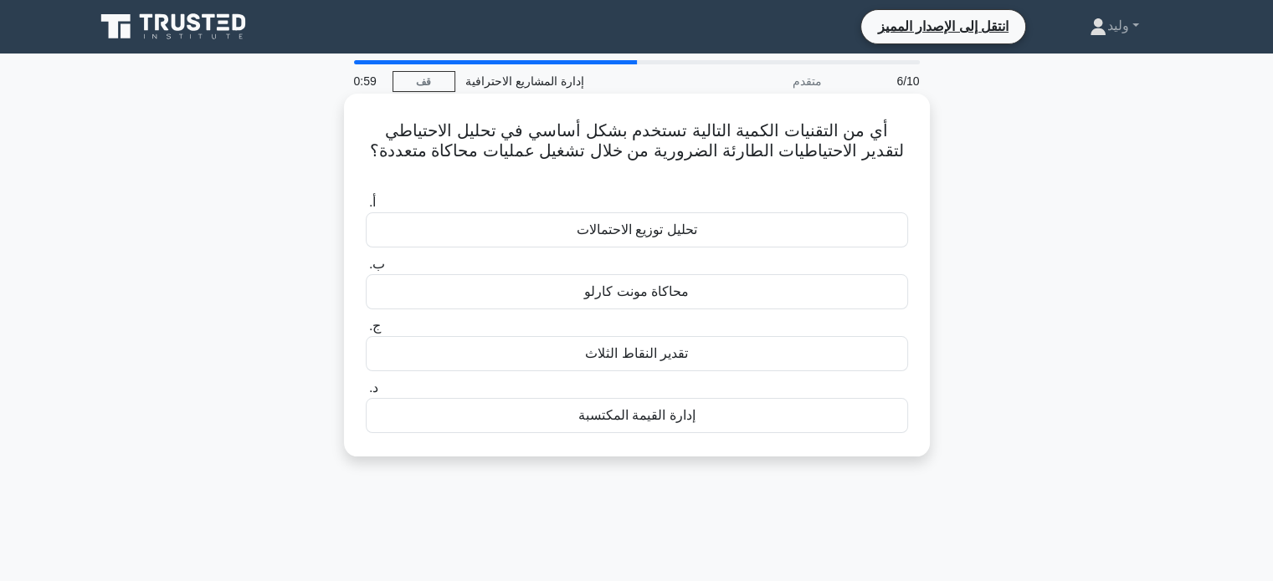
click at [740, 336] on div "تقدير النقاط الثلاث" at bounding box center [637, 353] width 542 height 35
click at [366, 330] on input "ج. تقدير النقاط الثلاث" at bounding box center [366, 326] width 0 height 11
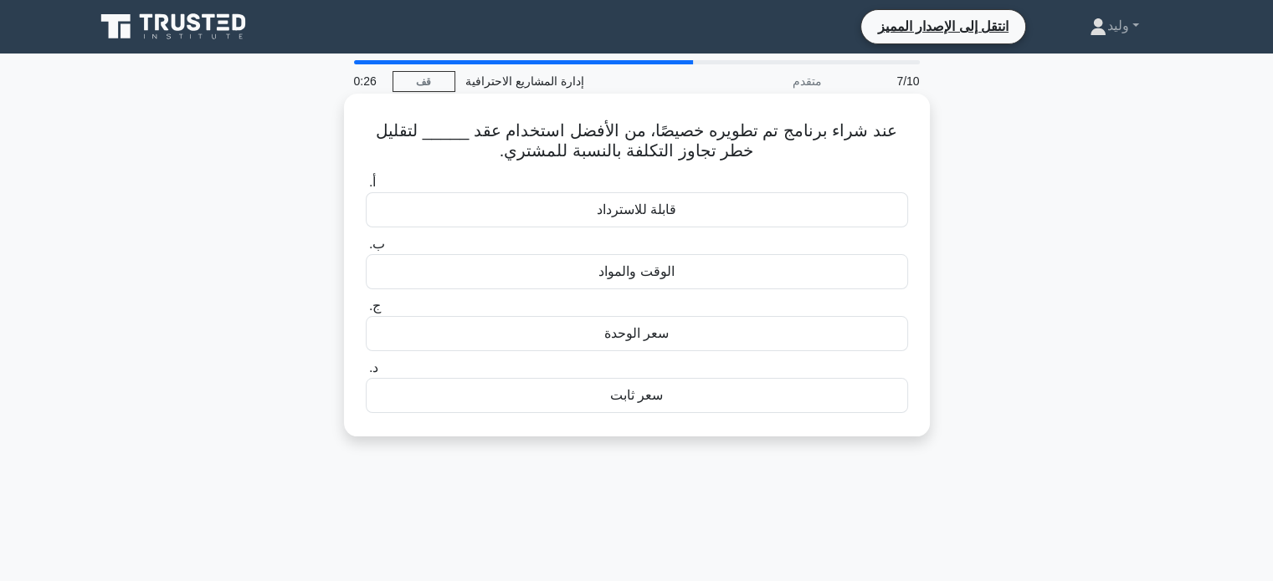
click at [770, 398] on div "سعر ثابت" at bounding box center [637, 395] width 542 height 35
click at [366, 374] on input "د. سعر ثابت" at bounding box center [366, 368] width 0 height 11
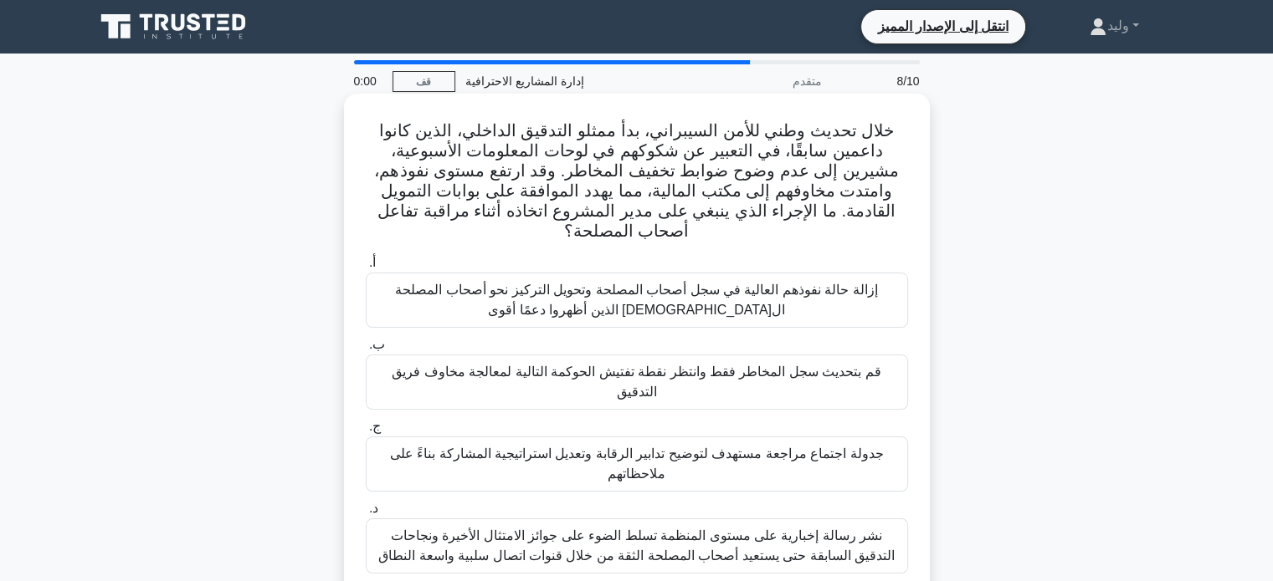
click at [724, 530] on font "نشر رسالة إخبارية على مستوى المنظمة تسلط الضوء على جوائز الامتثال الأخيرة ونجاح…" at bounding box center [636, 546] width 516 height 34
click at [366, 515] on input "د. نشر رسالة إخبارية على مستوى المنظمة تسلط الضوء على جوائز الامتثال الأخيرة ون…" at bounding box center [366, 509] width 0 height 11
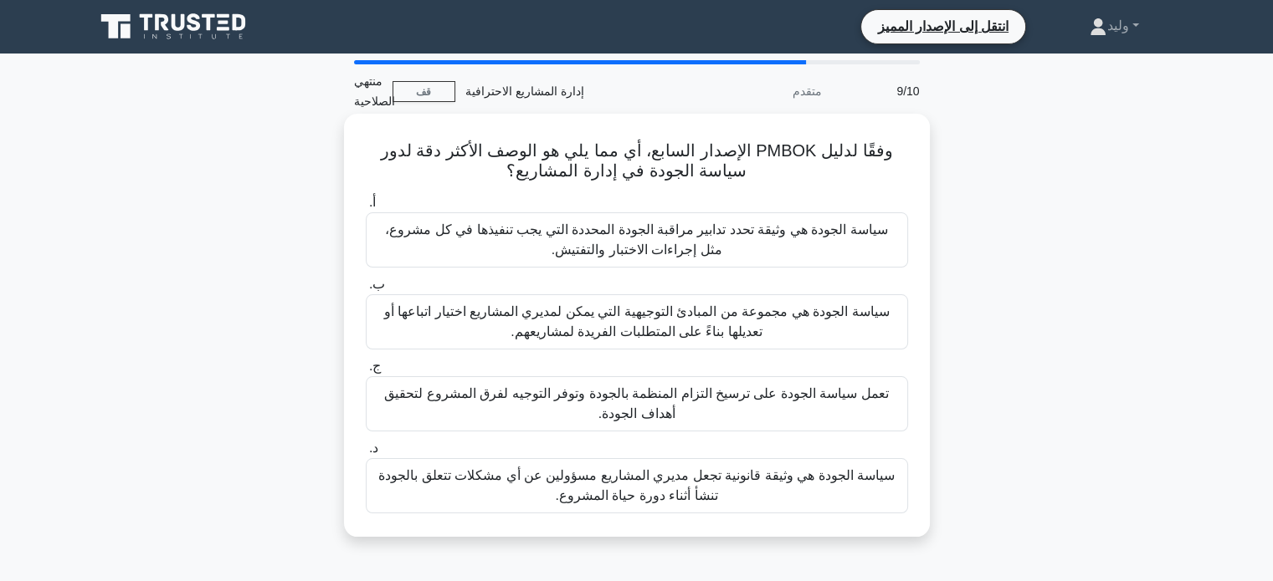
click at [768, 470] on font "سياسة الجودة هي وثيقة قانونية تجعل مديري المشاريع مسؤولين عن أي مشكلات تتعلق با…" at bounding box center [636, 486] width 516 height 34
click at [366, 454] on input "د. سياسة الجودة هي وثيقة قانونية تجعل مديري المشاريع مسؤولين عن أي مشكلات تتعلق…" at bounding box center [366, 448] width 0 height 11
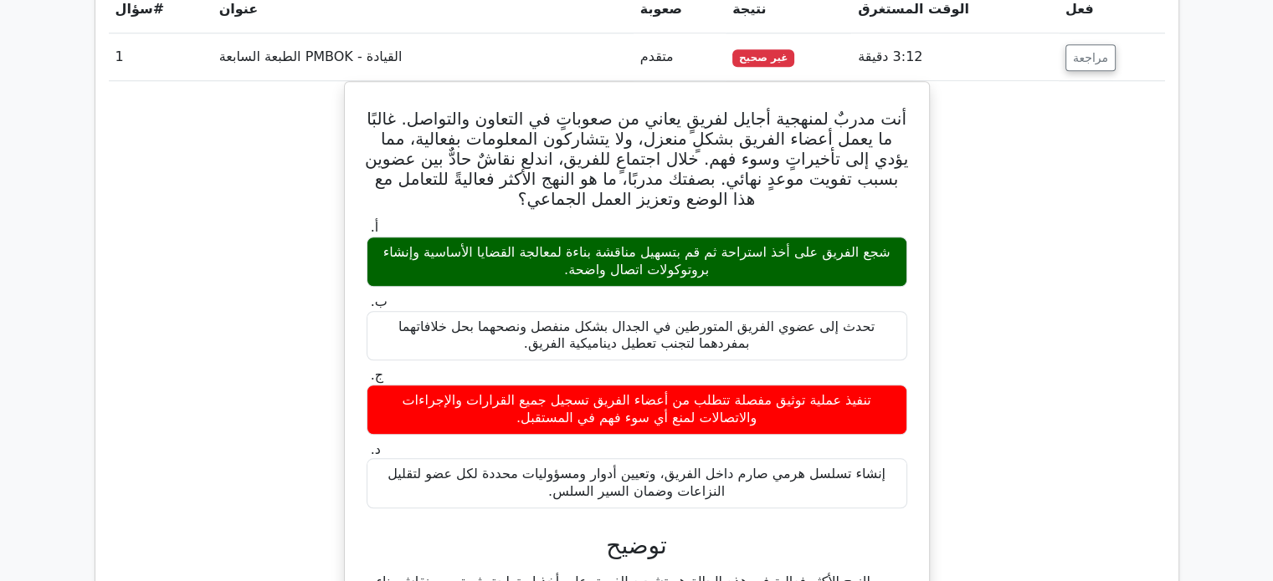
scroll to position [1372, 0]
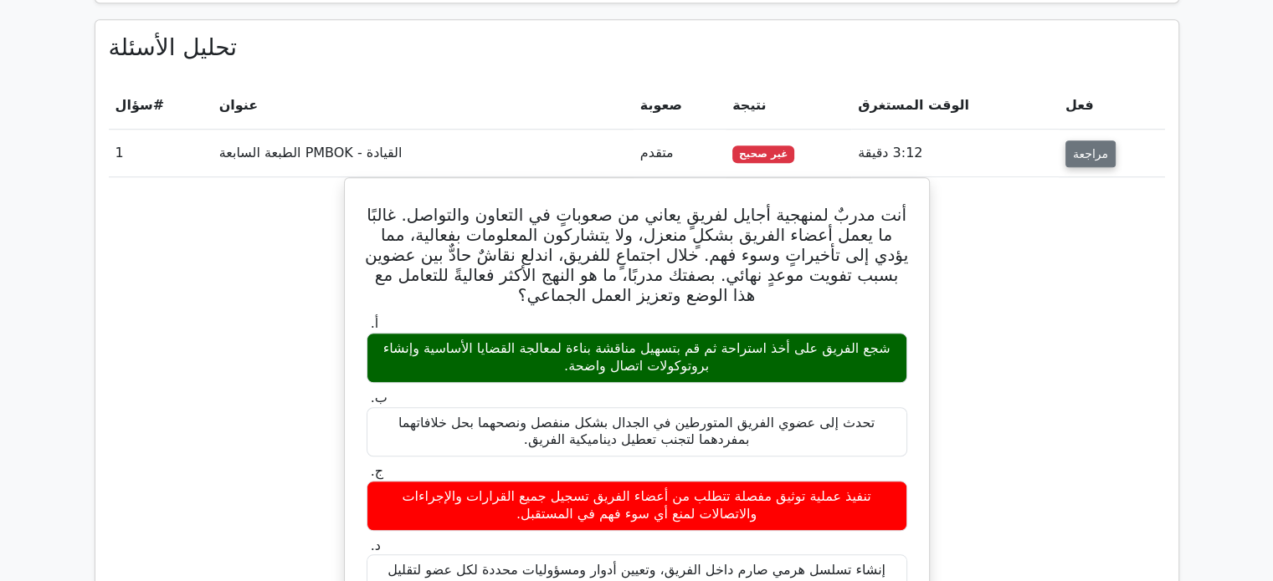
click at [1081, 147] on font "مراجعة" at bounding box center [1090, 153] width 35 height 13
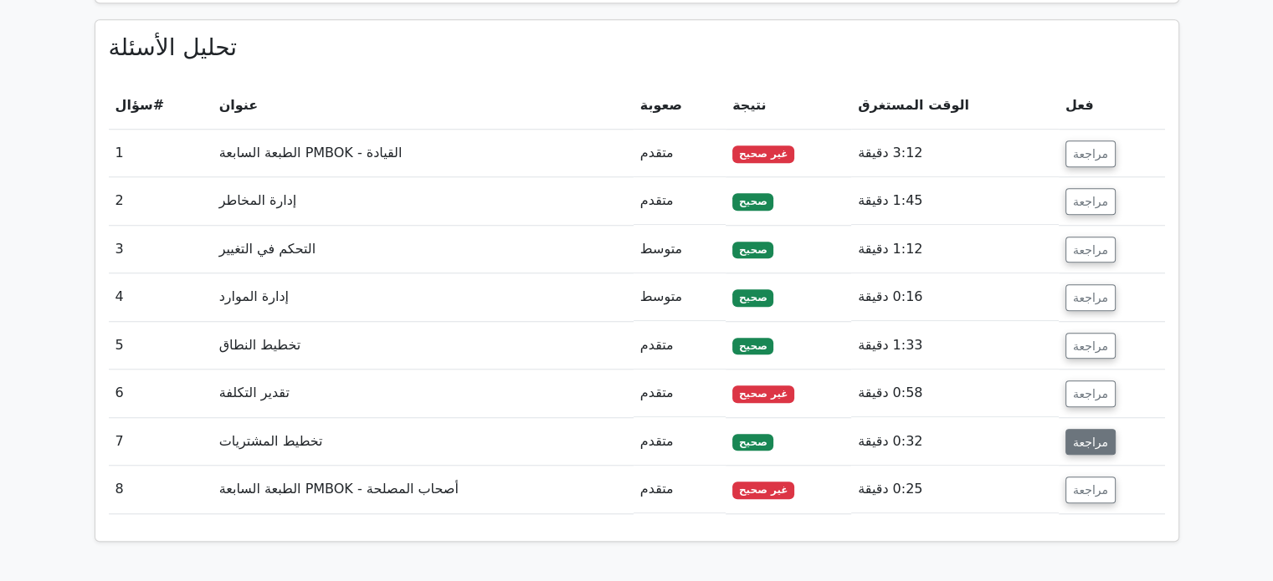
click at [1076, 435] on font "مراجعة" at bounding box center [1090, 441] width 35 height 13
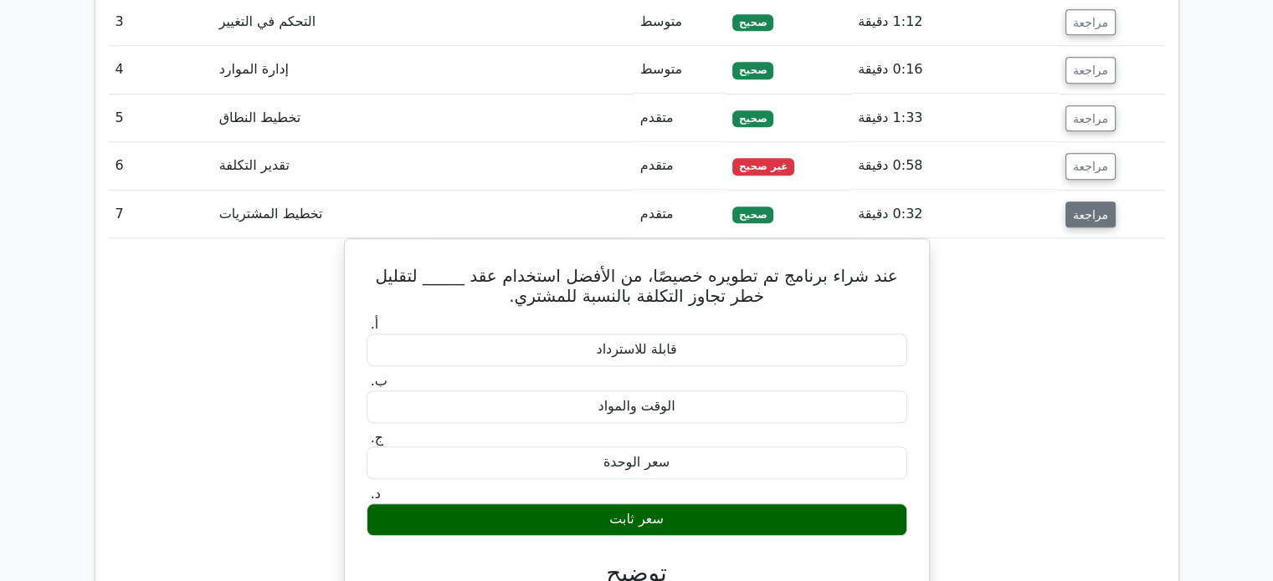
scroll to position [1603, 0]
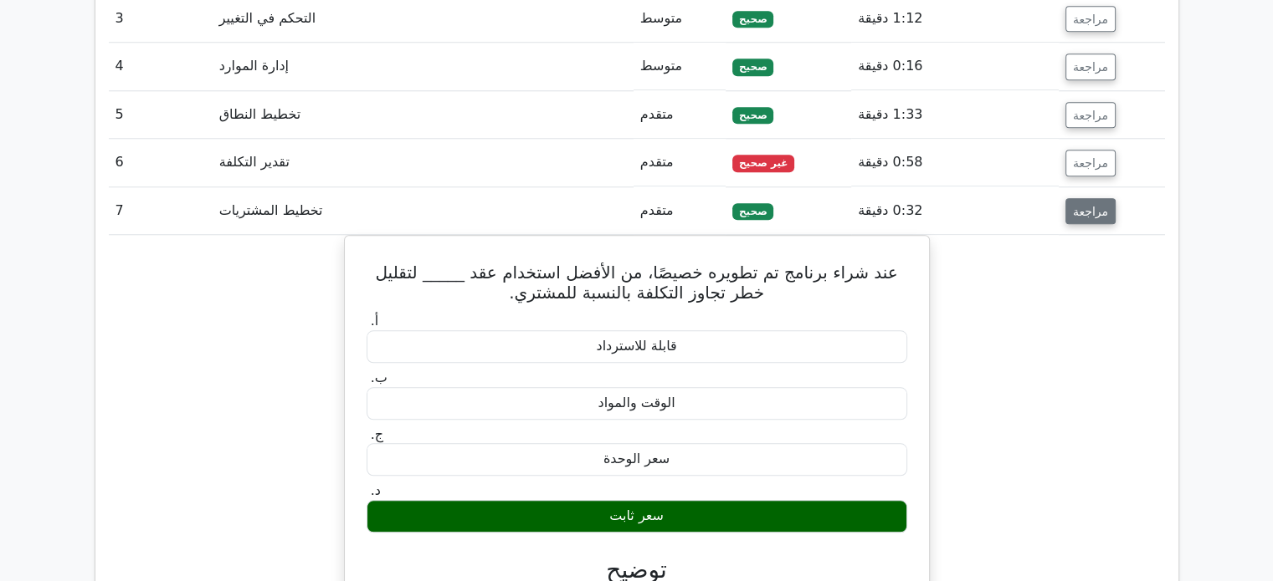
click at [1084, 204] on font "مراجعة" at bounding box center [1090, 210] width 35 height 13
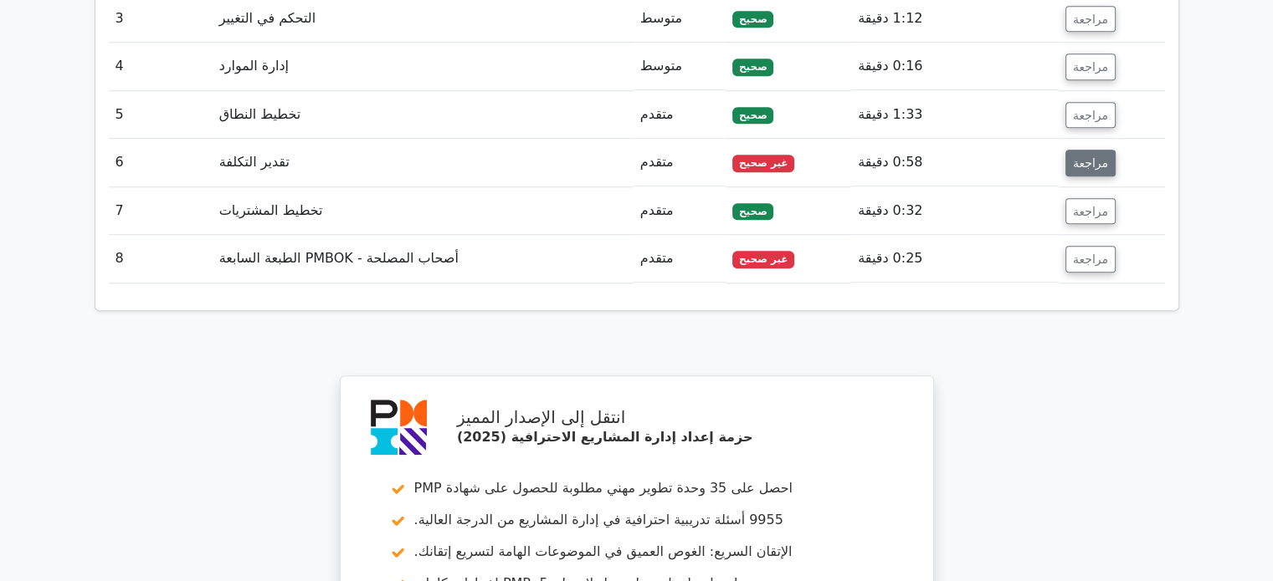
click at [1086, 156] on font "مراجعة" at bounding box center [1090, 162] width 35 height 13
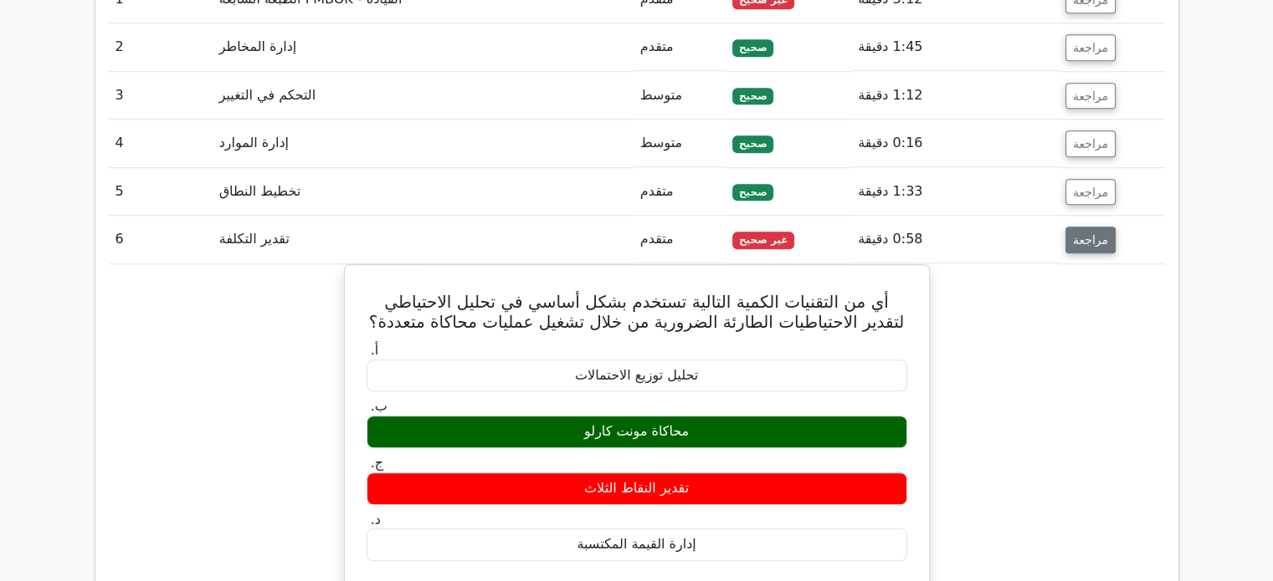
scroll to position [1526, 0]
